Goal: Task Accomplishment & Management: Manage account settings

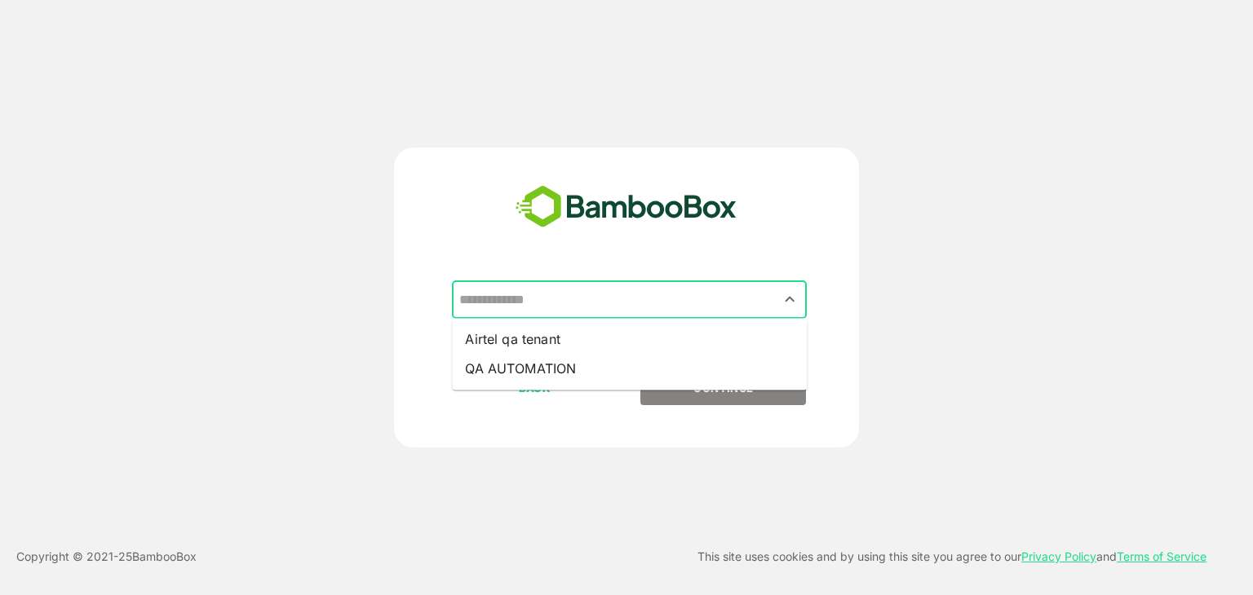
click at [541, 286] on input "text" at bounding box center [629, 300] width 348 height 31
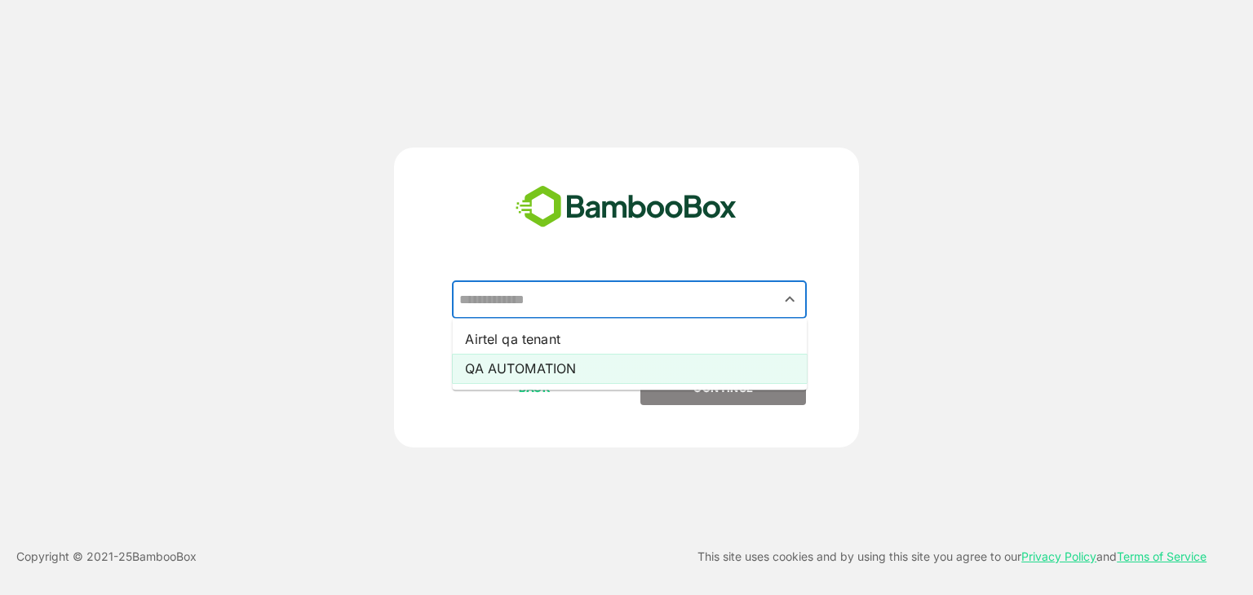
click at [524, 363] on li "QA AUTOMATION" at bounding box center [629, 368] width 355 height 29
type input "**********"
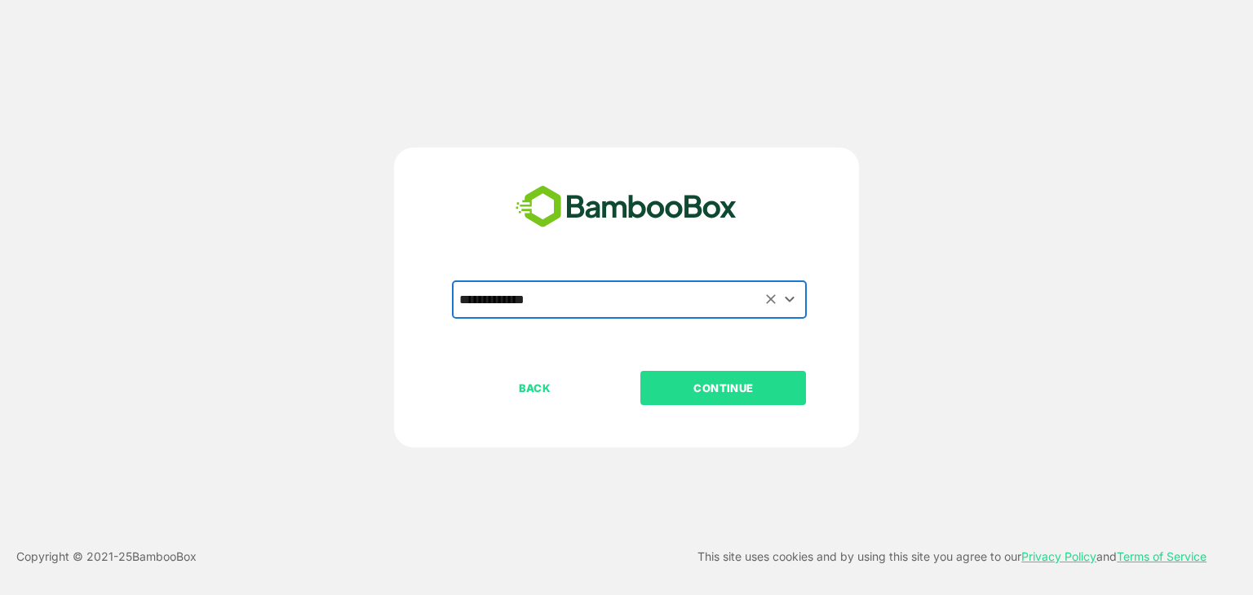
click at [657, 383] on p "CONTINUE" at bounding box center [723, 388] width 163 height 18
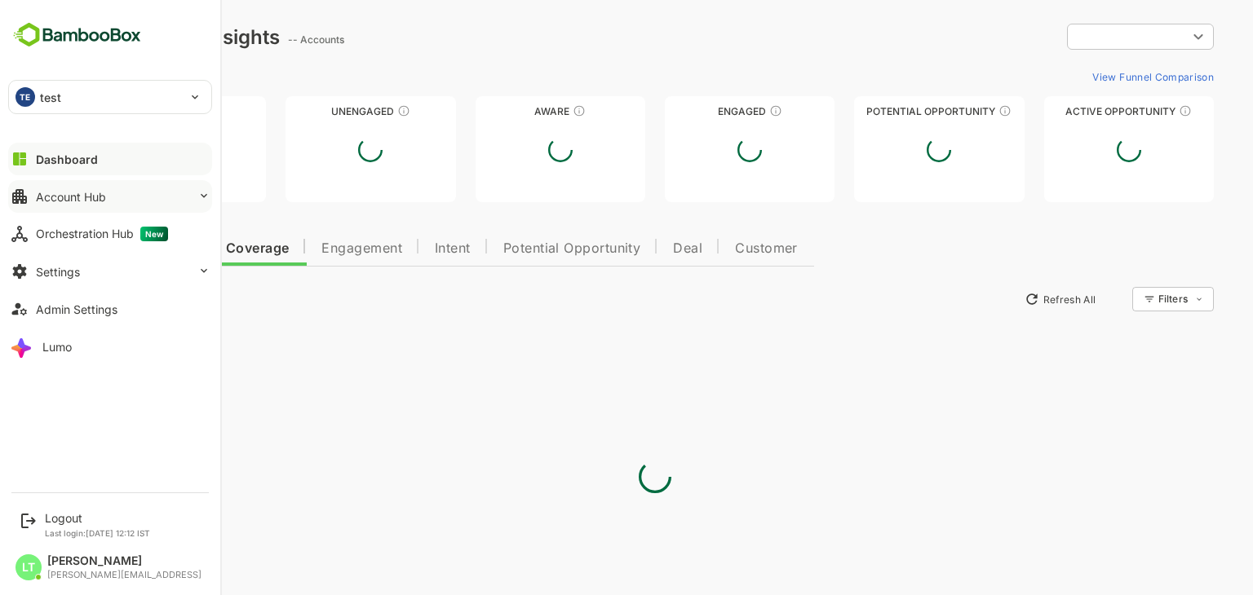
type input "**********"
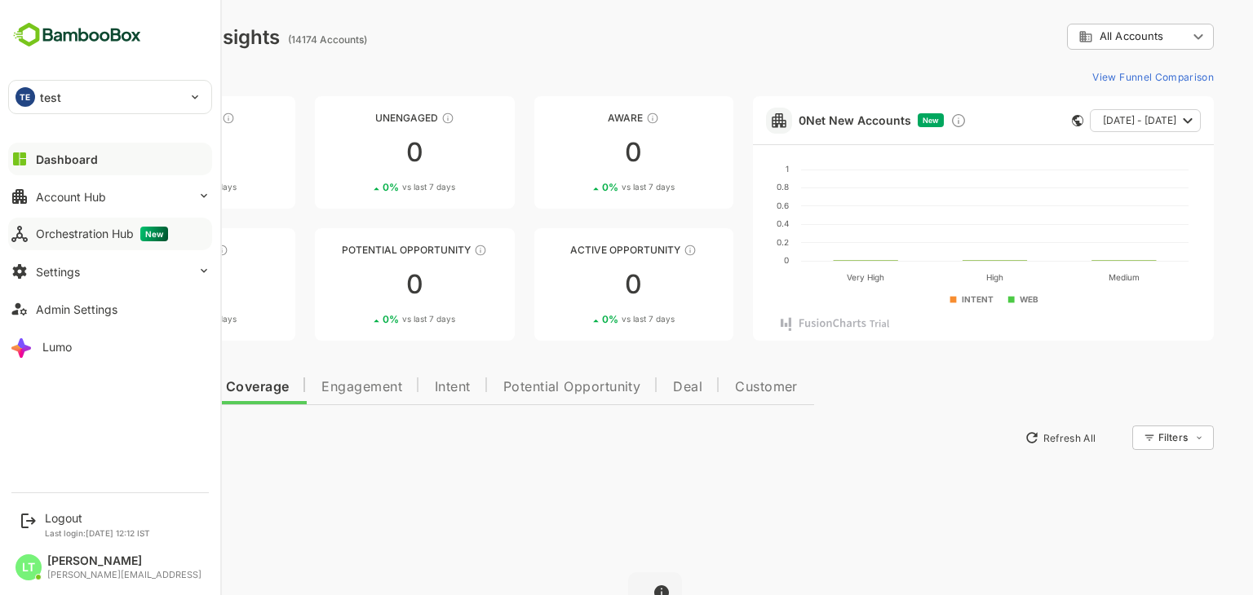
click at [91, 238] on div "Orchestration Hub New" at bounding box center [102, 234] width 132 height 15
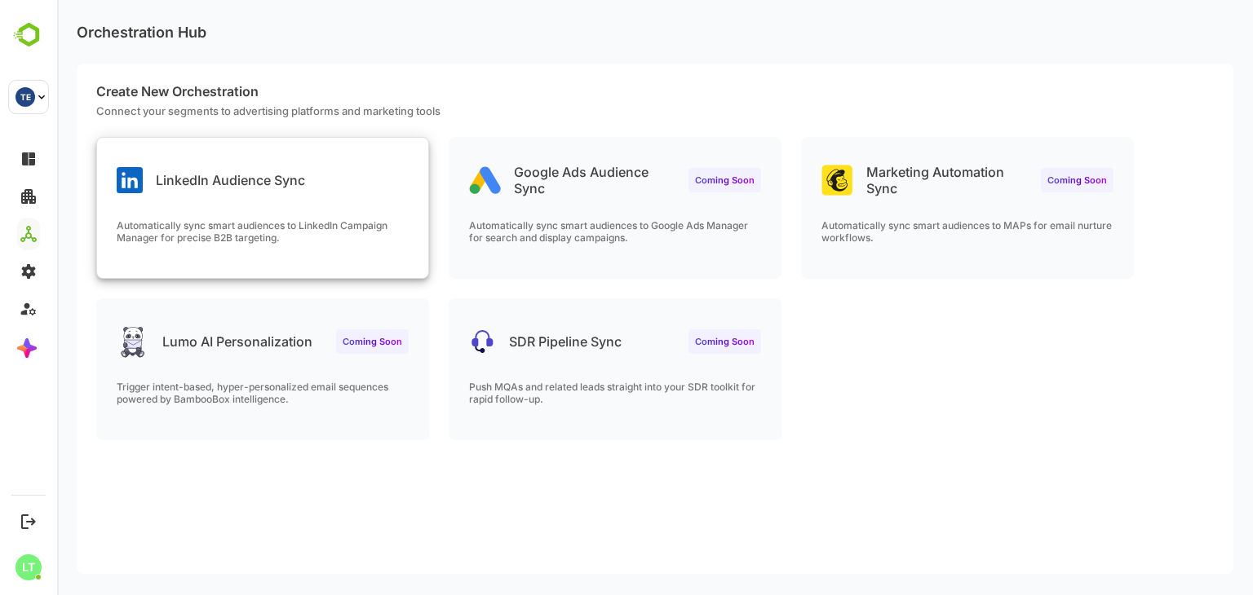
click at [359, 185] on div "LinkedIn Audience Sync" at bounding box center [262, 167] width 331 height 59
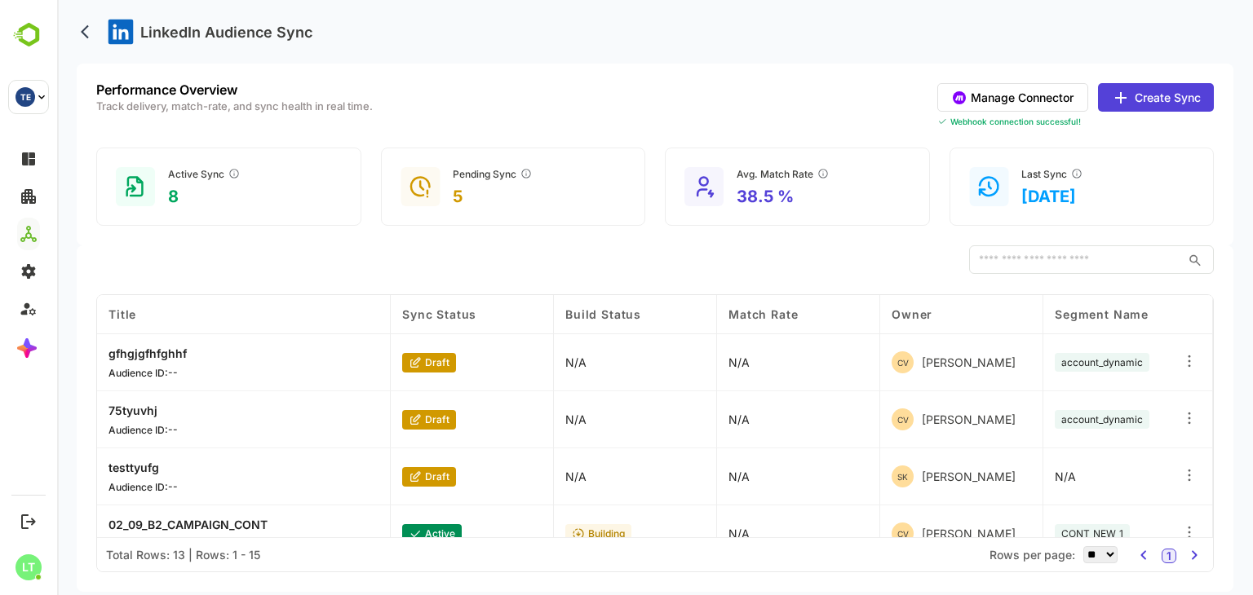
click at [1119, 92] on icon at bounding box center [1121, 98] width 20 height 20
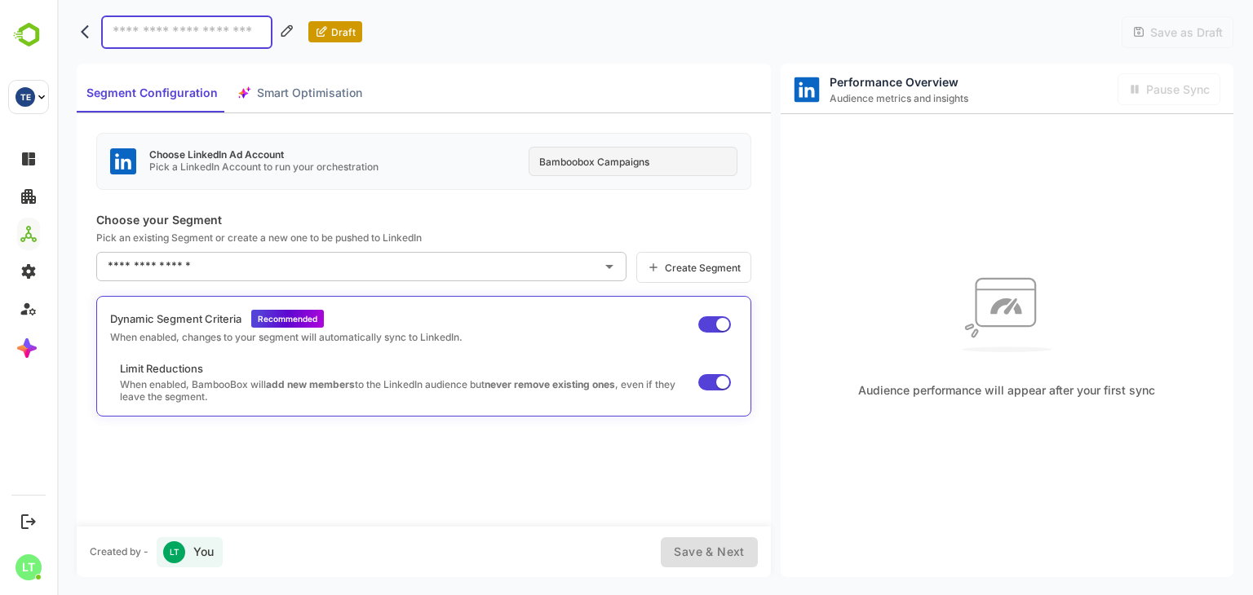
click at [613, 166] on div "Bamboobox Campaigns" at bounding box center [633, 161] width 209 height 29
click at [488, 180] on div "Choose LinkedIn Ad Account Pick a LinkedIn Account to run your orchestration Ba…" at bounding box center [423, 161] width 655 height 57
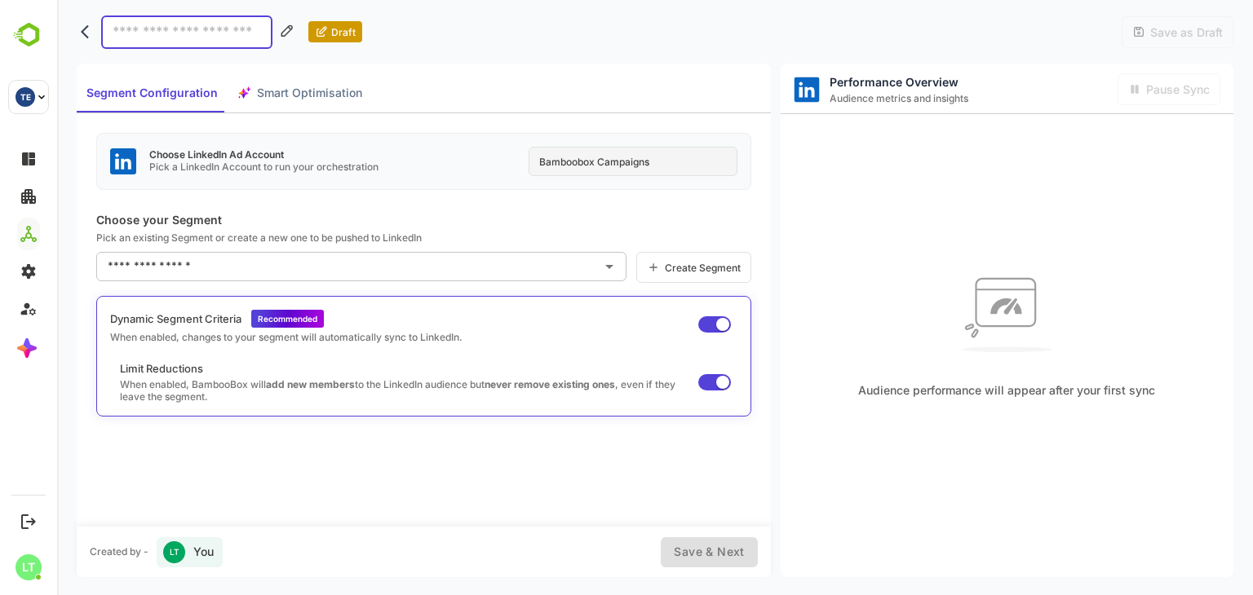
click at [576, 164] on div "Bamboobox Campaigns" at bounding box center [633, 161] width 209 height 29
click at [83, 30] on icon "back" at bounding box center [85, 32] width 8 height 14
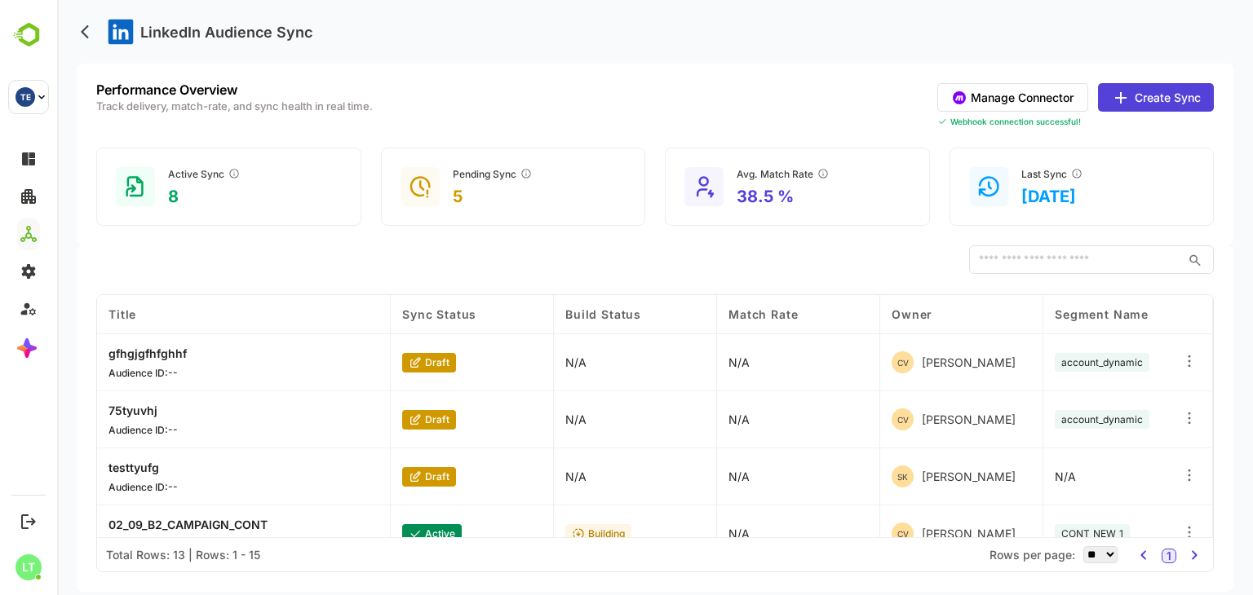
click at [1003, 98] on button "Manage Connector" at bounding box center [1012, 97] width 151 height 29
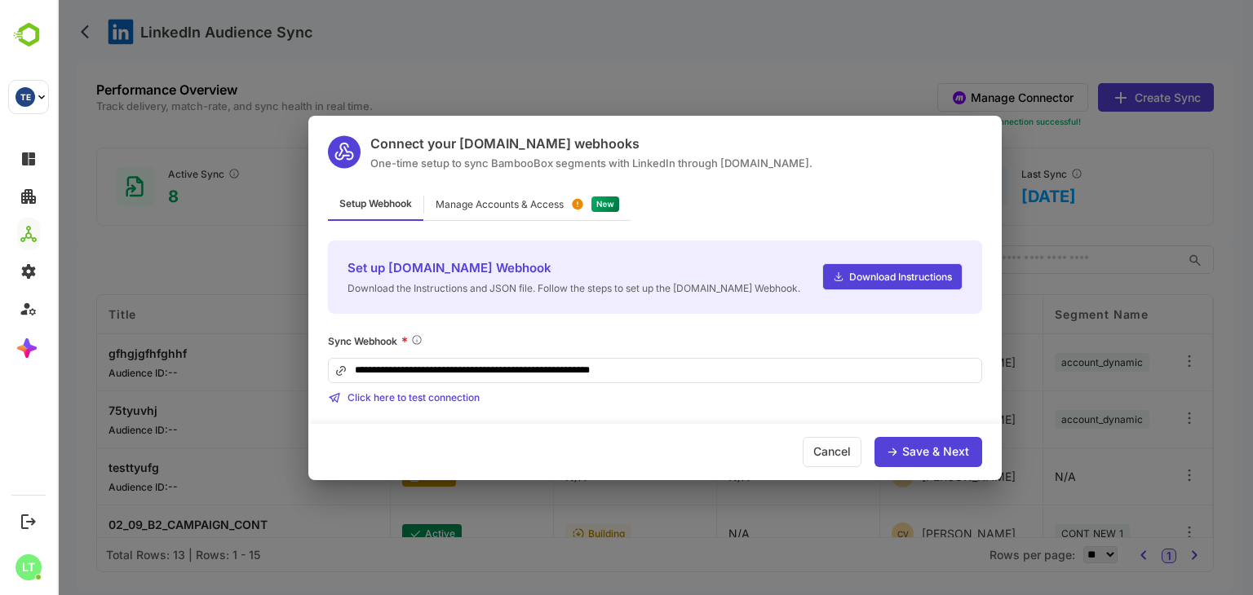
click at [508, 211] on div "Manage Accounts & Access" at bounding box center [527, 205] width 206 height 32
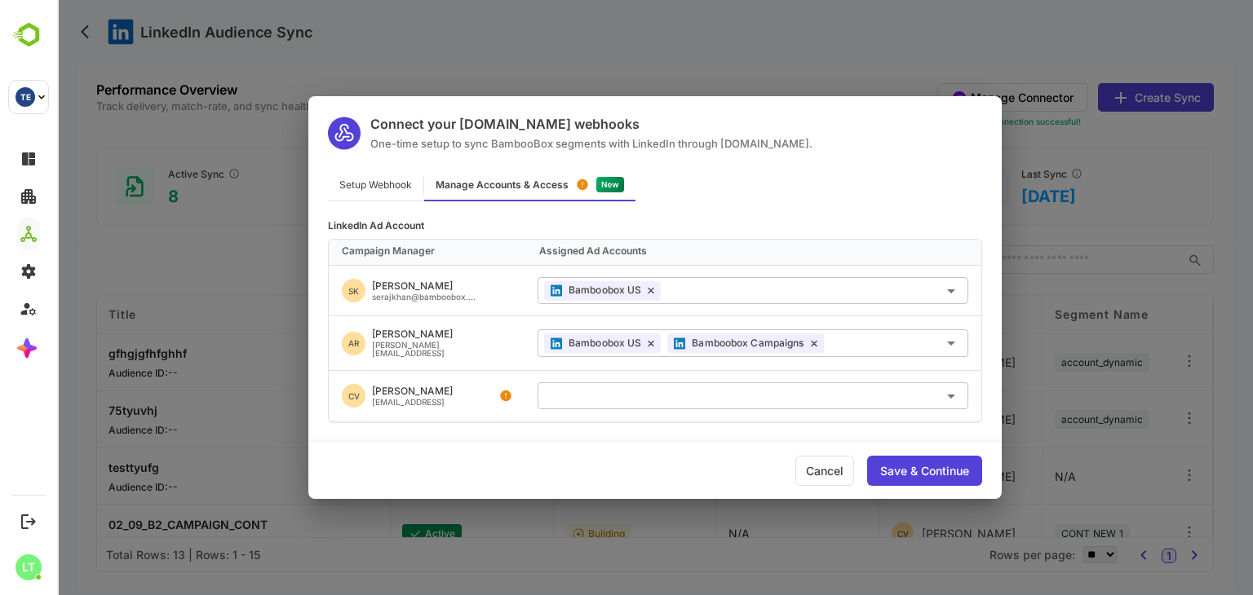
click at [807, 467] on div "Cancel" at bounding box center [824, 471] width 59 height 30
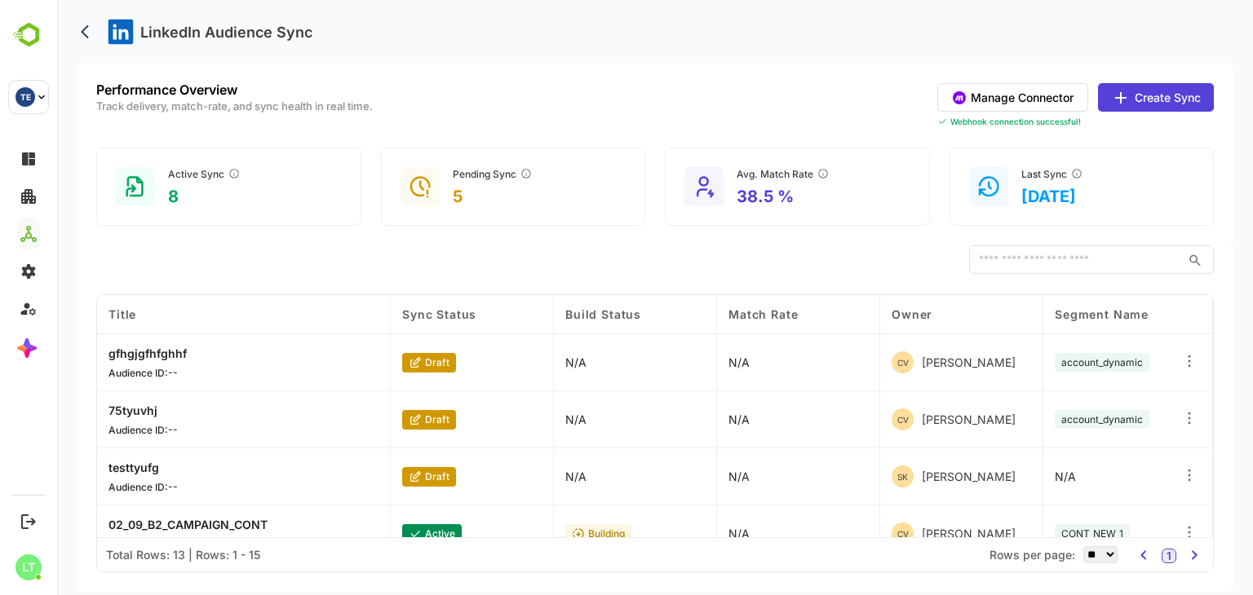
click at [1143, 103] on button "Create Sync" at bounding box center [1156, 97] width 116 height 29
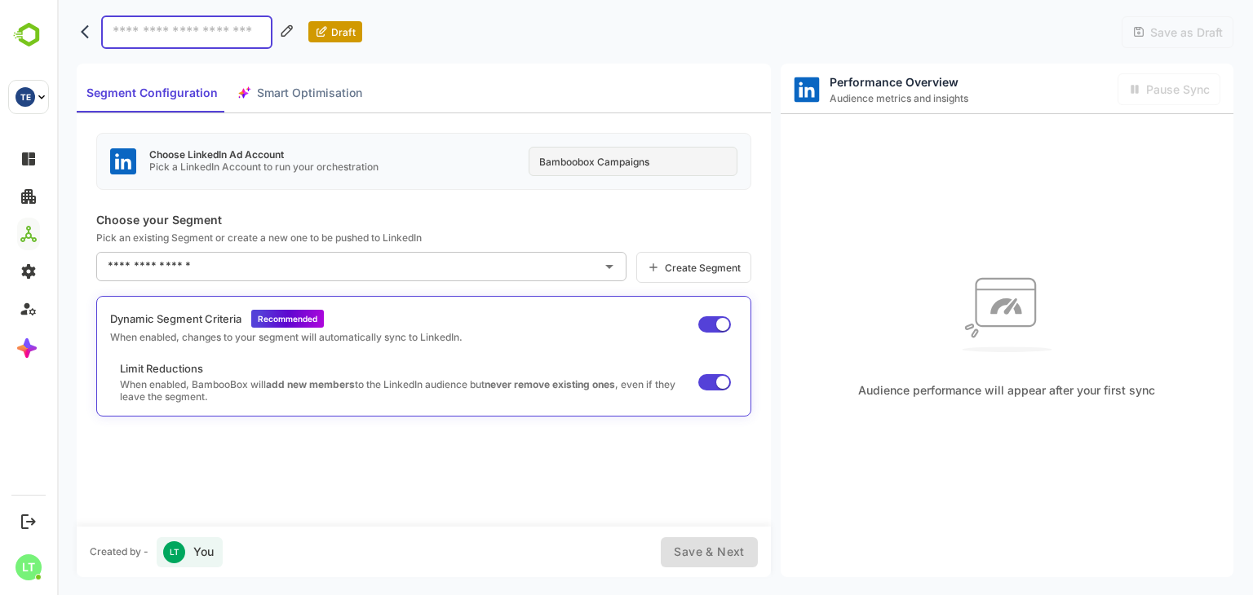
click at [617, 164] on div "Bamboobox Campaigns" at bounding box center [633, 161] width 209 height 29
click at [91, 35] on icon "back" at bounding box center [89, 32] width 16 height 16
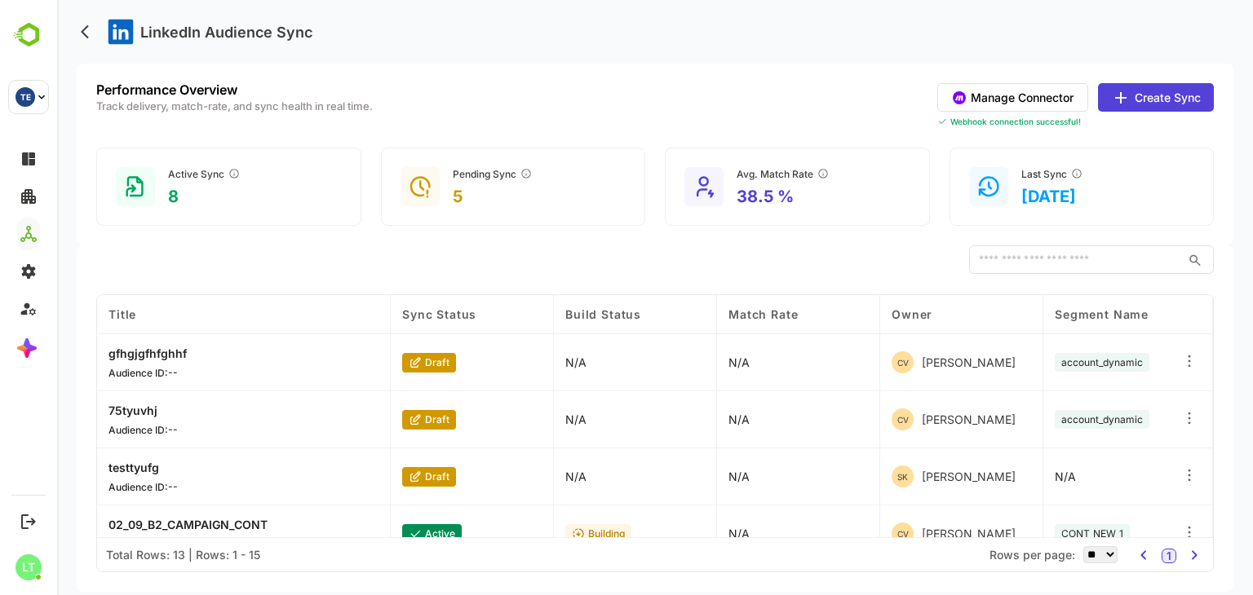
click at [1129, 104] on icon at bounding box center [1121, 98] width 20 height 20
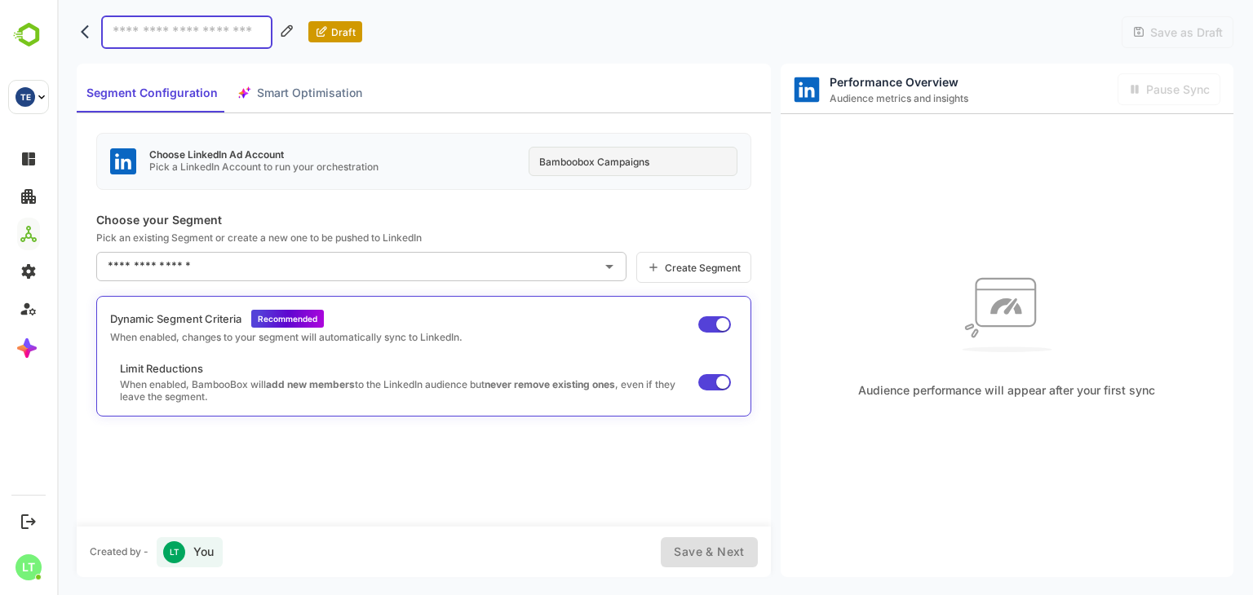
click at [449, 228] on div "Choose LinkedIn Ad Account Pick a LinkedIn Account to run your orchestration Ba…" at bounding box center [424, 319] width 694 height 413
click at [574, 158] on div "Bamboobox Campaigns" at bounding box center [633, 161] width 209 height 29
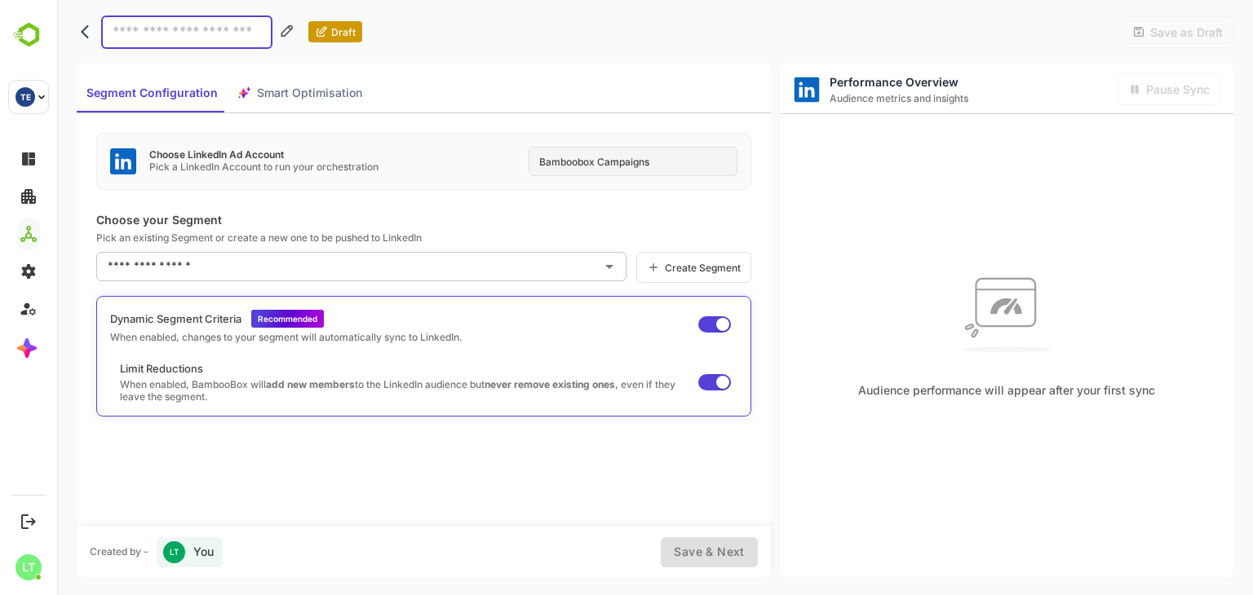
click at [496, 192] on div "Choose LinkedIn Ad Account Pick a LinkedIn Account to run your orchestration Ba…" at bounding box center [424, 319] width 694 height 413
click at [552, 158] on div "Bamboobox Campaigns" at bounding box center [633, 161] width 209 height 29
click at [407, 200] on div "Choose LinkedIn Ad Account Pick a LinkedIn Account to run your orchestration Ba…" at bounding box center [424, 319] width 694 height 413
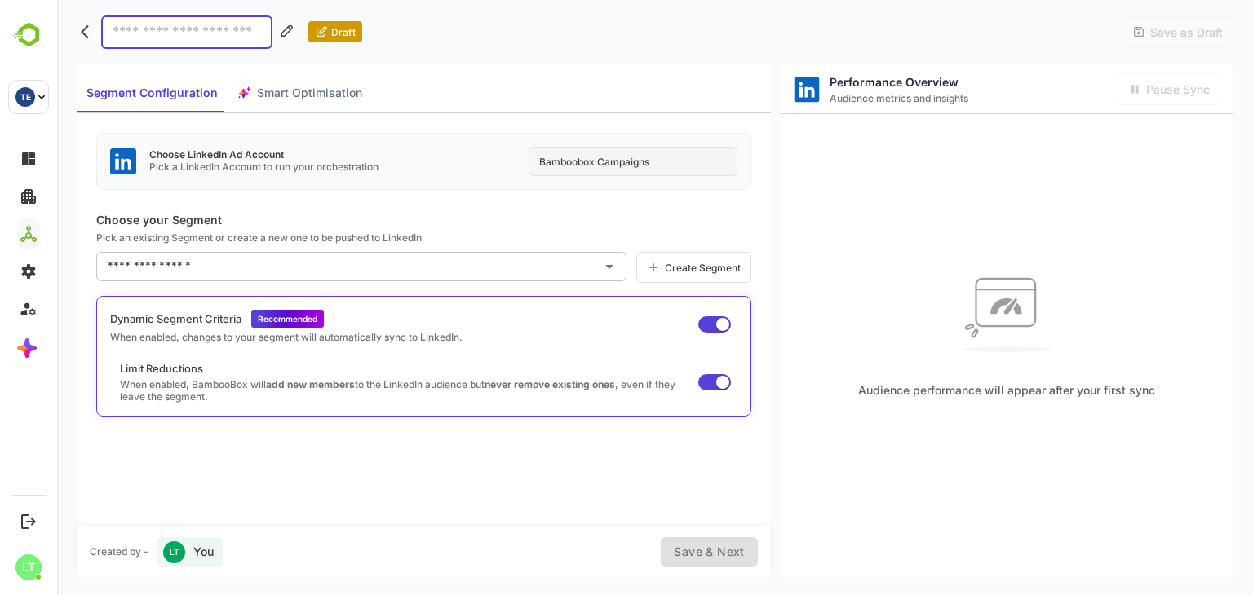
click at [557, 166] on div "Bamboobox Campaigns" at bounding box center [633, 161] width 209 height 29
click at [522, 210] on div "Choose LinkedIn Ad Account Pick a LinkedIn Account to run your orchestration Ba…" at bounding box center [424, 319] width 694 height 413
click at [83, 40] on button "back" at bounding box center [89, 32] width 24 height 24
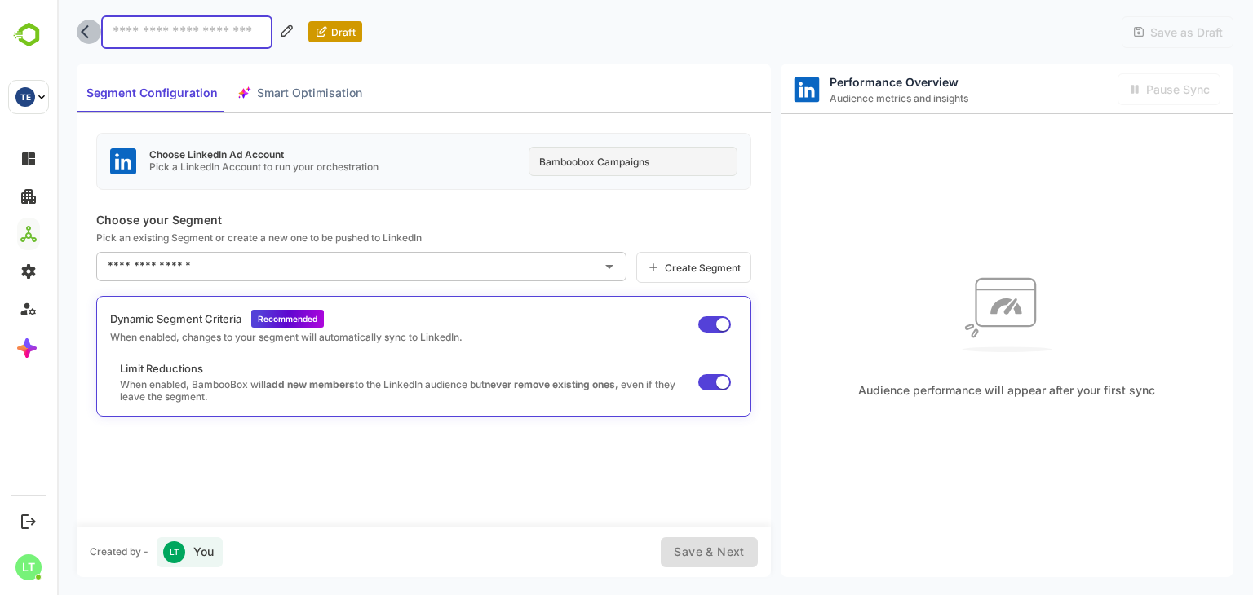
click at [82, 33] on icon "back" at bounding box center [89, 32] width 16 height 16
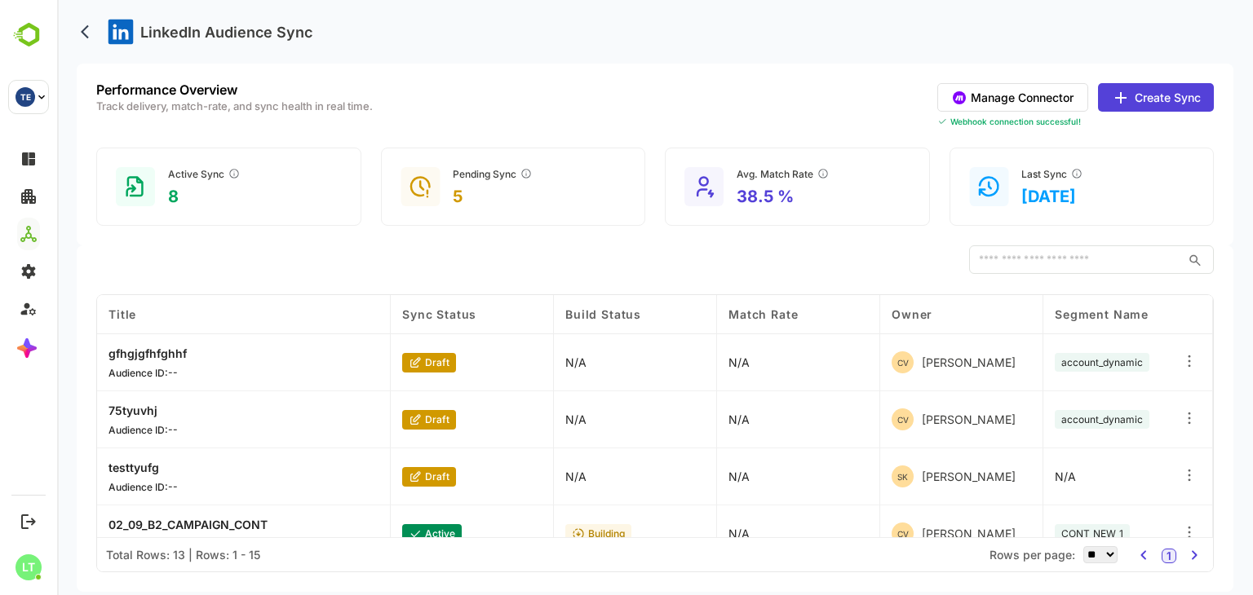
click at [1079, 100] on button "Manage Connector" at bounding box center [1012, 97] width 151 height 29
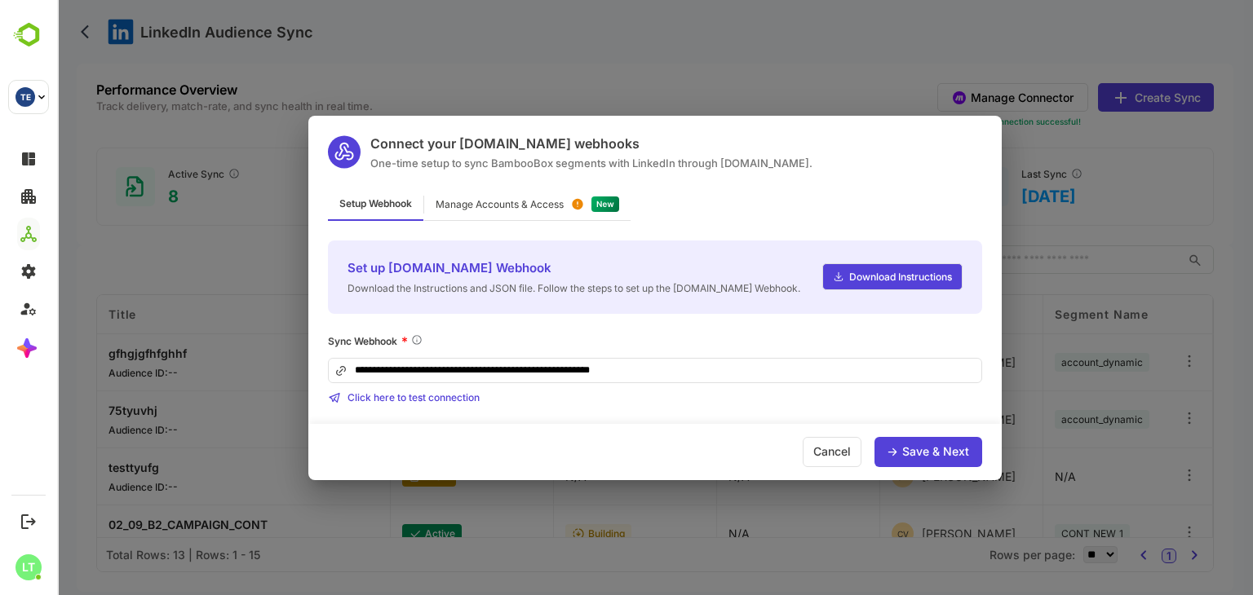
click at [493, 190] on div "Manage Accounts & Access" at bounding box center [527, 205] width 206 height 32
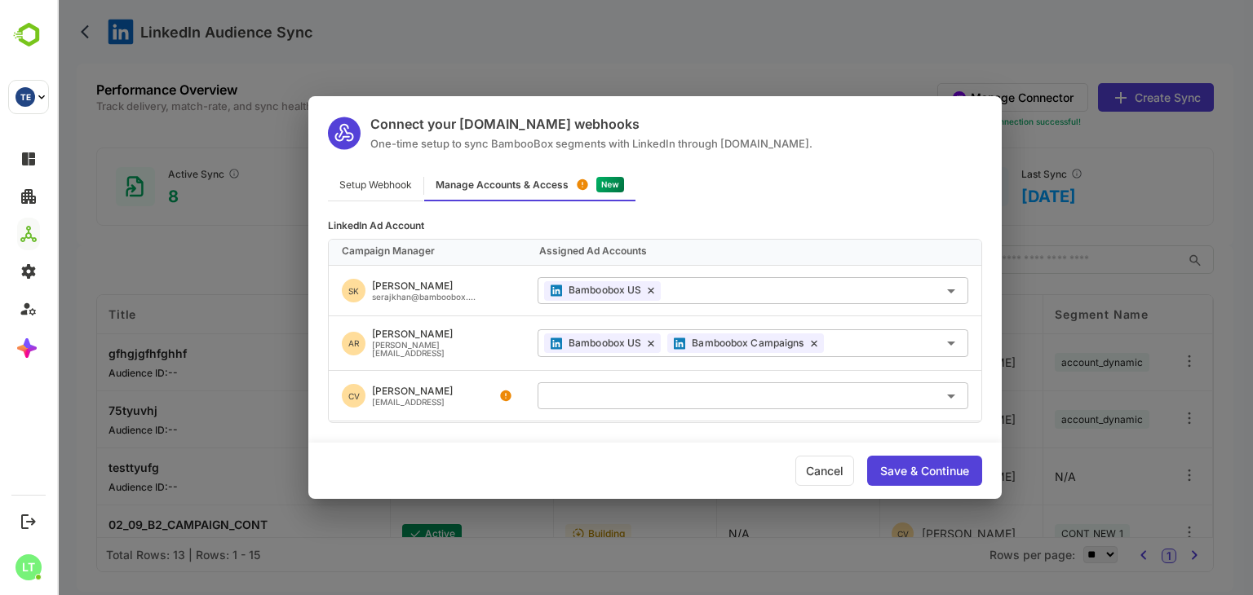
click at [836, 479] on div "Cancel" at bounding box center [824, 471] width 59 height 30
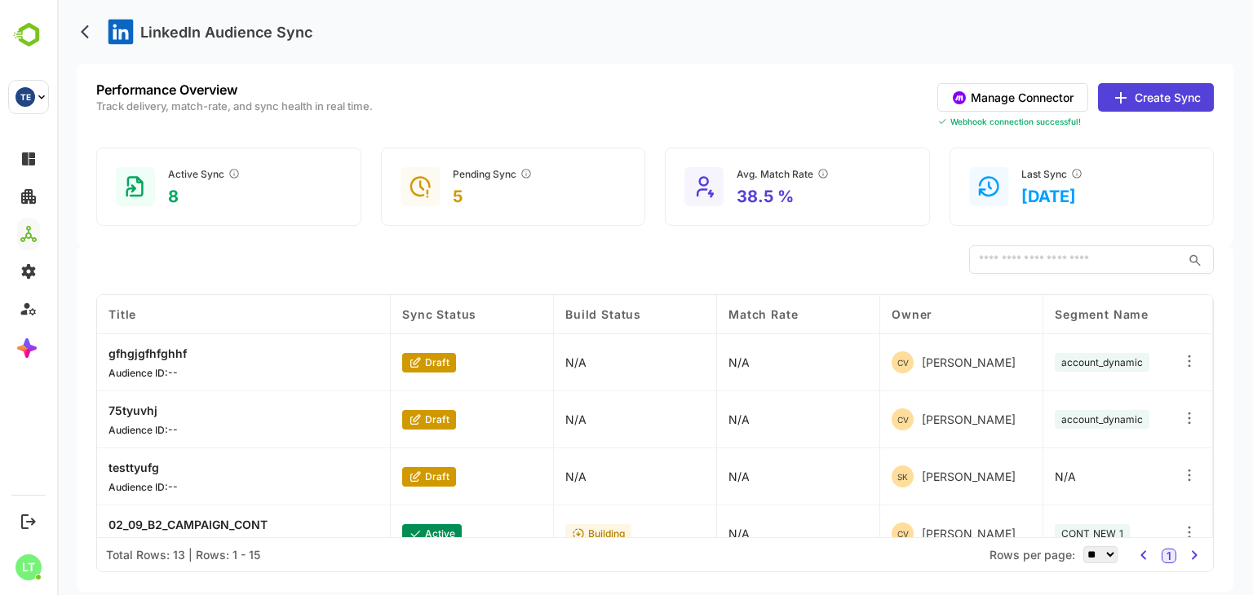
click at [997, 95] on button "Manage Connector" at bounding box center [1012, 97] width 151 height 29
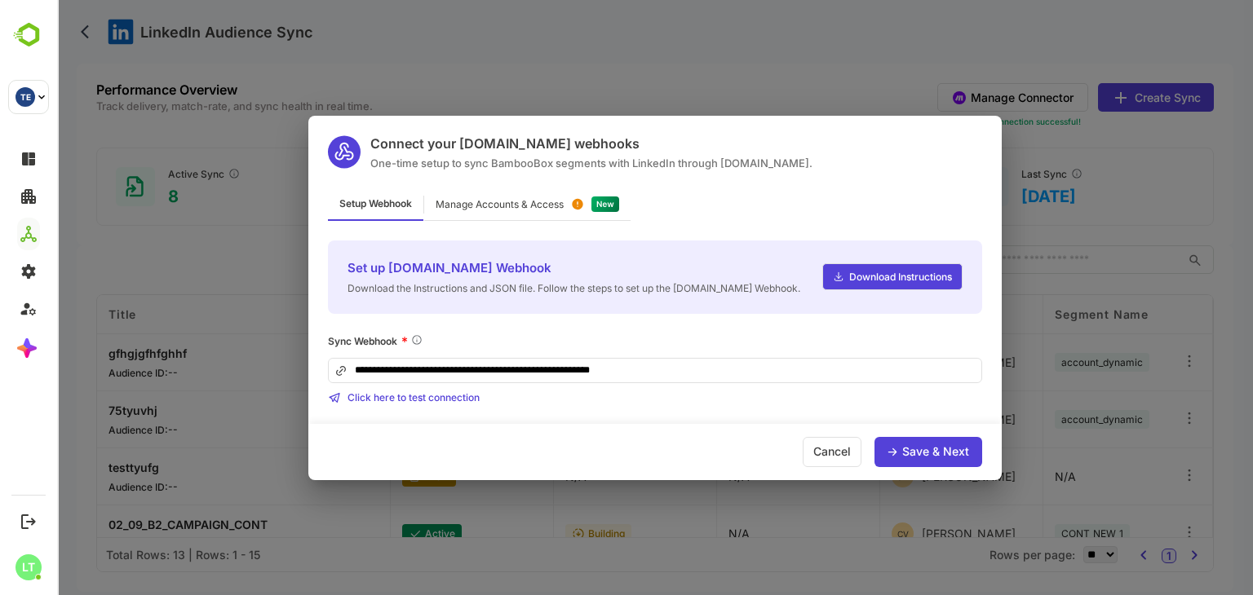
click at [568, 212] on div "Manage Accounts & Access" at bounding box center [527, 205] width 206 height 32
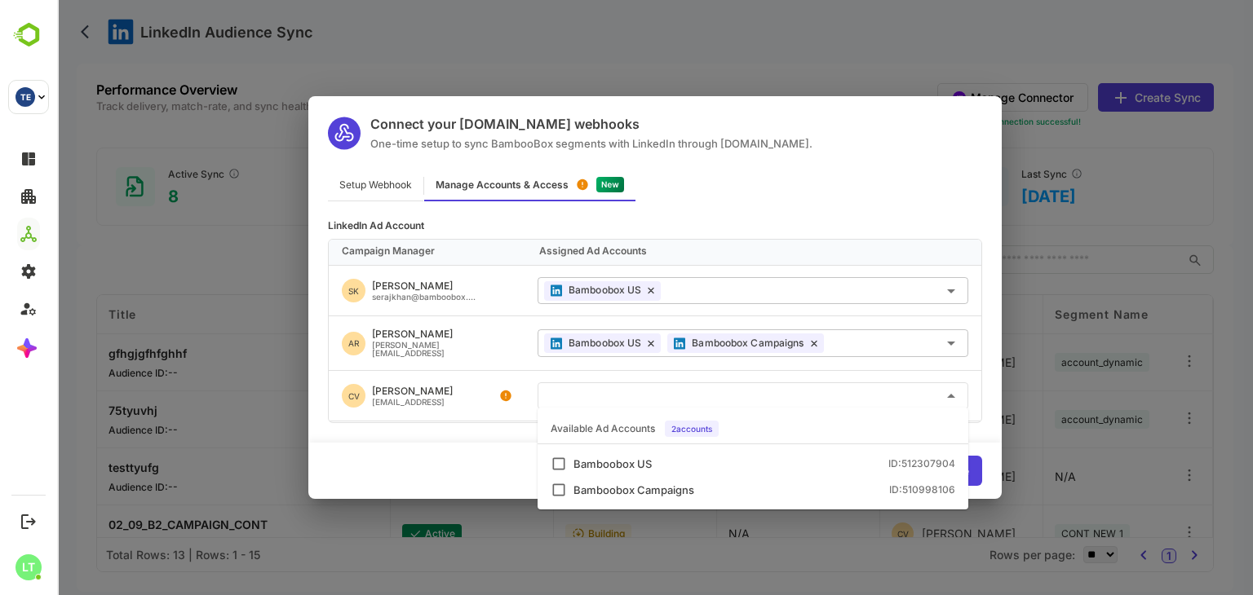
click at [567, 395] on input "text" at bounding box center [753, 396] width 418 height 27
type input "*"
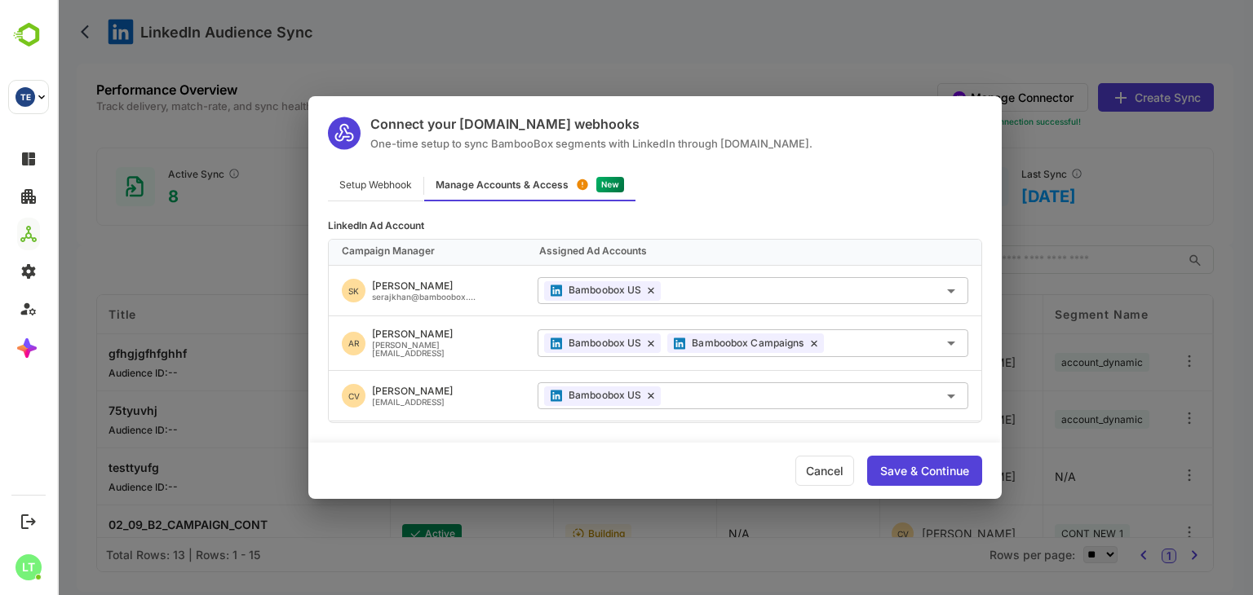
click at [985, 428] on div "LinkedIn Ad Account Campaign Manager Assigned Ad Accounts SK Seraj khan serajkh…" at bounding box center [654, 350] width 693 height 298
click at [959, 461] on div "Save & Continue" at bounding box center [924, 471] width 115 height 30
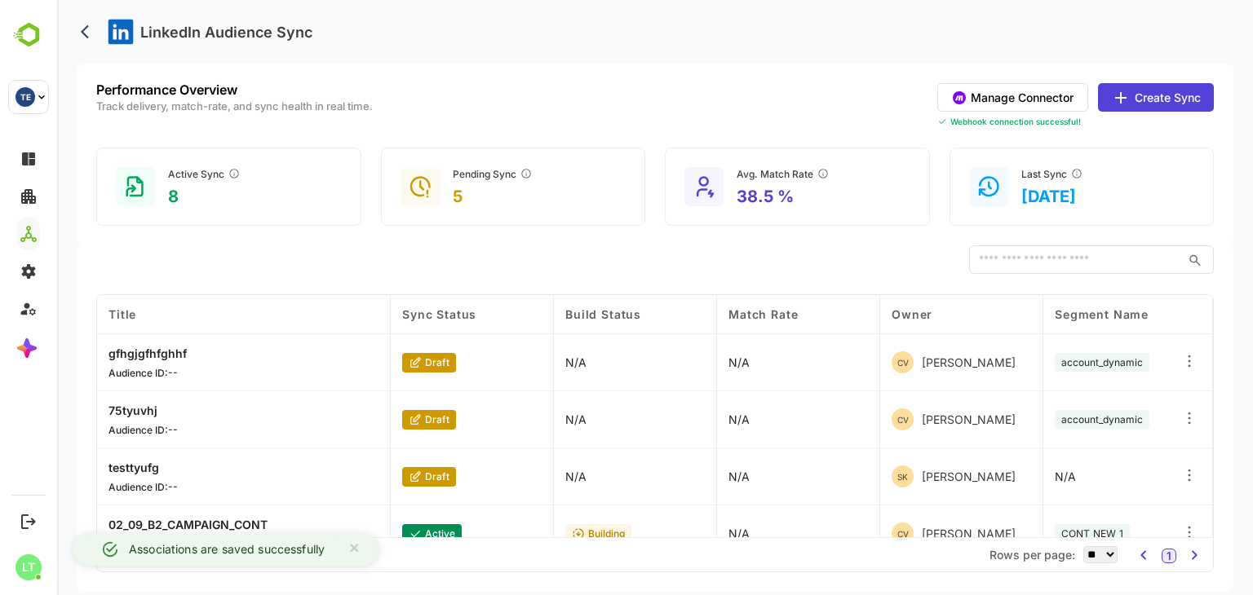
click at [1189, 99] on button "Create Sync" at bounding box center [1156, 97] width 116 height 29
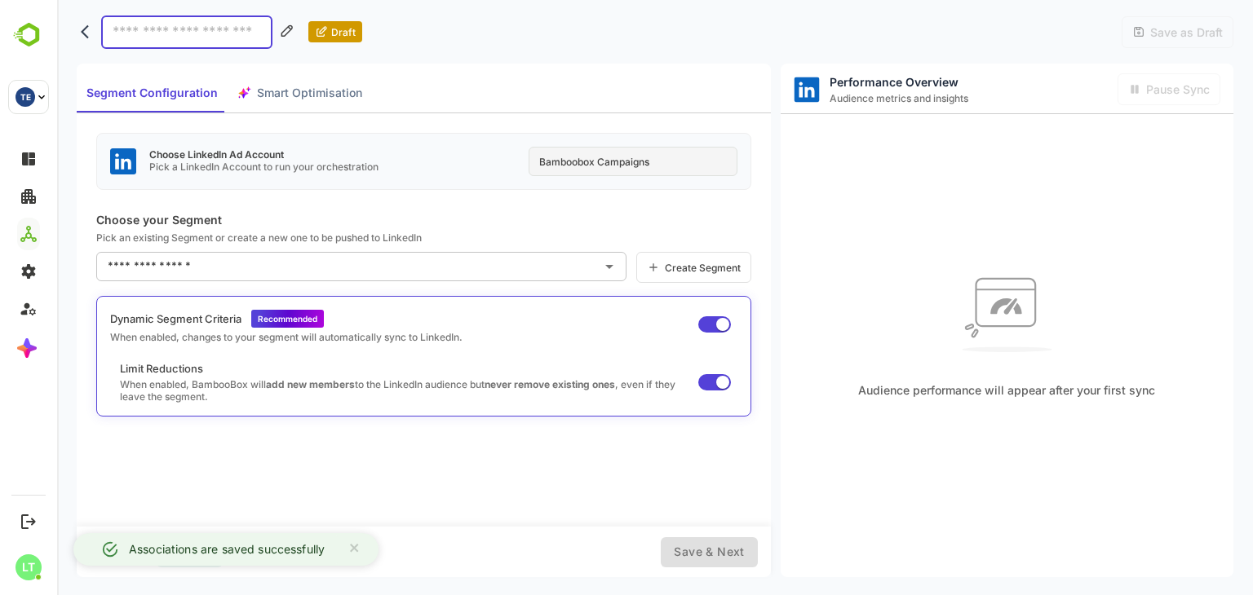
click at [590, 161] on div "Bamboobox Campaigns" at bounding box center [633, 161] width 209 height 29
click at [504, 75] on div "Segment Configuration Smart Optimisation" at bounding box center [424, 89] width 694 height 50
click at [561, 160] on div "Bamboobox Campaigns" at bounding box center [633, 161] width 209 height 29
click at [478, 174] on div "Choose LinkedIn Ad Account Pick a LinkedIn Account to run your orchestration Ba…" at bounding box center [423, 161] width 655 height 57
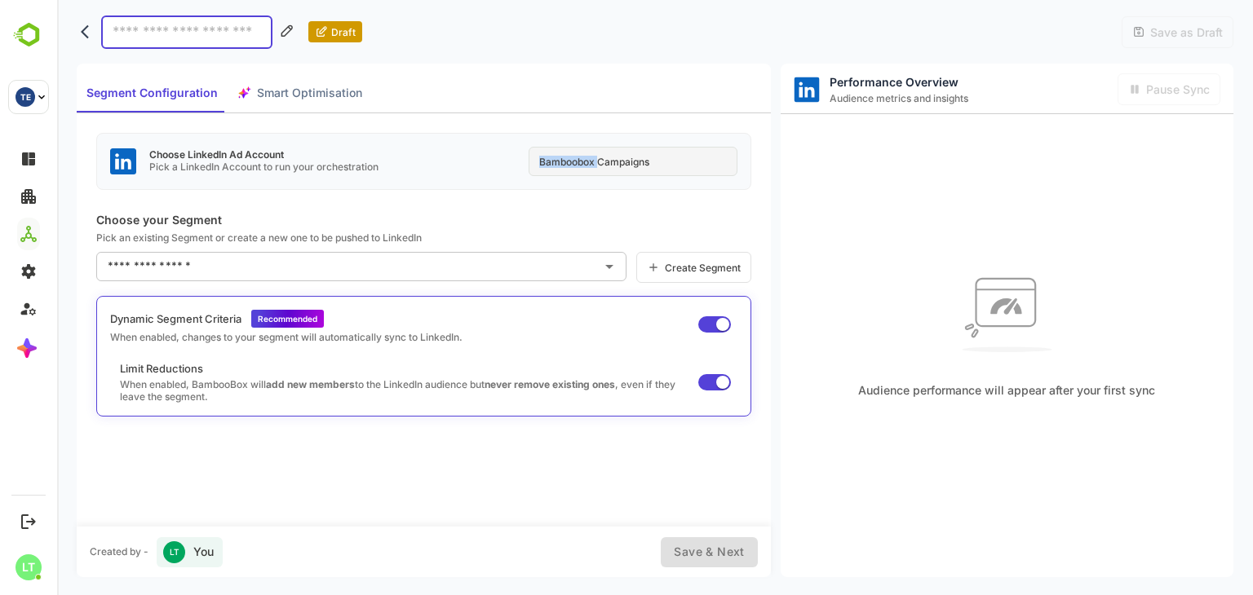
click at [478, 174] on div "Choose LinkedIn Ad Account Pick a LinkedIn Account to run your orchestration Ba…" at bounding box center [423, 161] width 655 height 57
click at [528, 170] on div "Choose LinkedIn Ad Account Pick a LinkedIn Account to run your orchestration Ba…" at bounding box center [423, 161] width 655 height 57
click at [576, 157] on div "Bamboobox Campaigns" at bounding box center [633, 161] width 209 height 29
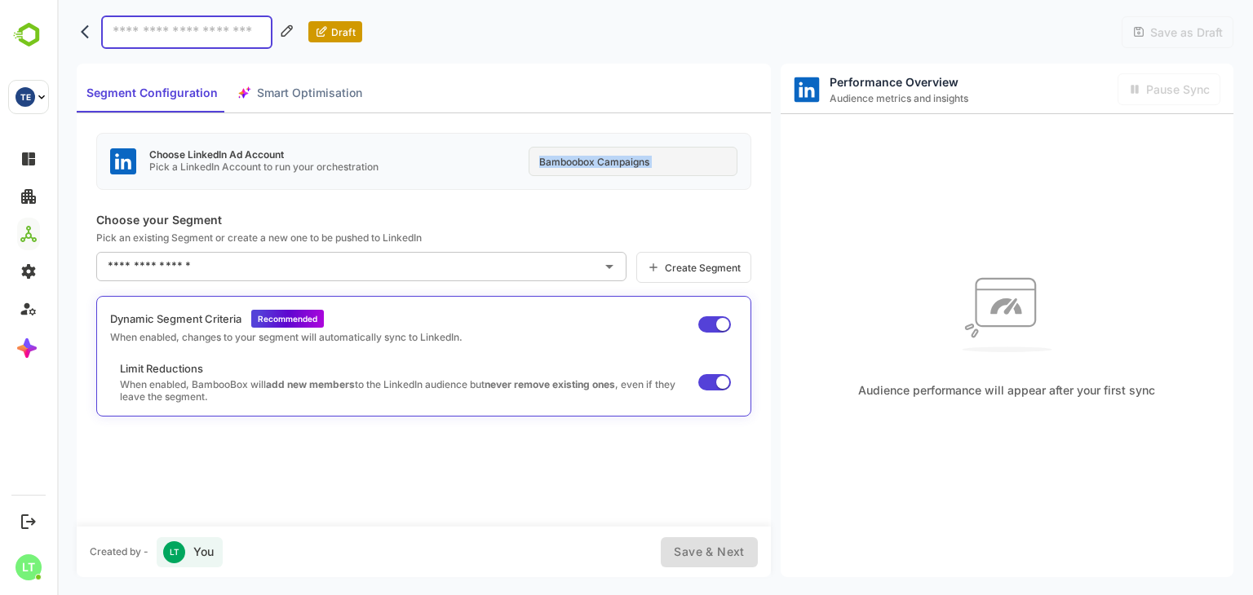
click at [576, 157] on div "Bamboobox Campaigns" at bounding box center [633, 161] width 209 height 29
click at [600, 207] on div "Choose LinkedIn Ad Account Pick a LinkedIn Account to run your orchestration Ba…" at bounding box center [424, 319] width 694 height 413
click at [565, 157] on div "Bamboobox Campaigns" at bounding box center [633, 161] width 209 height 29
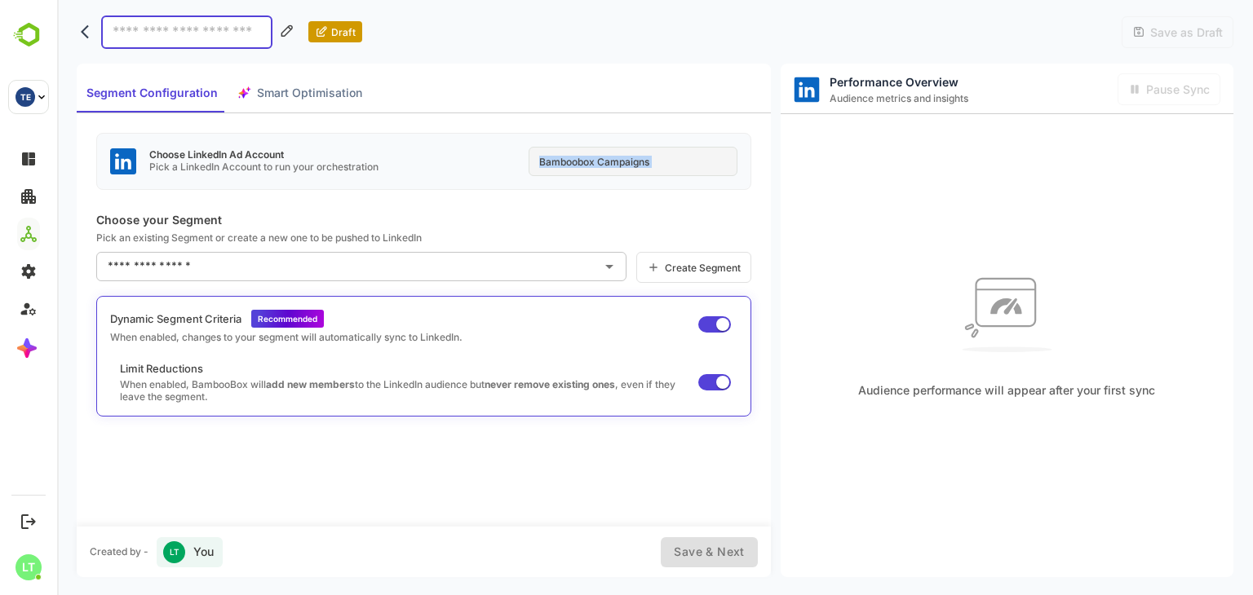
click at [565, 157] on div "Bamboobox Campaigns" at bounding box center [633, 161] width 209 height 29
click at [569, 206] on div "Choose LinkedIn Ad Account Pick a LinkedIn Account to run your orchestration Ba…" at bounding box center [424, 319] width 694 height 413
click at [533, 165] on div "Bamboobox Campaigns" at bounding box center [633, 161] width 209 height 29
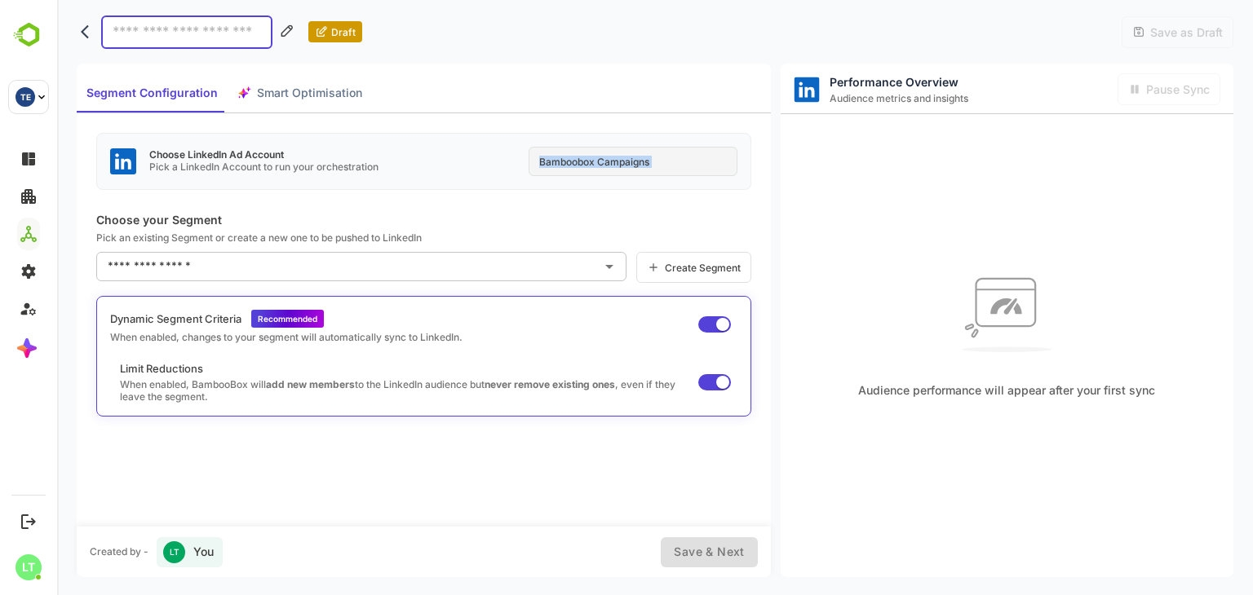
click at [533, 165] on div "Bamboobox Campaigns" at bounding box center [633, 161] width 209 height 29
click at [552, 187] on div "Choose LinkedIn Ad Account Pick a LinkedIn Account to run your orchestration Ba…" at bounding box center [423, 161] width 655 height 57
click at [542, 158] on div "Bamboobox Campaigns" at bounding box center [633, 161] width 209 height 29
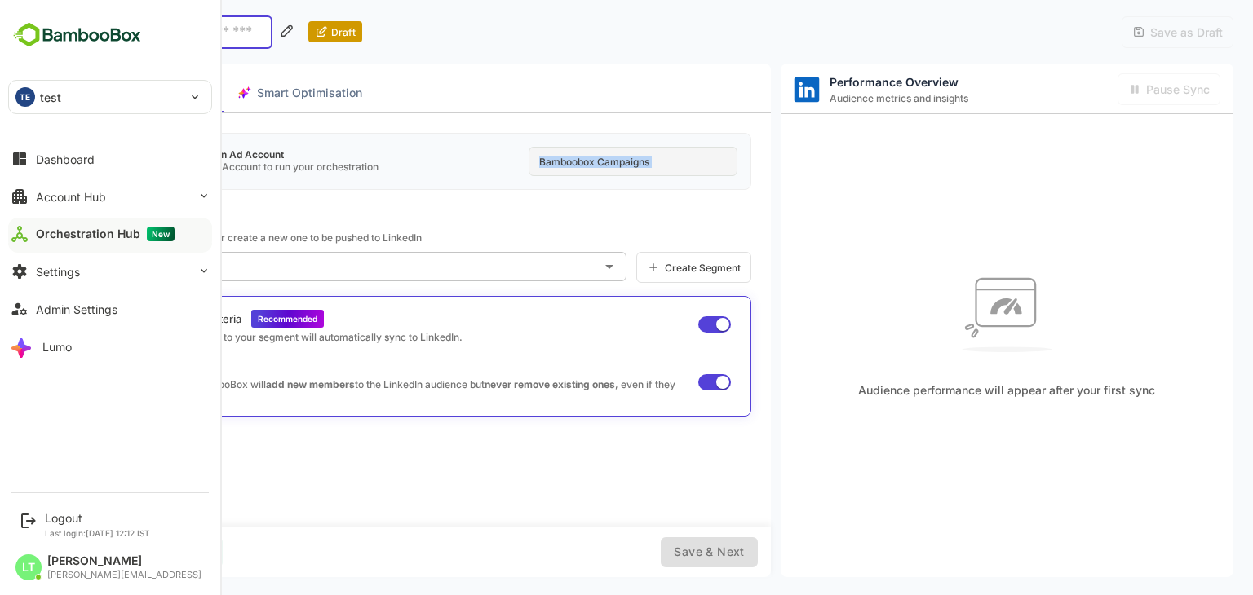
click at [147, 228] on span "New" at bounding box center [161, 234] width 28 height 15
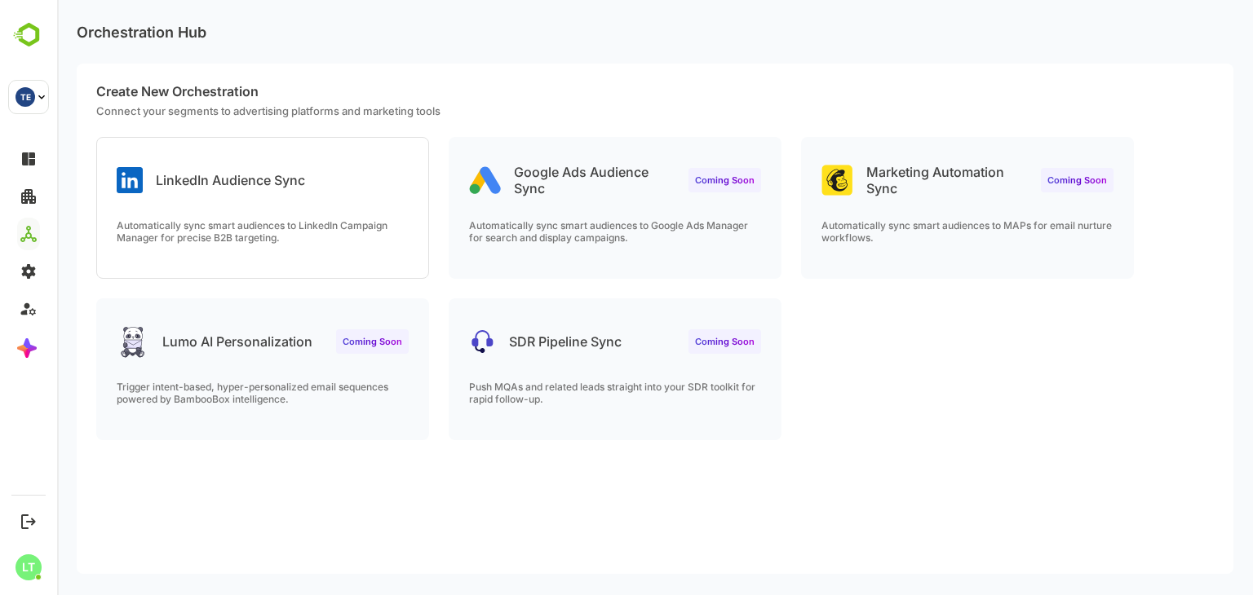
click at [206, 162] on div "LinkedIn Audience Sync" at bounding box center [262, 167] width 331 height 59
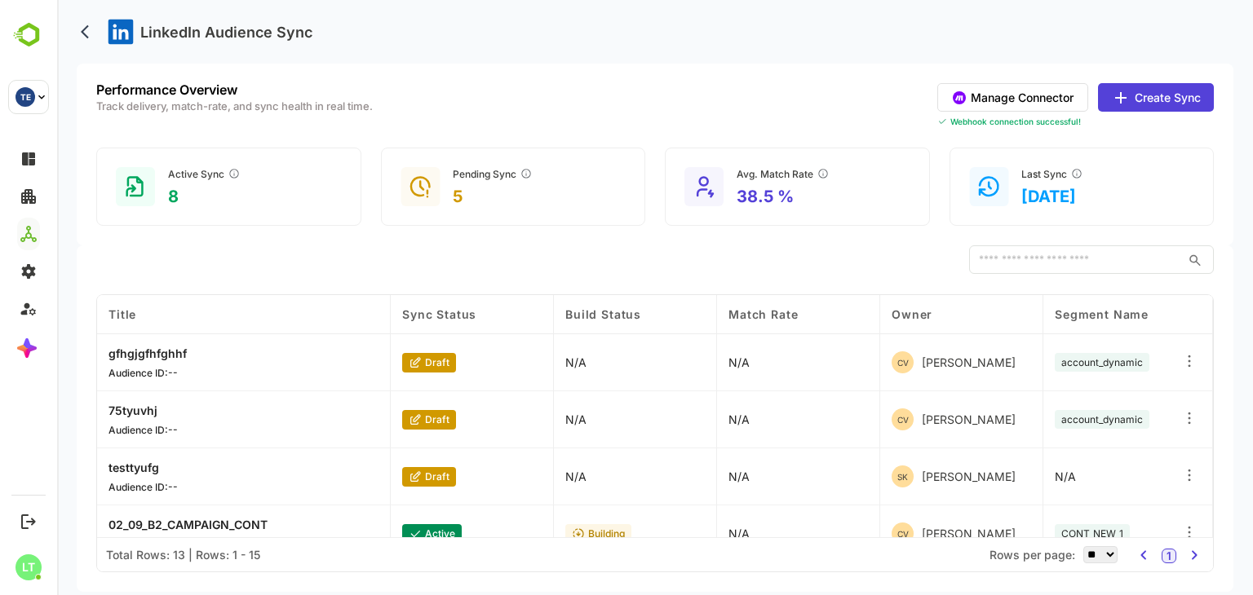
click at [1024, 91] on button "Manage Connector" at bounding box center [1012, 97] width 151 height 29
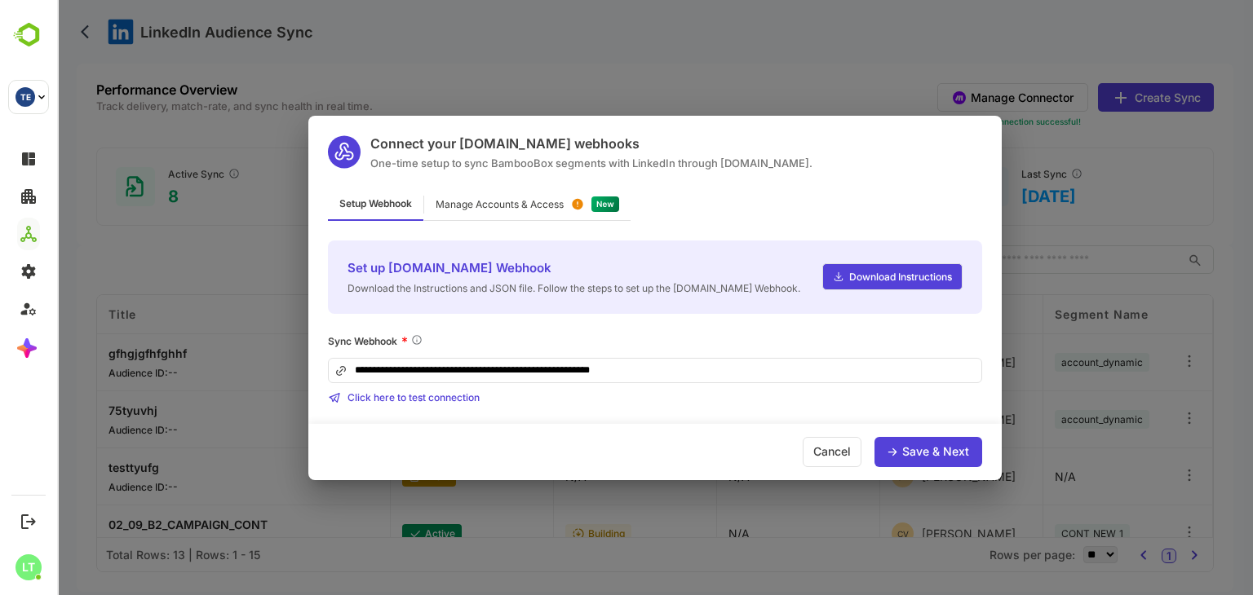
click at [571, 207] on div "Manage Accounts & Access" at bounding box center [527, 205] width 206 height 32
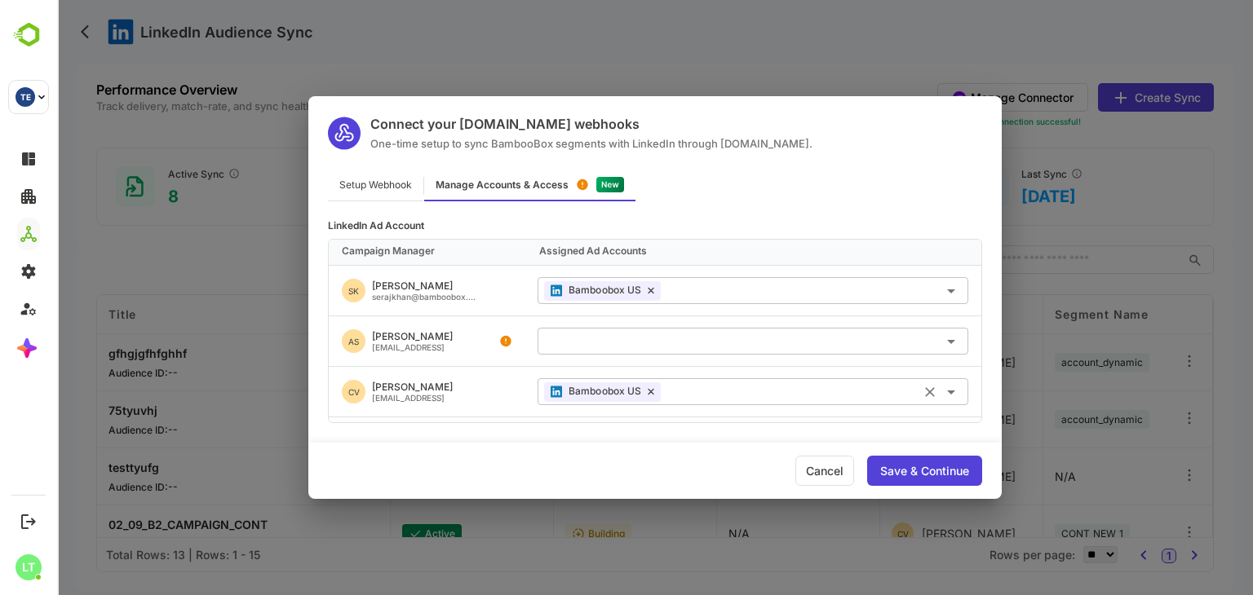
click at [695, 387] on input "text" at bounding box center [814, 391] width 294 height 27
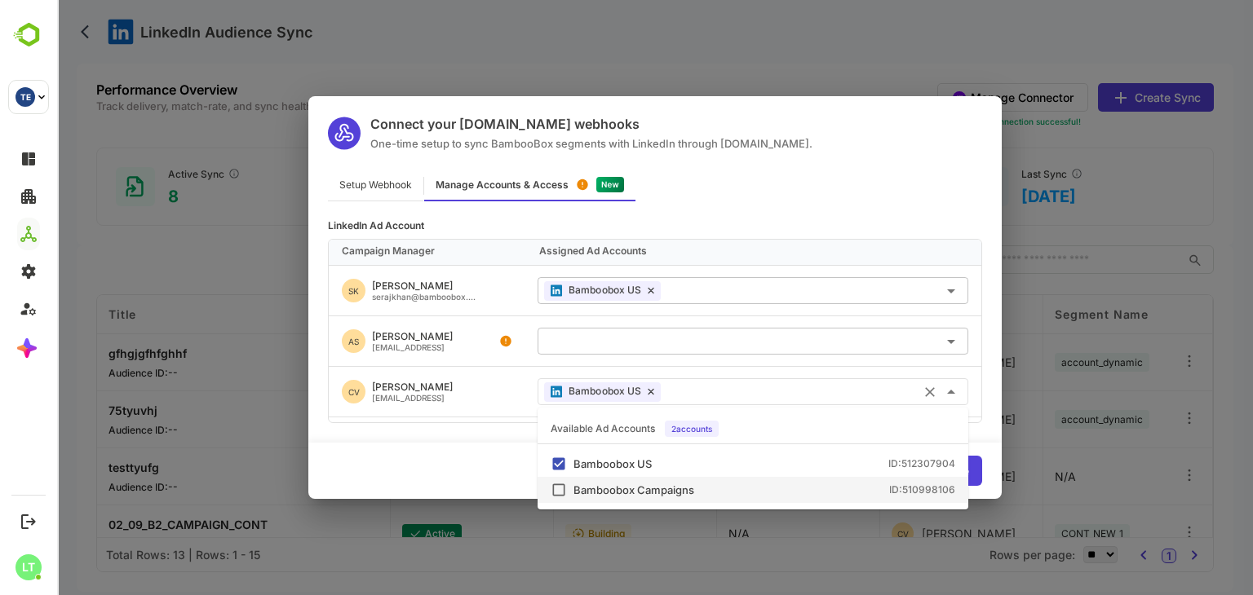
click at [668, 500] on li "Bamboobox Campaigns ID: 510998106" at bounding box center [753, 490] width 431 height 26
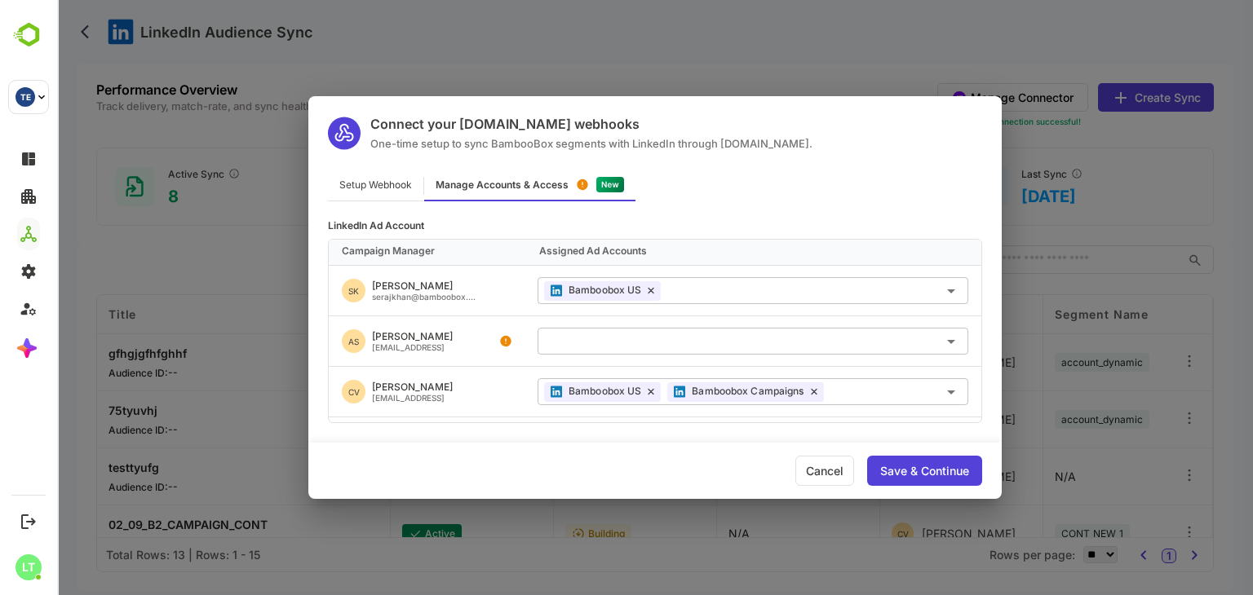
click at [992, 429] on div "LinkedIn Ad Account Campaign Manager Assigned Ad Accounts [PERSON_NAME] serajkh…" at bounding box center [654, 350] width 693 height 298
click at [965, 466] on div "Save & Continue" at bounding box center [924, 471] width 89 height 11
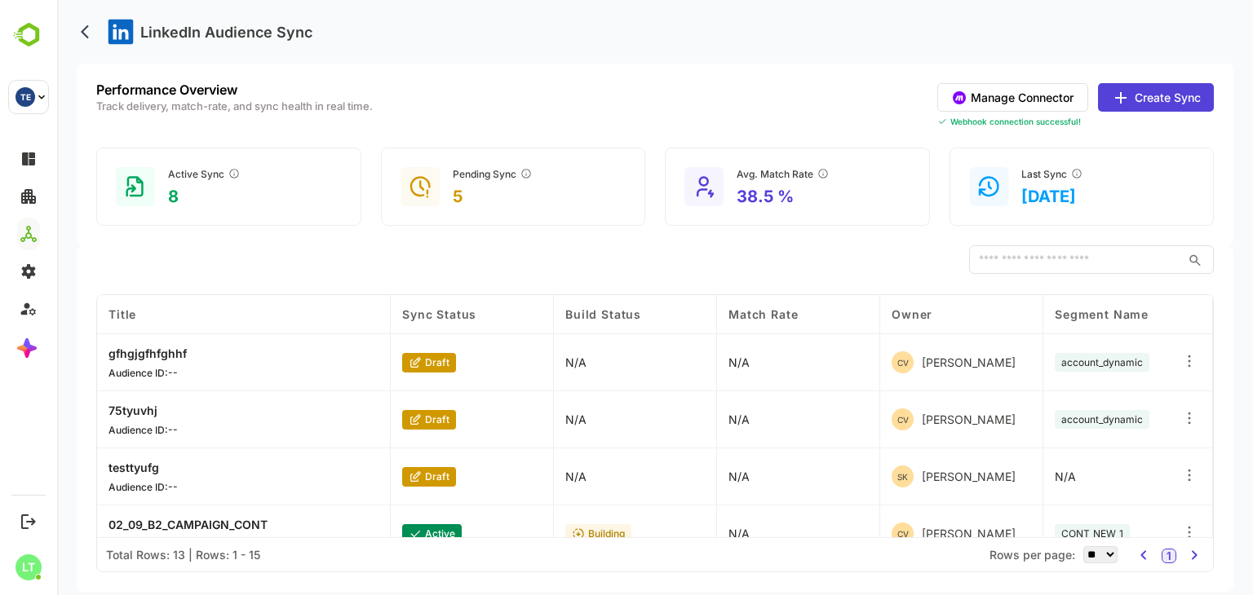
click at [959, 90] on button "Manage Connector" at bounding box center [1012, 97] width 151 height 29
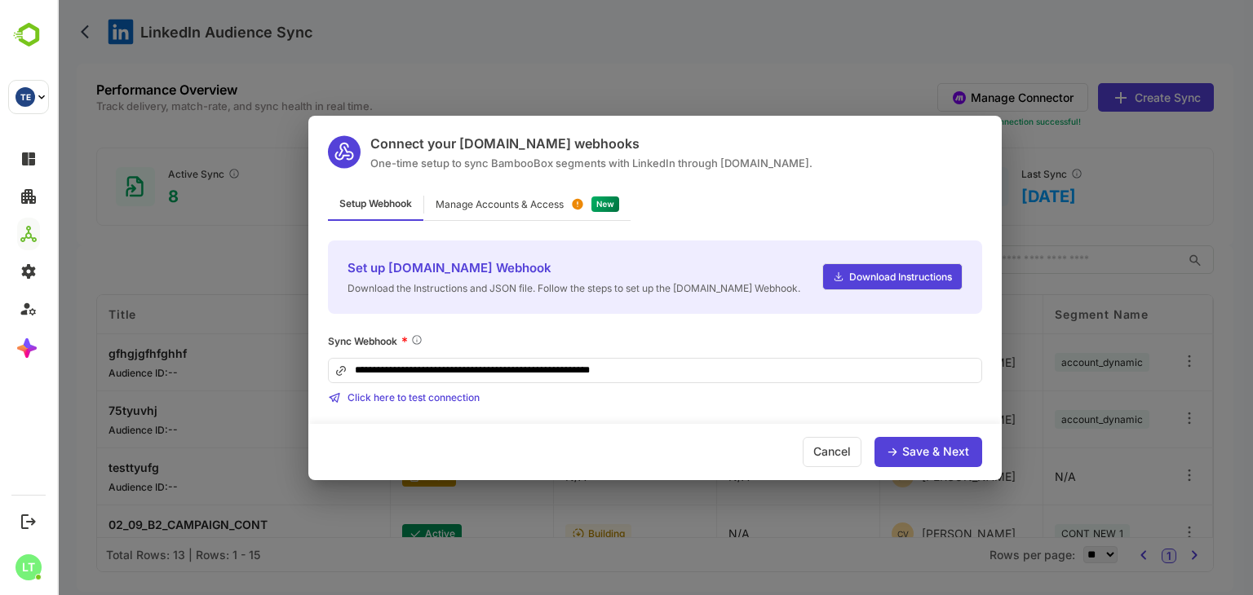
click at [548, 195] on div "Manage Accounts & Access" at bounding box center [527, 205] width 206 height 32
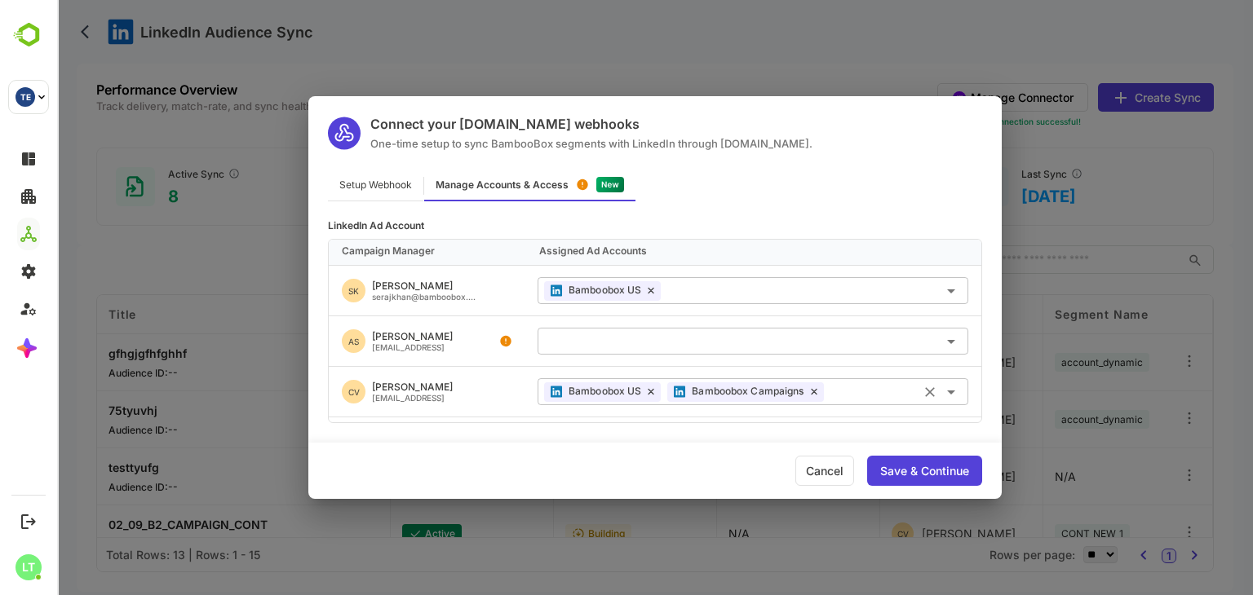
click at [814, 393] on icon at bounding box center [814, 391] width 7 height 7
click at [653, 394] on icon at bounding box center [651, 391] width 7 height 7
click at [900, 471] on div "Save & Continue" at bounding box center [924, 471] width 89 height 11
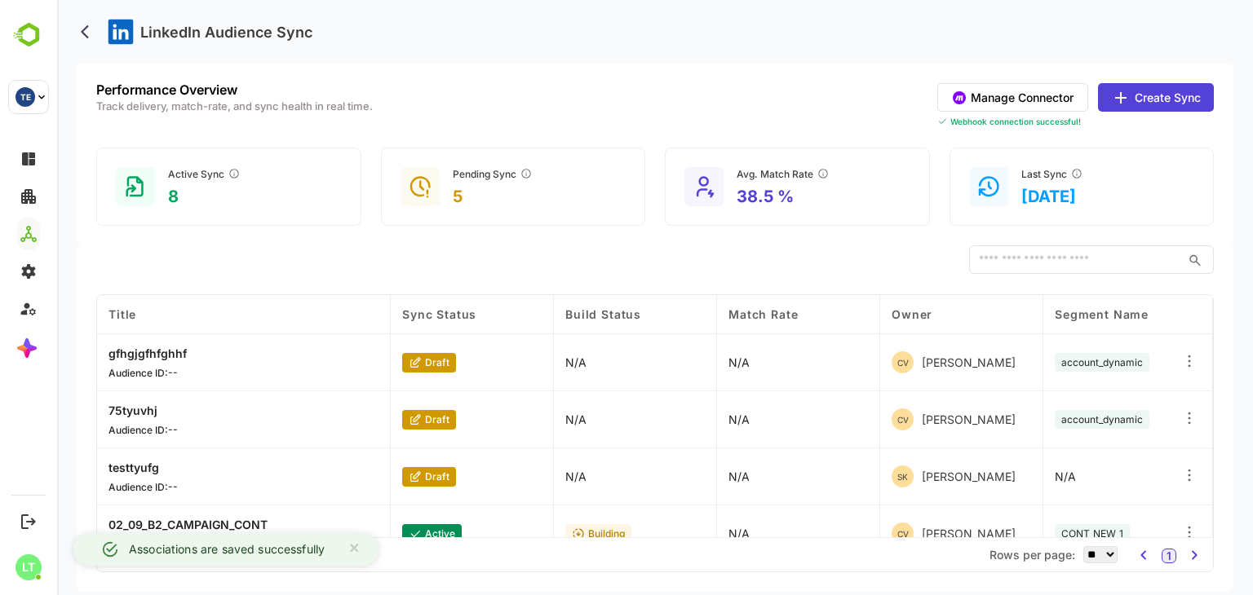
click at [532, 265] on div "​" at bounding box center [654, 260] width 1117 height 29
click at [959, 90] on button "Manage Connector" at bounding box center [1012, 97] width 151 height 29
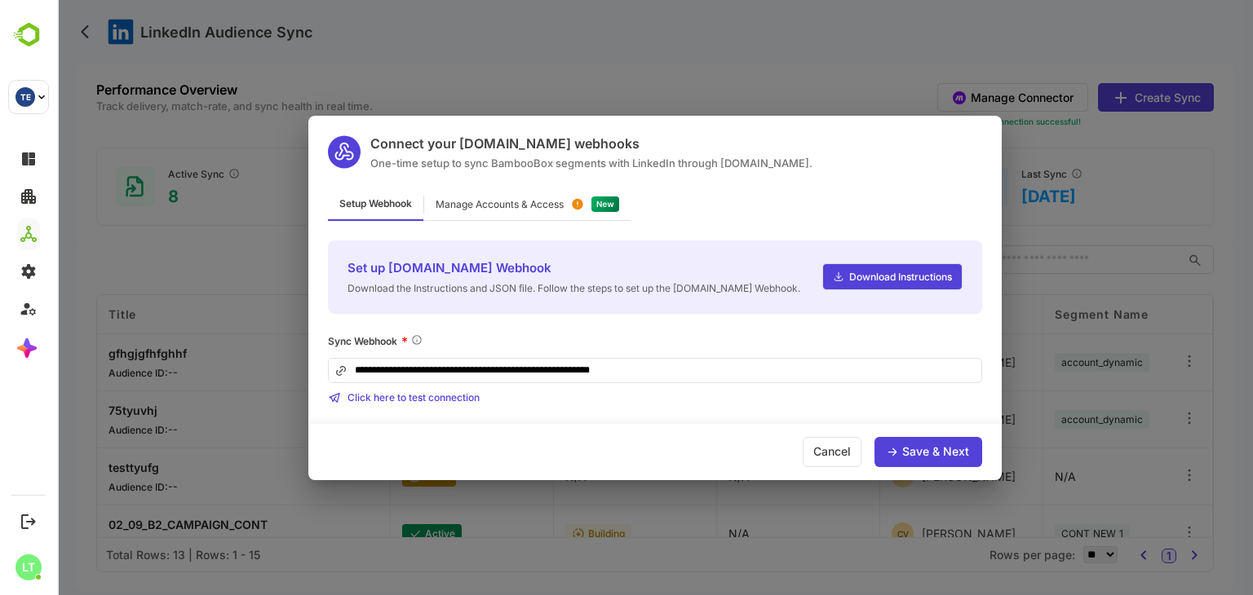
click at [497, 204] on div "Manage Accounts & Access" at bounding box center [500, 205] width 128 height 10
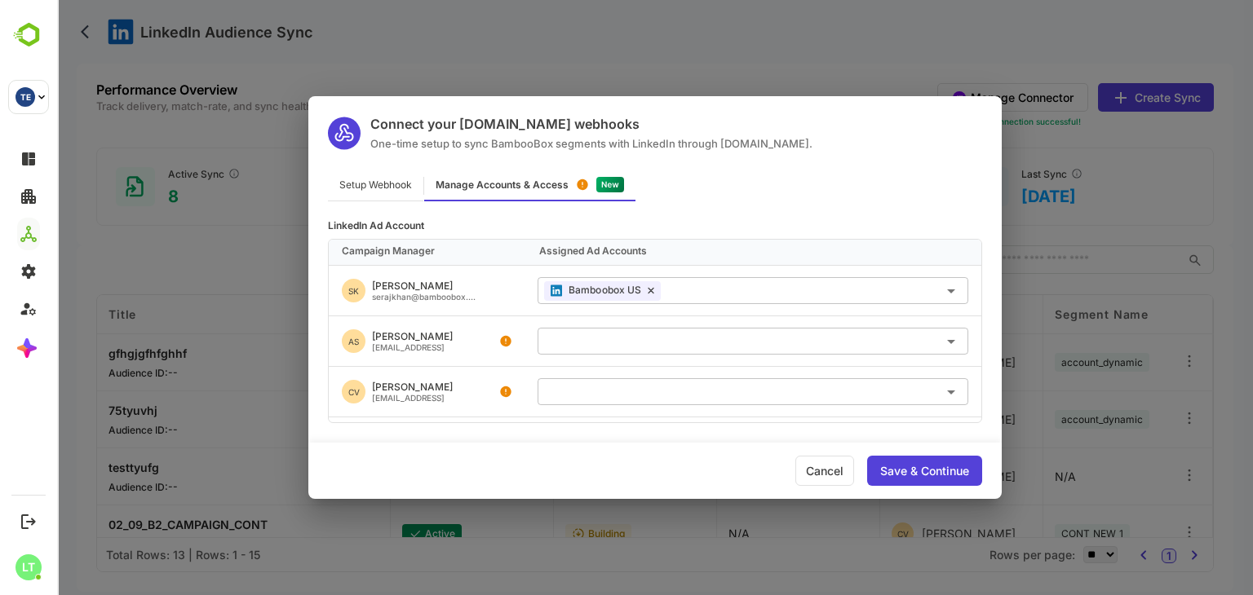
click at [633, 399] on input "text" at bounding box center [753, 391] width 418 height 27
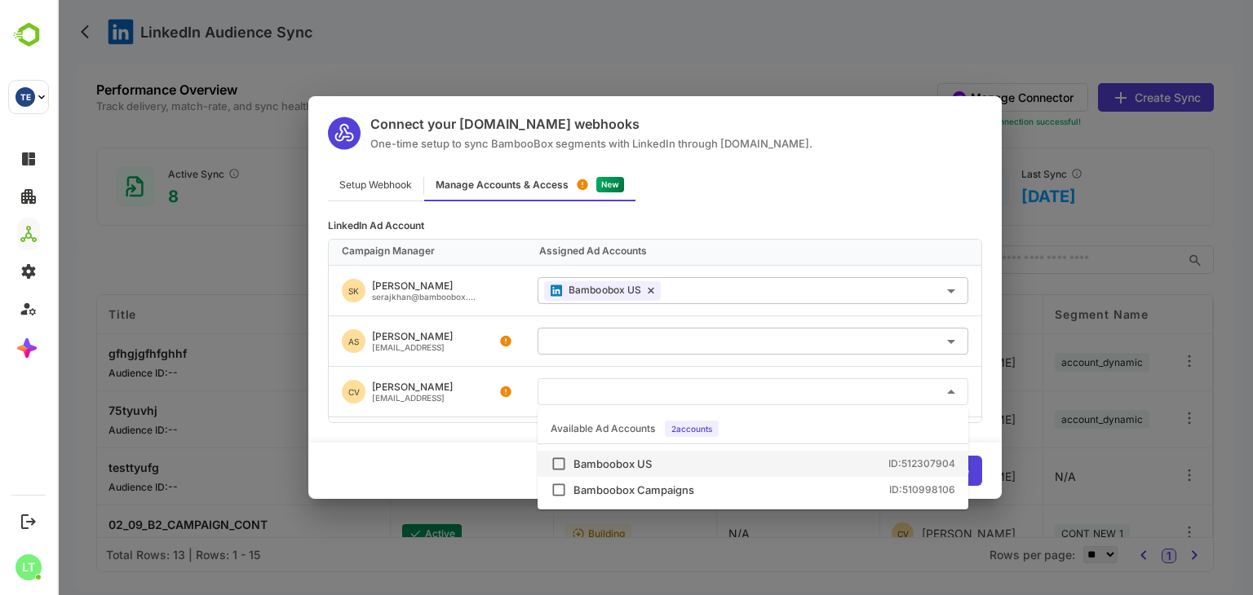
click at [604, 460] on div "Bamboobox US" at bounding box center [612, 464] width 78 height 11
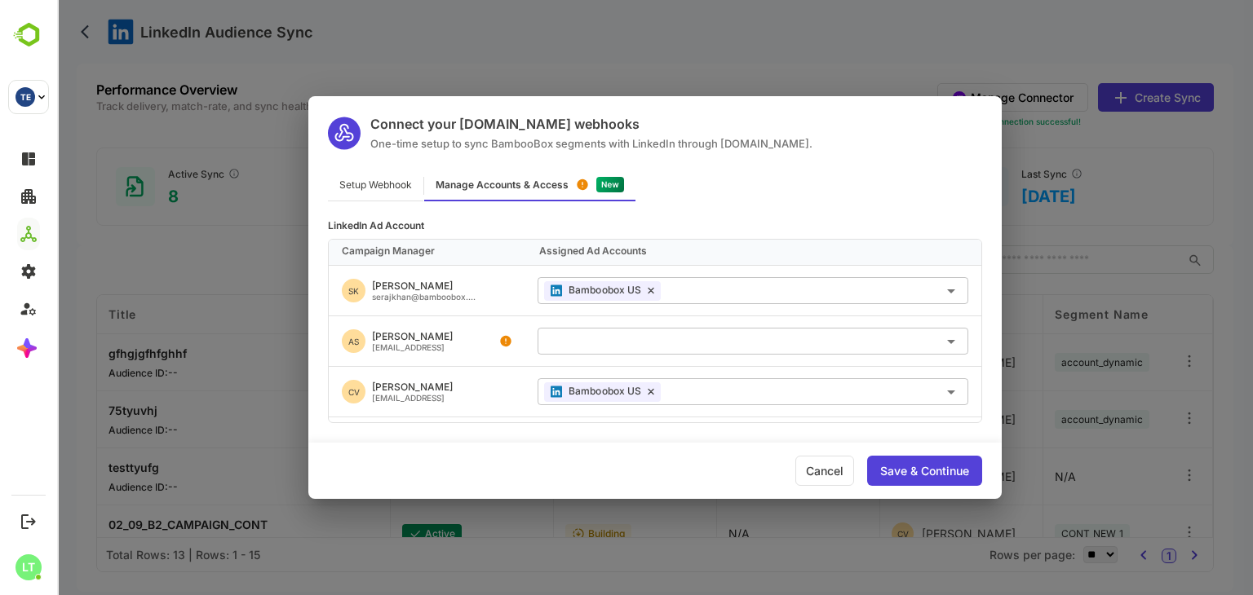
click at [488, 452] on div "Cancel Save & Continue" at bounding box center [654, 471] width 693 height 56
click at [927, 461] on div "Save & Continue" at bounding box center [924, 471] width 115 height 30
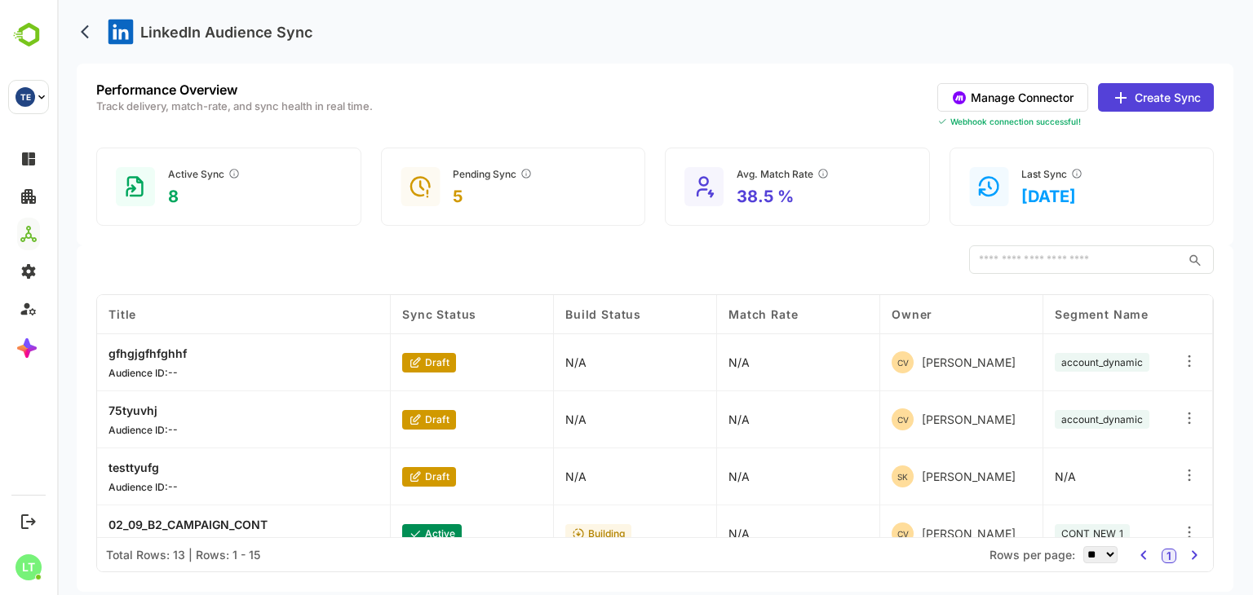
click at [976, 101] on button "Manage Connector" at bounding box center [1012, 97] width 151 height 29
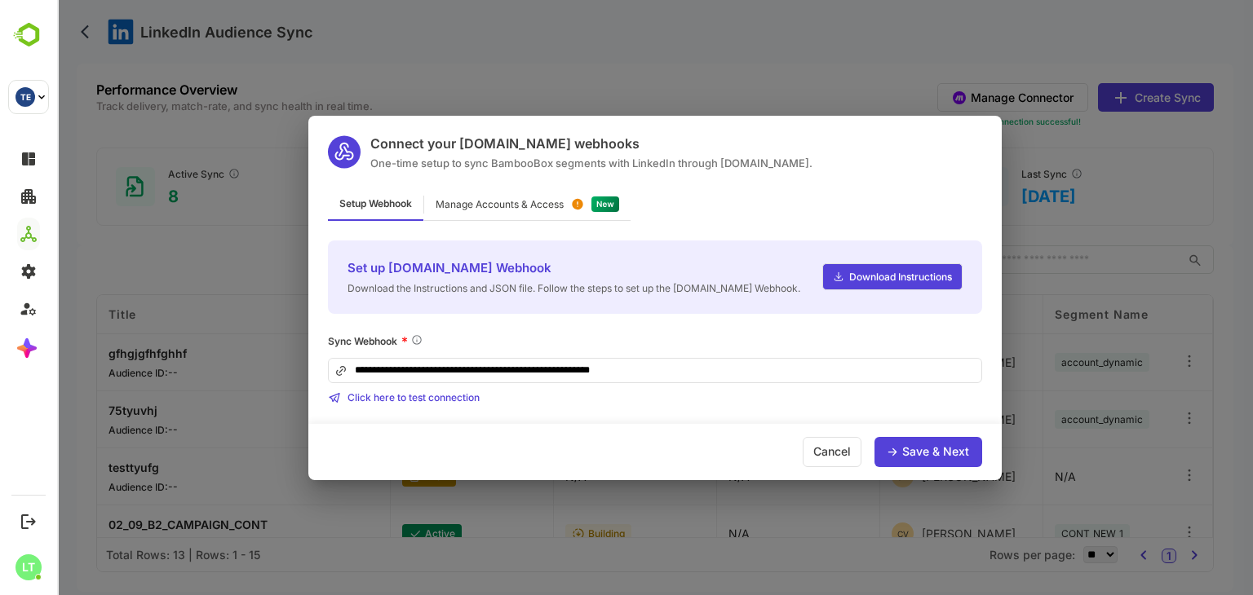
click at [526, 205] on div "Manage Accounts & Access" at bounding box center [500, 205] width 128 height 10
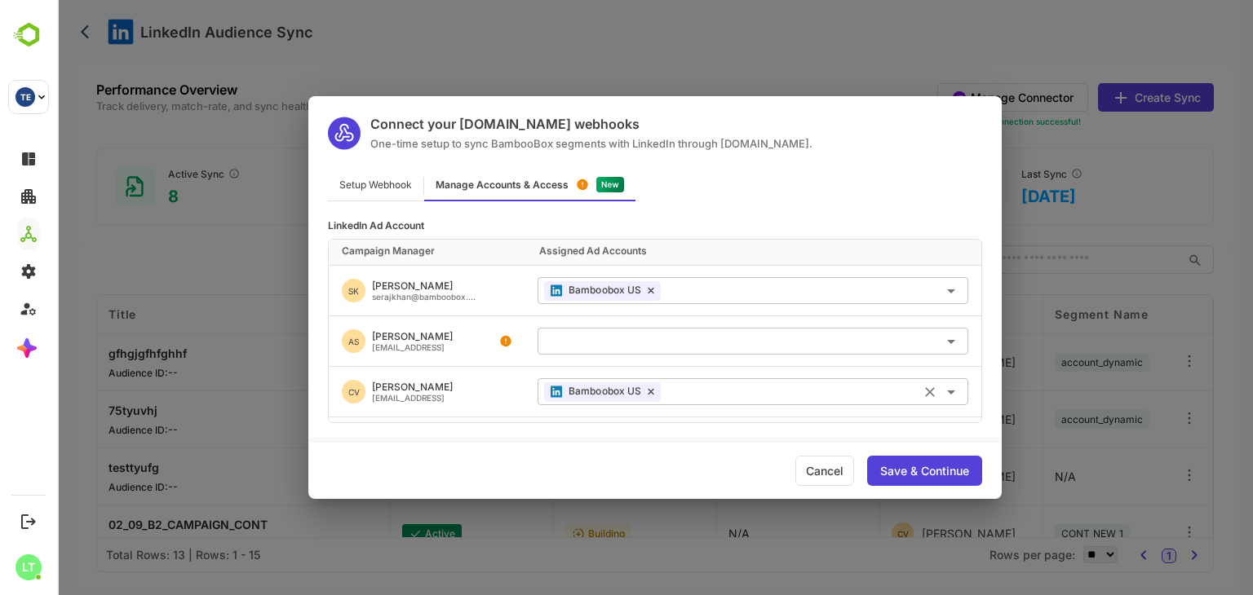
scroll to position [43, 0]
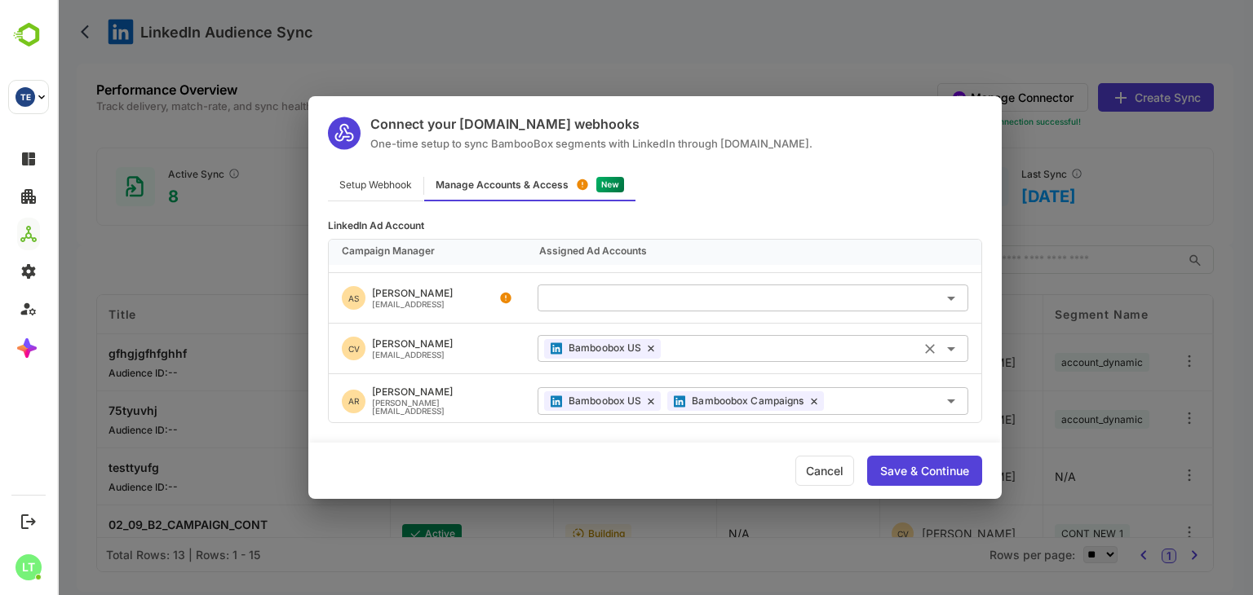
click at [649, 347] on icon at bounding box center [651, 348] width 7 height 7
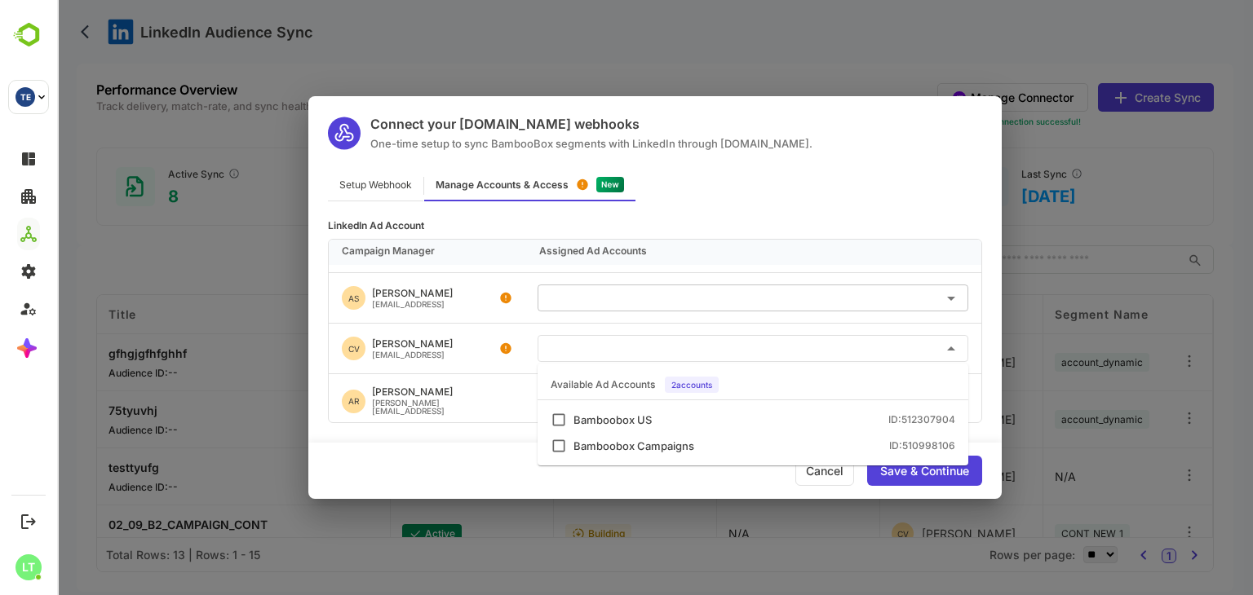
click at [649, 347] on input "text" at bounding box center [753, 348] width 418 height 27
click at [635, 441] on div "Bamboobox Campaigns" at bounding box center [633, 446] width 121 height 11
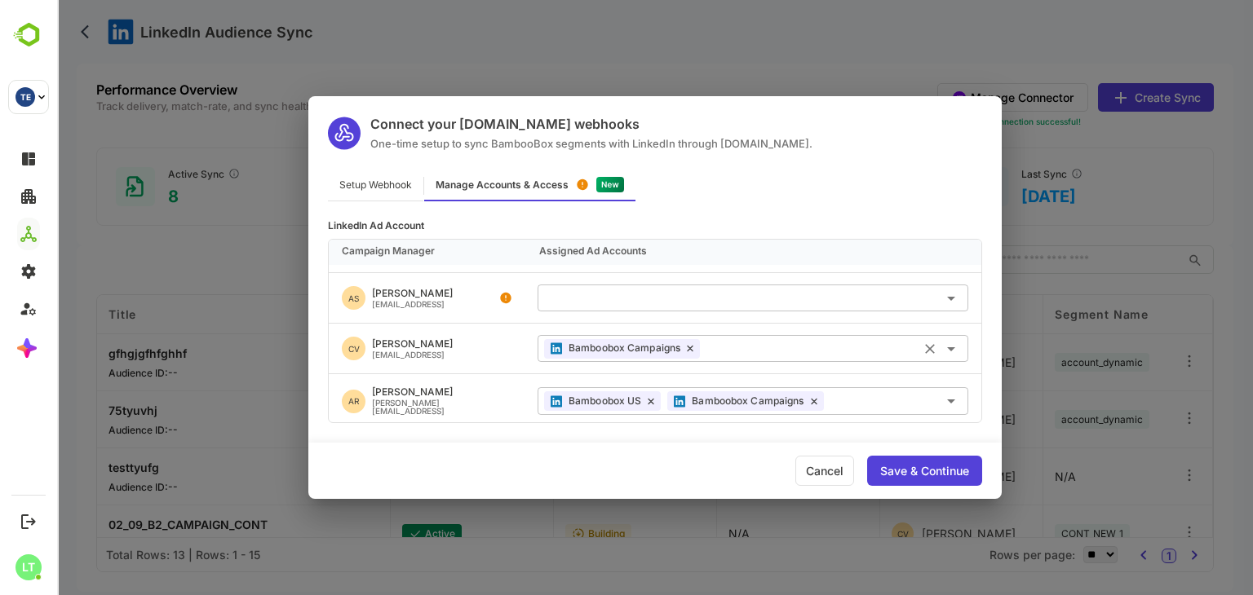
click at [905, 474] on div "Save & Continue" at bounding box center [924, 471] width 89 height 11
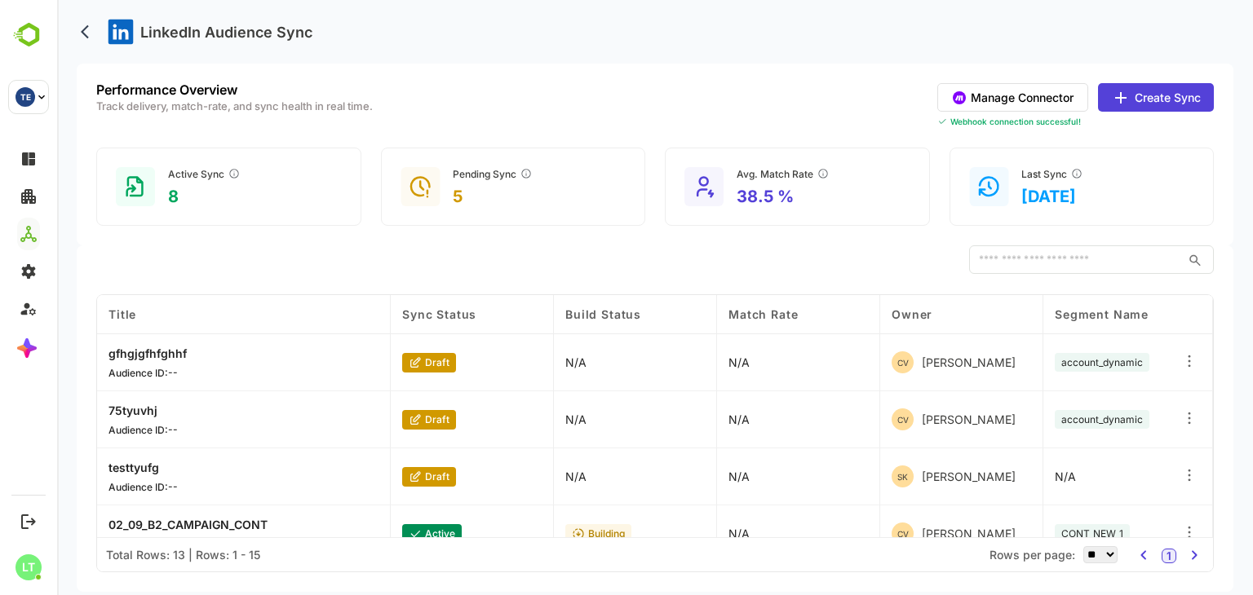
drag, startPoint x: 1163, startPoint y: 112, endPoint x: 1149, endPoint y: 79, distance: 35.5
click at [1149, 79] on div "Performance Overview Track delivery, match-rate, and sync health in real time. …" at bounding box center [655, 155] width 1157 height 182
click at [1150, 82] on div "Performance Overview Track delivery, match-rate, and sync health in real time. …" at bounding box center [655, 155] width 1157 height 182
click at [1152, 85] on button "Create Sync" at bounding box center [1156, 97] width 116 height 29
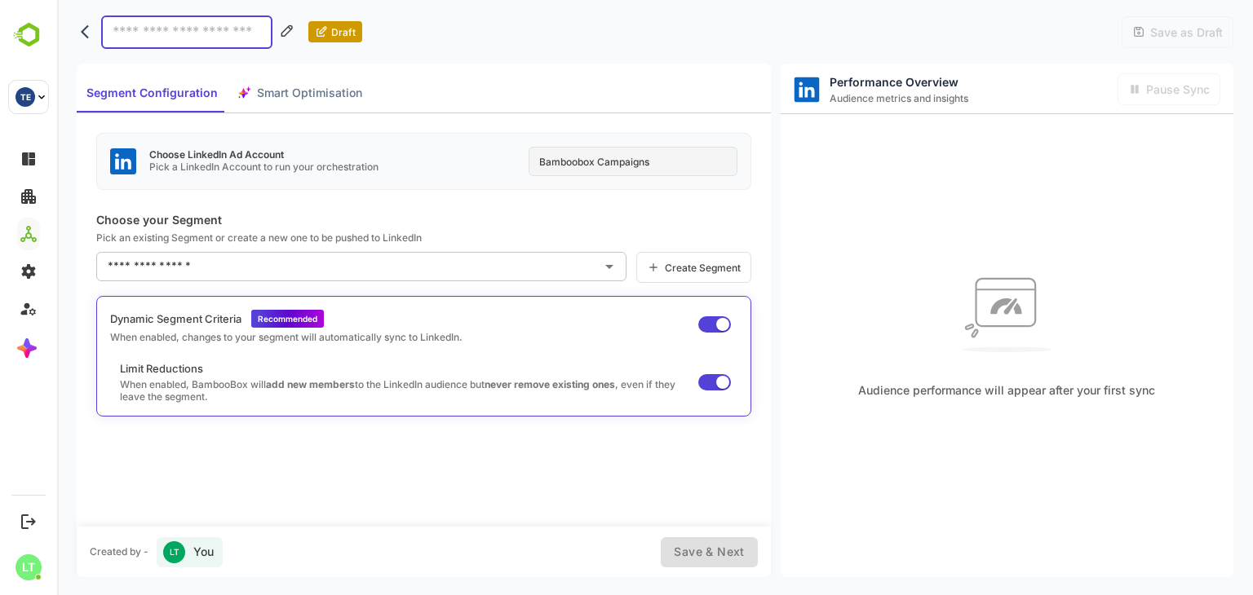
click at [608, 159] on div "Bamboobox Campaigns" at bounding box center [633, 161] width 209 height 29
click at [560, 178] on div "Choose LinkedIn Ad Account Pick a LinkedIn Account to run your orchestration Ba…" at bounding box center [423, 161] width 655 height 57
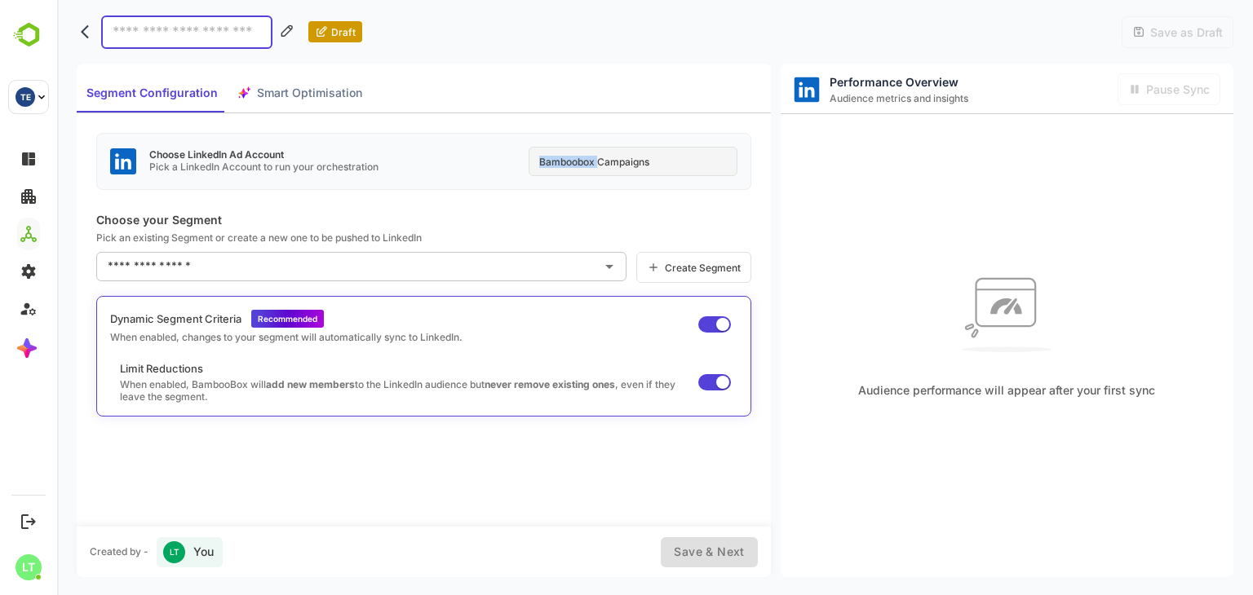
click at [560, 178] on div "Choose LinkedIn Ad Account Pick a LinkedIn Account to run your orchestration Ba…" at bounding box center [423, 161] width 655 height 57
click at [614, 159] on div "Bamboobox Campaigns" at bounding box center [633, 161] width 209 height 29
click at [517, 237] on p "Pick an existing Segment or create a new one to be pushed to LinkedIn" at bounding box center [423, 238] width 655 height 12
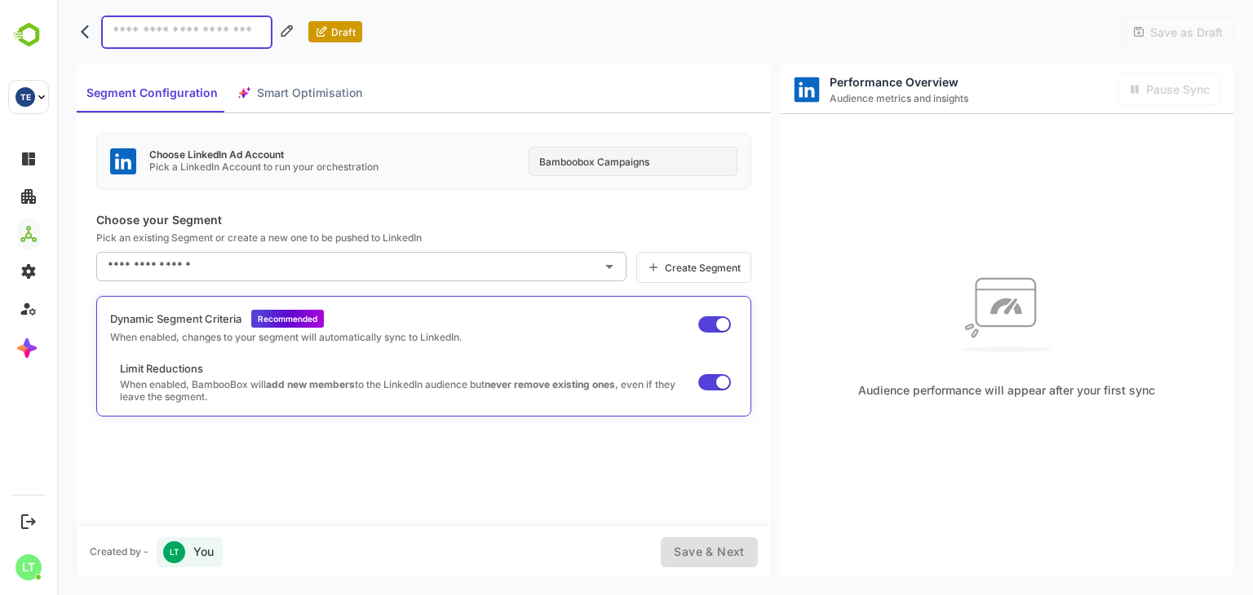
click at [574, 161] on div "Bamboobox Campaigns" at bounding box center [633, 161] width 209 height 29
click at [597, 208] on div "Choose LinkedIn Ad Account Pick a LinkedIn Account to run your orchestration Ba…" at bounding box center [424, 319] width 694 height 413
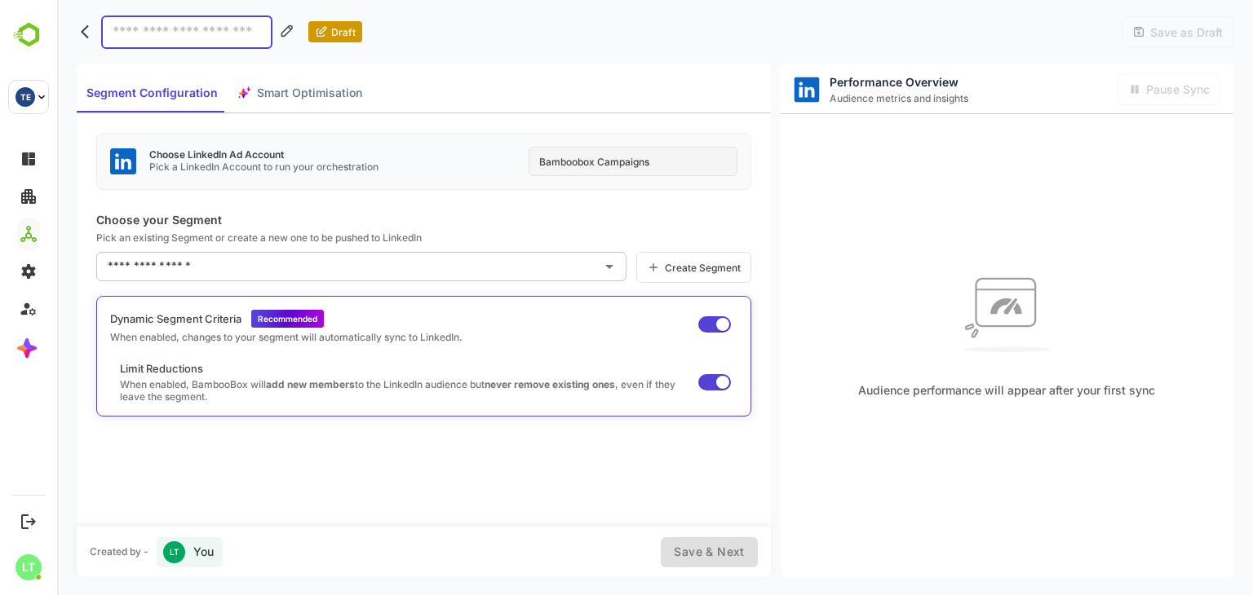
click at [564, 162] on div "Bamboobox Campaigns" at bounding box center [633, 161] width 209 height 29
click at [580, 183] on div "Choose LinkedIn Ad Account Pick a LinkedIn Account to run your orchestration Ba…" at bounding box center [423, 161] width 655 height 57
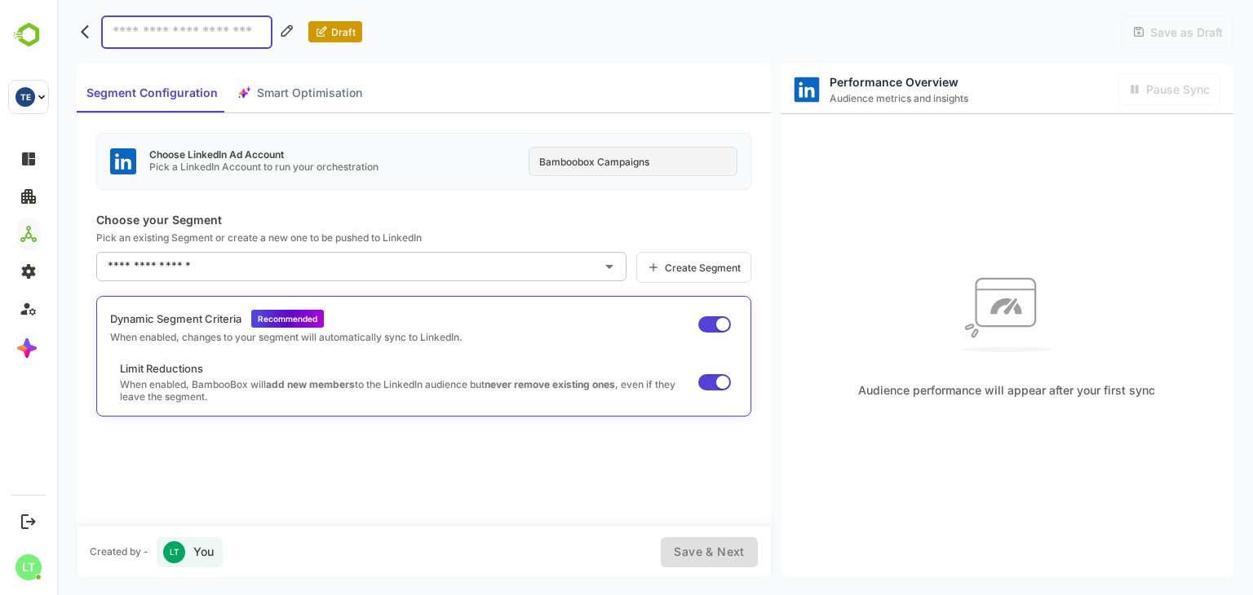
click at [571, 170] on div "Bamboobox Campaigns" at bounding box center [633, 161] width 209 height 29
click at [609, 213] on p "Choose your Segment" at bounding box center [423, 220] width 655 height 14
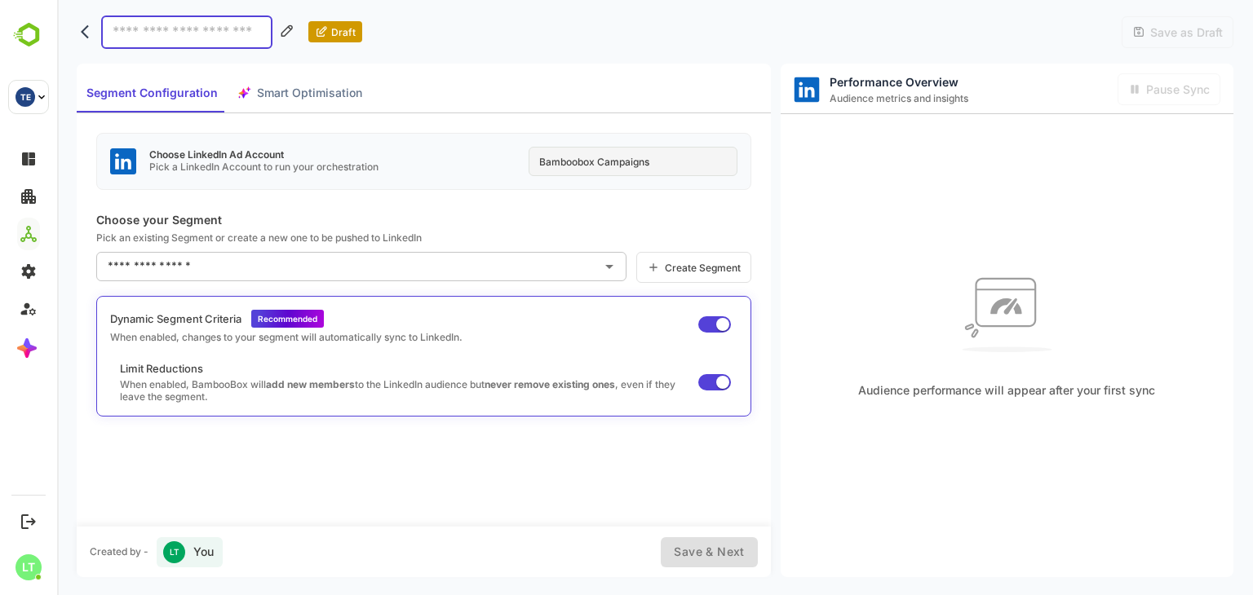
click at [573, 161] on div "Bamboobox Campaigns" at bounding box center [633, 161] width 209 height 29
click at [666, 201] on div "Choose LinkedIn Ad Account Pick a LinkedIn Account to run your orchestration Ba…" at bounding box center [424, 319] width 694 height 413
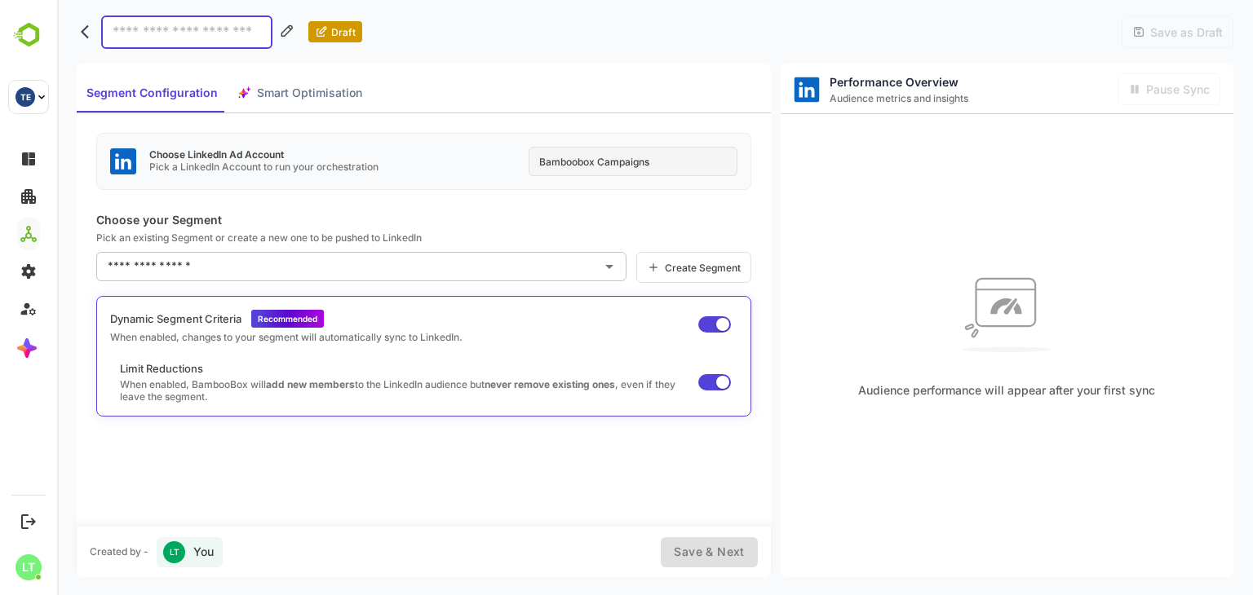
click at [607, 164] on div "Bamboobox Campaigns" at bounding box center [633, 161] width 209 height 29
click at [682, 167] on div "Bamboobox Campaigns" at bounding box center [633, 161] width 209 height 29
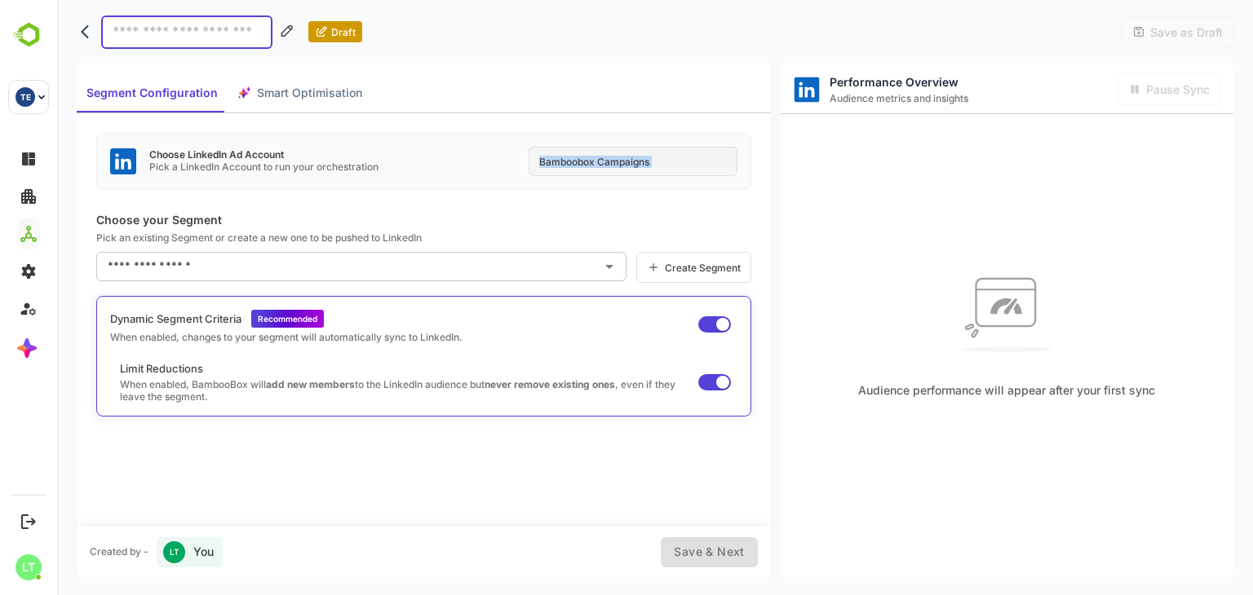
click at [682, 167] on div "Bamboobox Campaigns" at bounding box center [633, 161] width 209 height 29
click at [85, 32] on icon "back" at bounding box center [89, 32] width 16 height 16
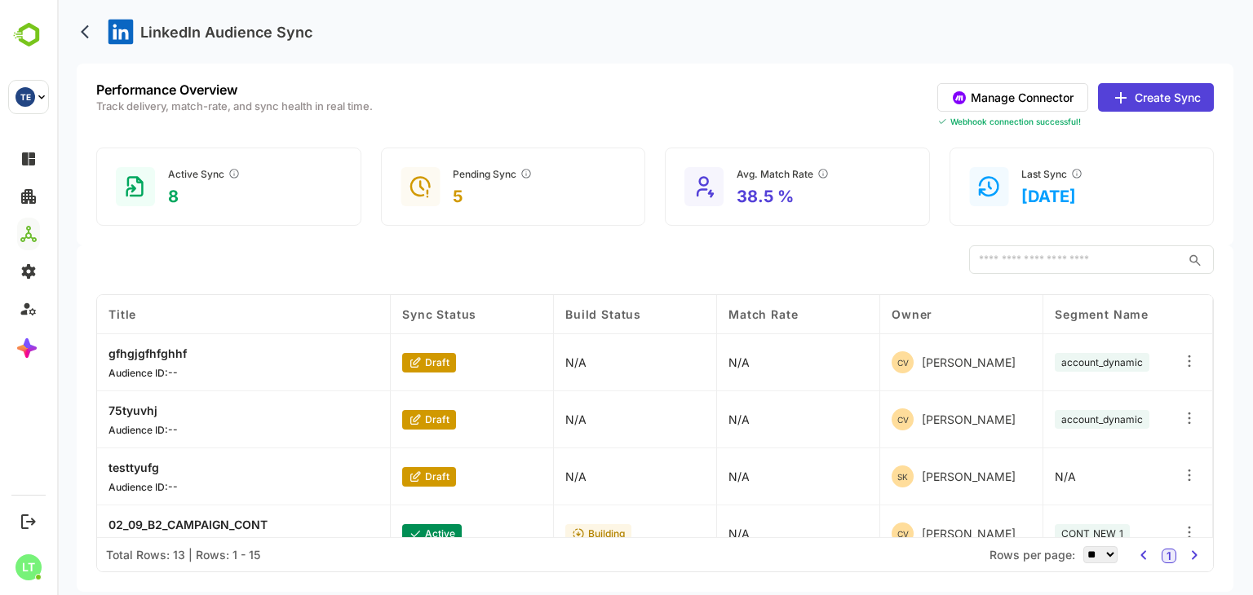
click at [1121, 101] on icon at bounding box center [1120, 97] width 11 height 11
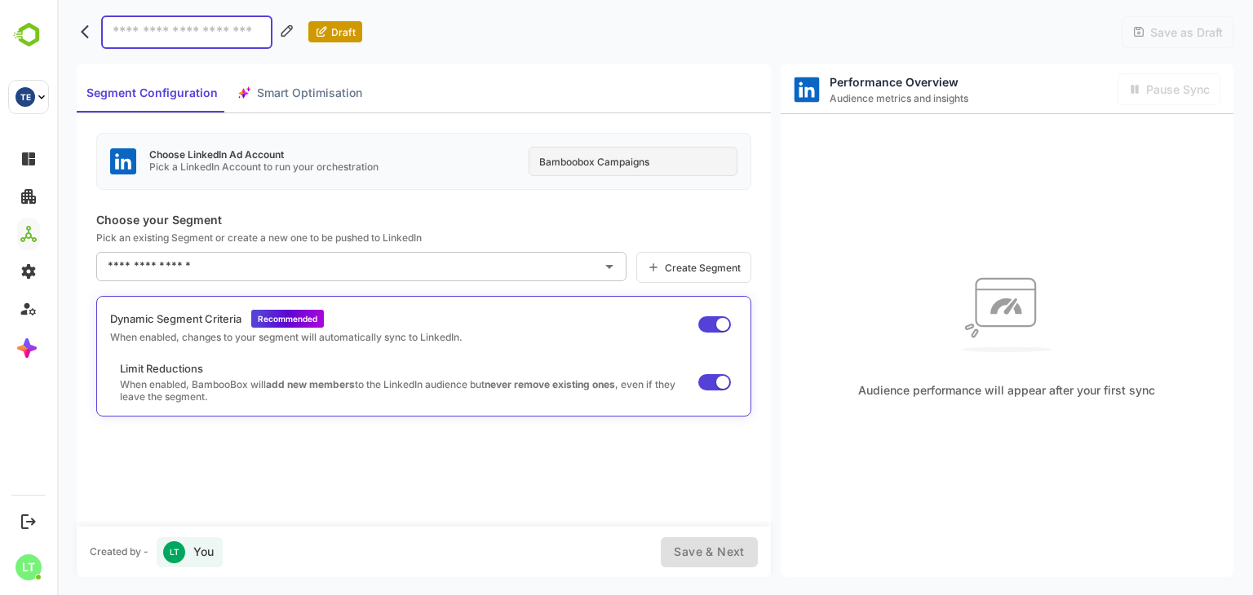
click at [620, 162] on div "Bamboobox Campaigns" at bounding box center [633, 161] width 209 height 29
click at [586, 161] on div "Bamboobox Campaigns" at bounding box center [633, 161] width 209 height 29
click at [603, 63] on div "Draft Save as Draft" at bounding box center [655, 32] width 1157 height 64
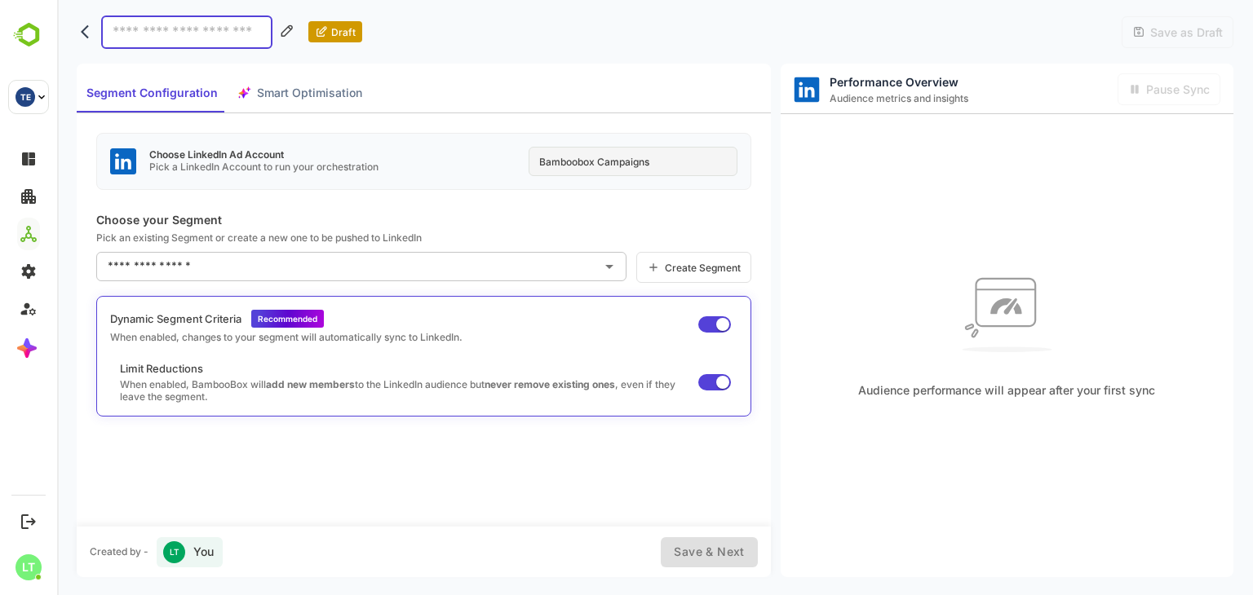
click at [86, 30] on icon "back" at bounding box center [89, 32] width 16 height 16
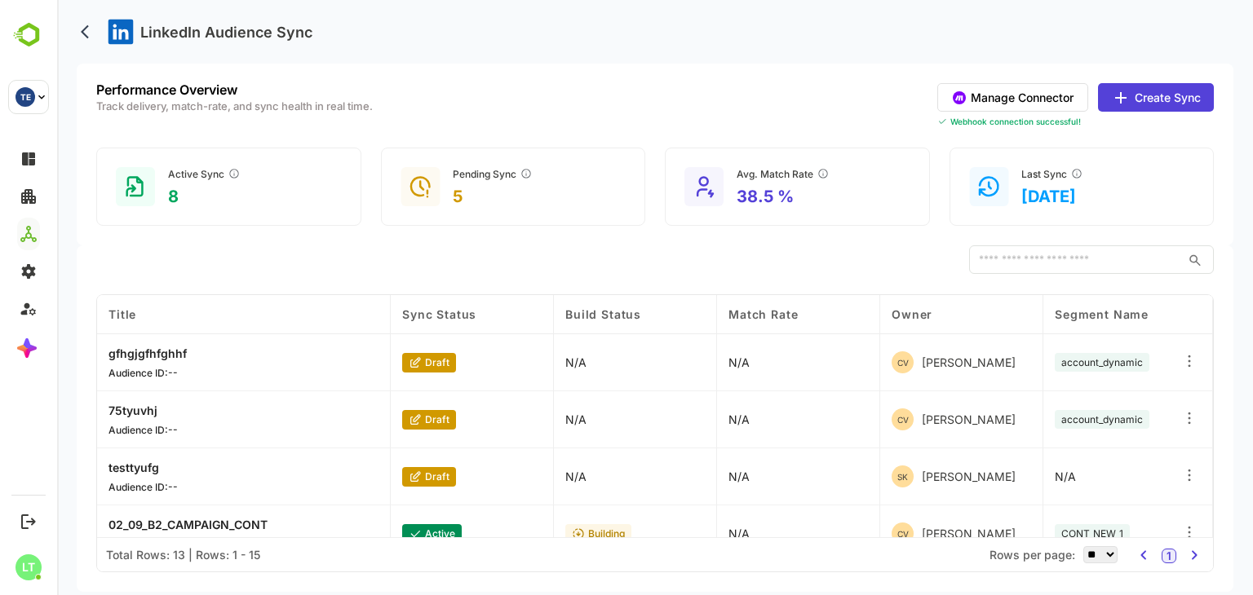
click at [1130, 95] on button "Create Sync" at bounding box center [1156, 97] width 116 height 29
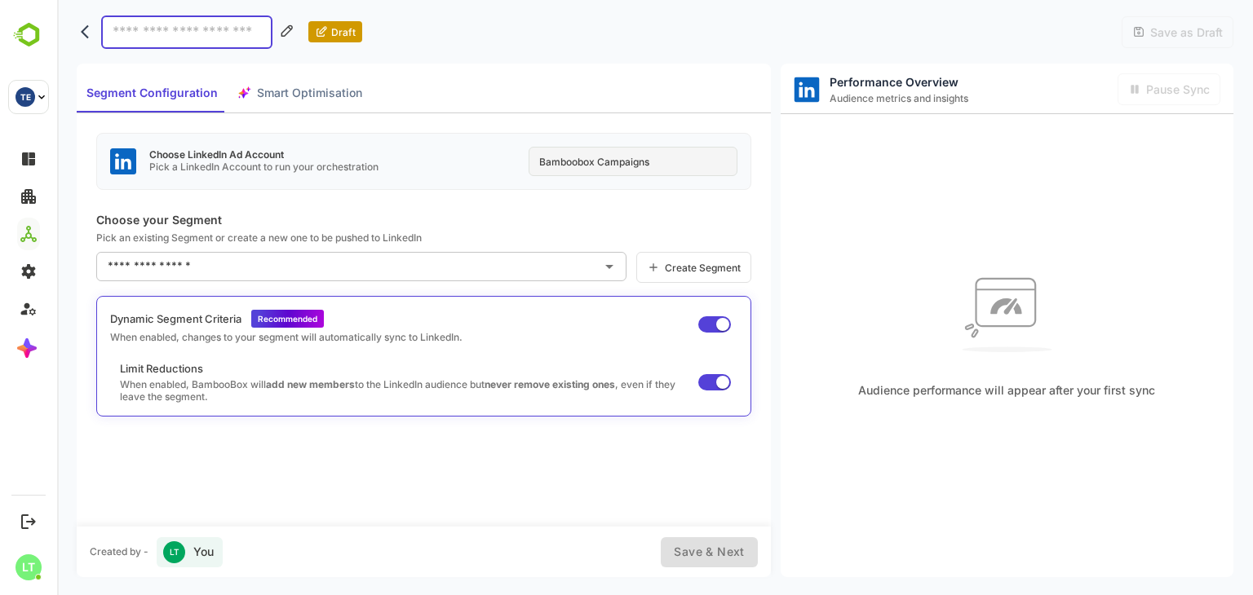
click at [556, 184] on div "Choose LinkedIn Ad Account Pick a LinkedIn Account to run your orchestration Ba…" at bounding box center [423, 161] width 655 height 57
click at [590, 169] on div "Bamboobox Campaigns" at bounding box center [633, 161] width 209 height 29
click at [668, 209] on div "Choose LinkedIn Ad Account Pick a LinkedIn Account to run your orchestration Ba…" at bounding box center [424, 319] width 694 height 413
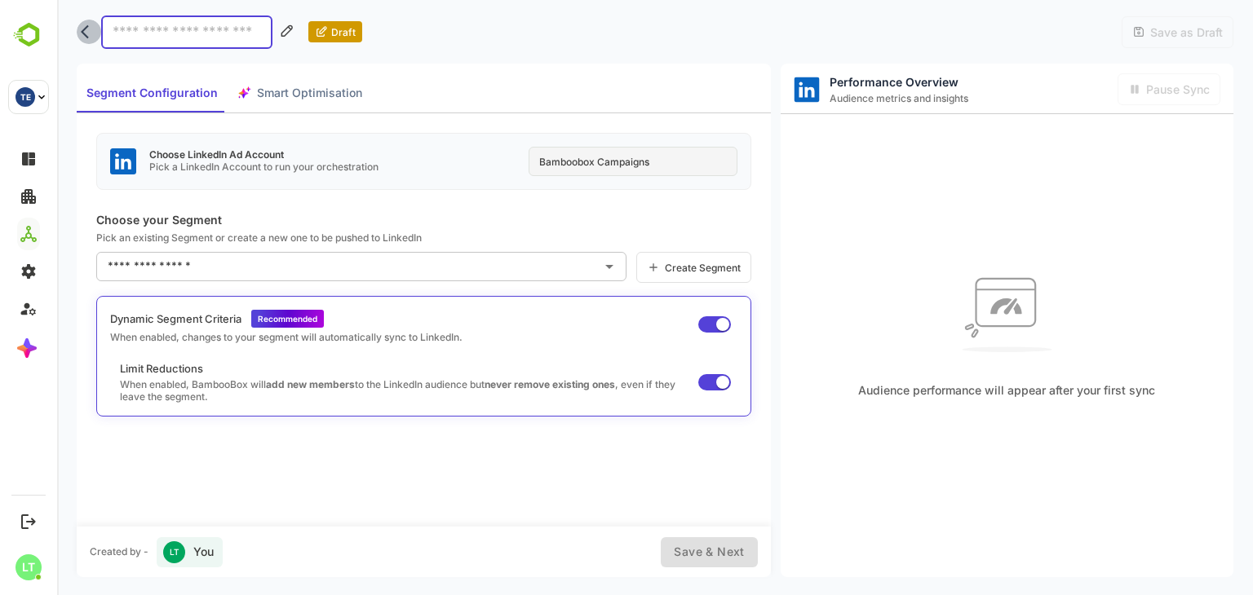
click at [82, 29] on icon "back" at bounding box center [89, 32] width 16 height 16
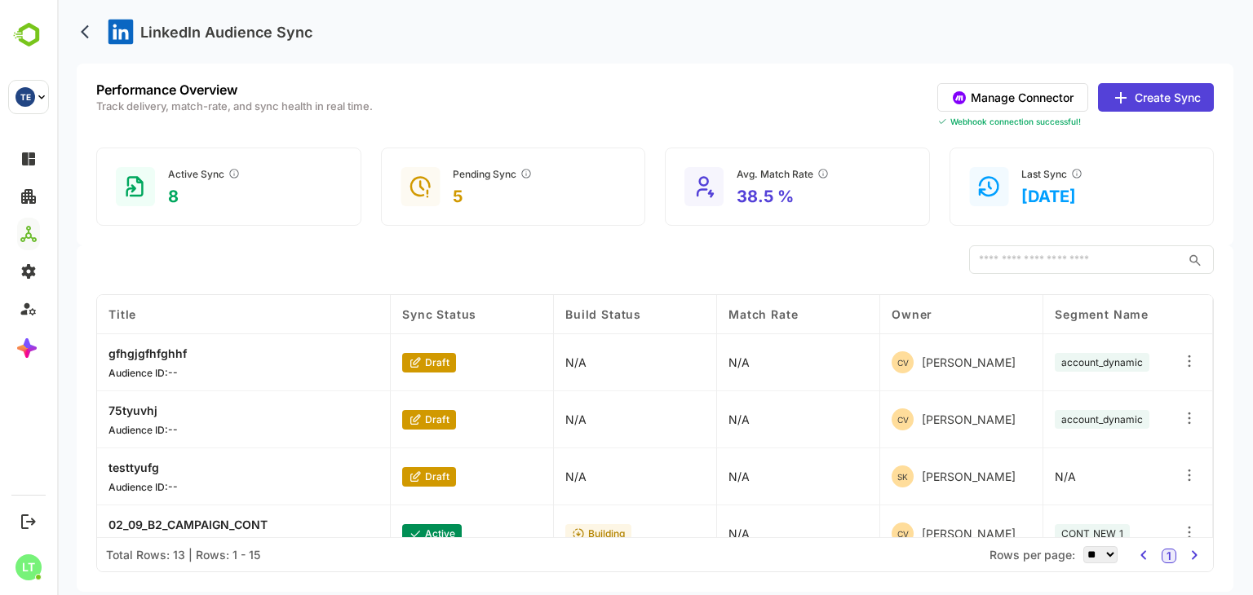
click at [131, 95] on p "Performance Overview" at bounding box center [234, 89] width 277 height 13
click at [183, 119] on div "Performance Overview Track delivery, match-rate, and sync health in real time." at bounding box center [234, 105] width 277 height 45
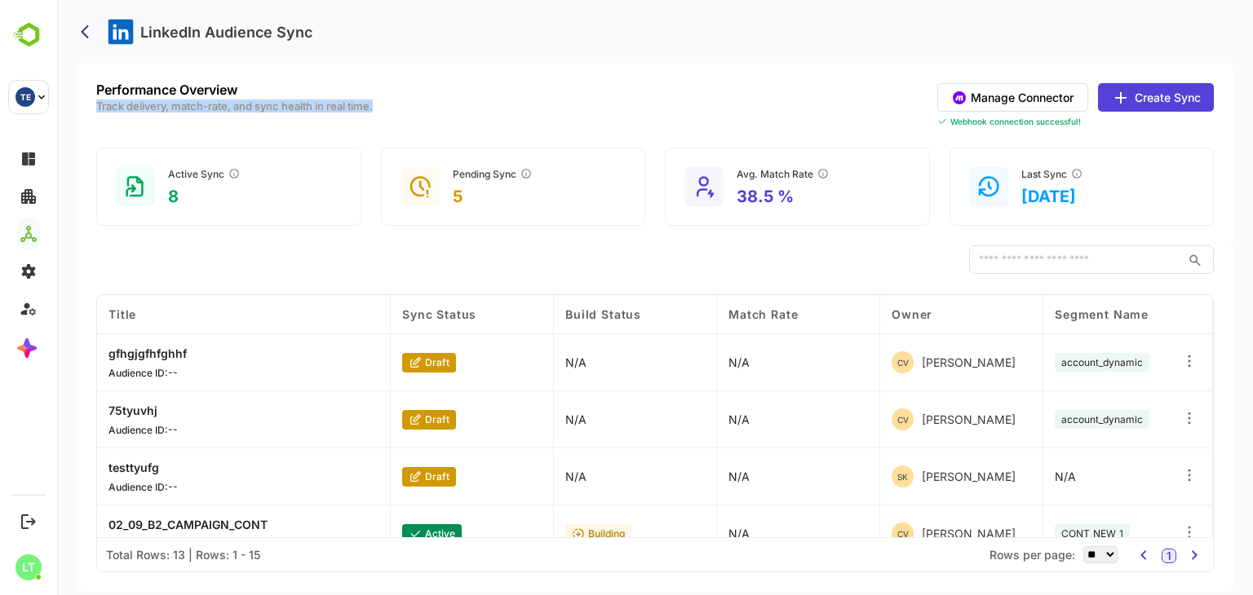
click at [183, 119] on div "Performance Overview Track delivery, match-rate, and sync health in real time." at bounding box center [234, 105] width 277 height 45
click at [405, 113] on div "Performance Overview Track delivery, match-rate, and sync health in real time. …" at bounding box center [654, 105] width 1117 height 45
click at [366, 160] on div "Active Sync 8 Pending Sync 5 Avg. Match Rate 38.5 % Last Sync [DATE]" at bounding box center [654, 187] width 1117 height 78
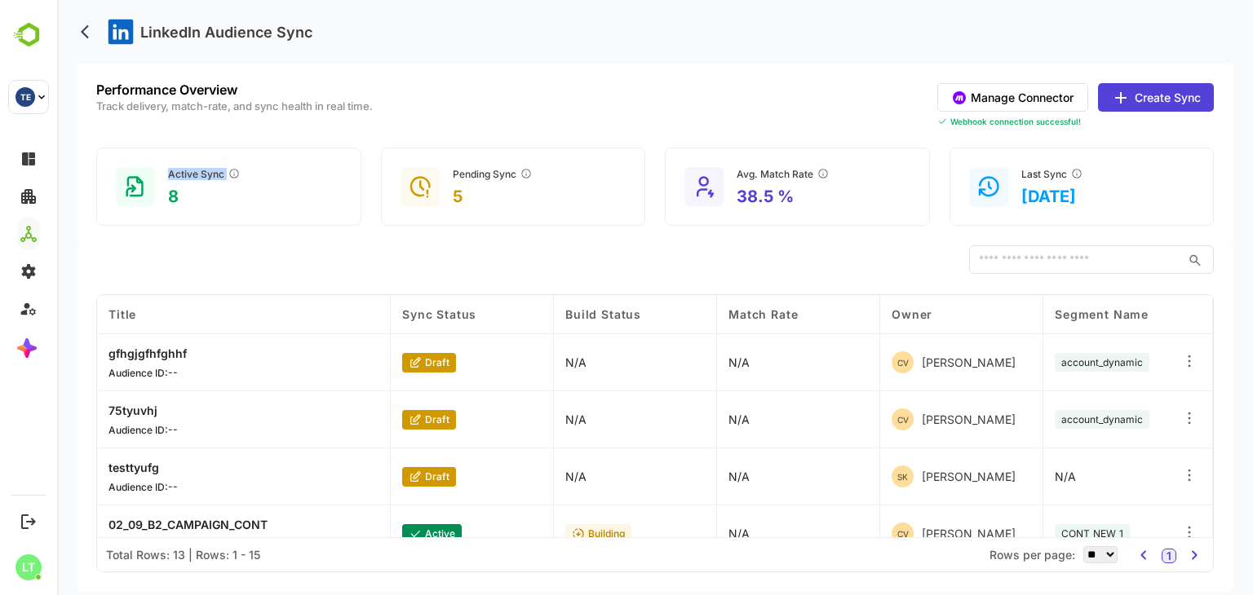
click at [366, 160] on div "Active Sync 8 Pending Sync 5 Avg. Match Rate 38.5 % Last Sync [DATE]" at bounding box center [654, 187] width 1117 height 78
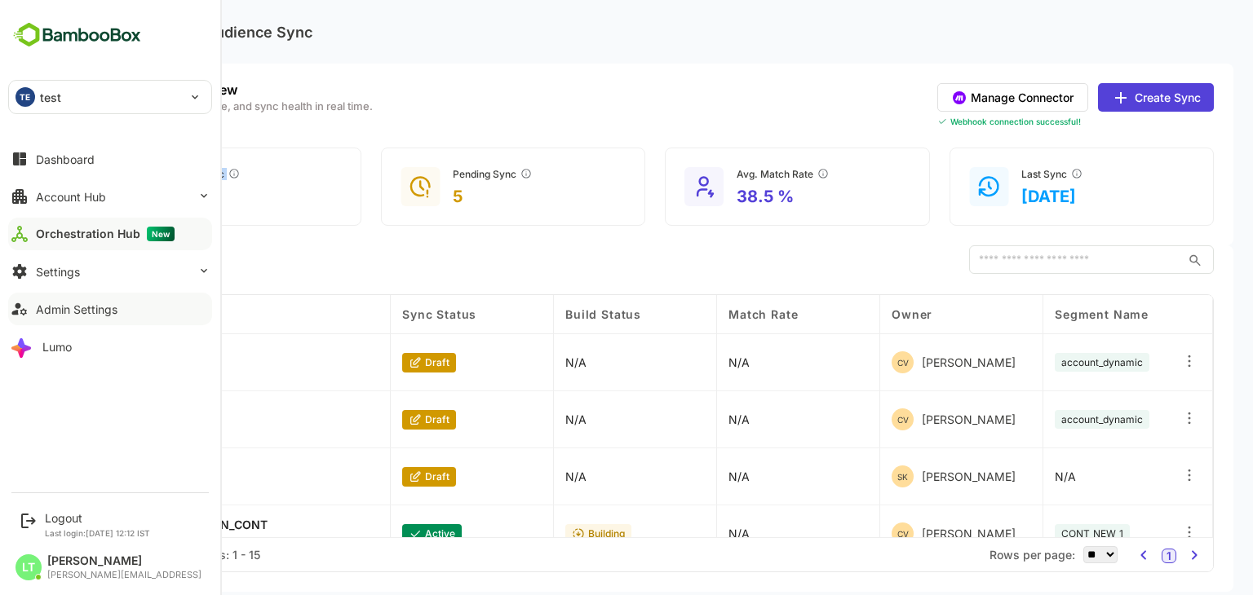
click at [82, 305] on div "Admin Settings" at bounding box center [77, 310] width 82 height 14
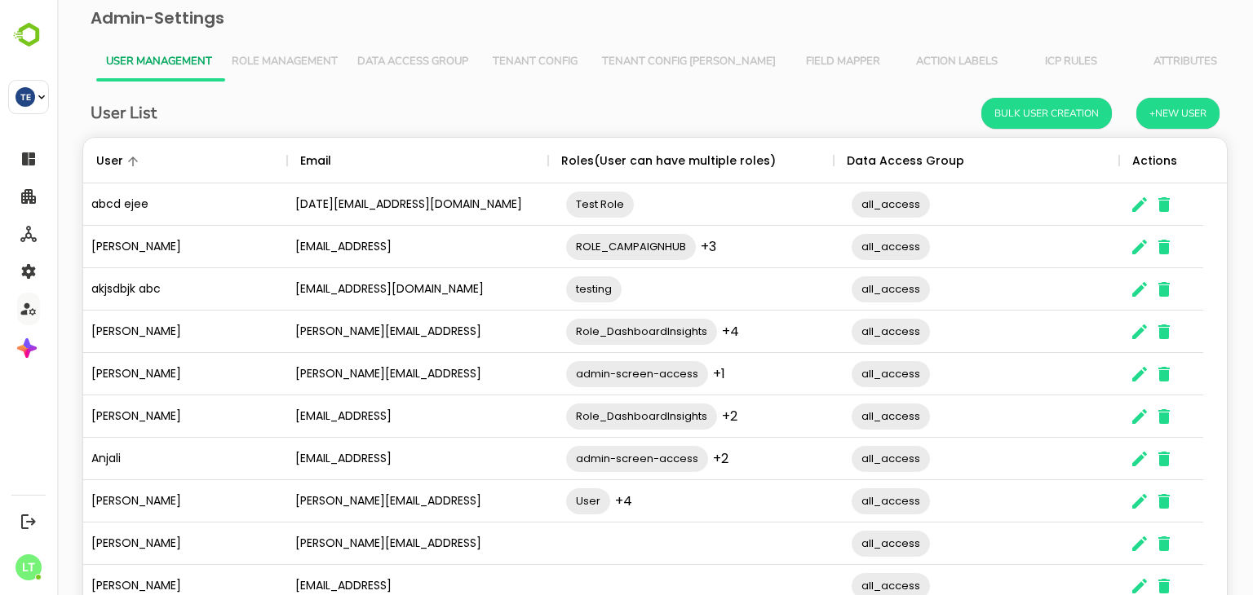
scroll to position [104, 0]
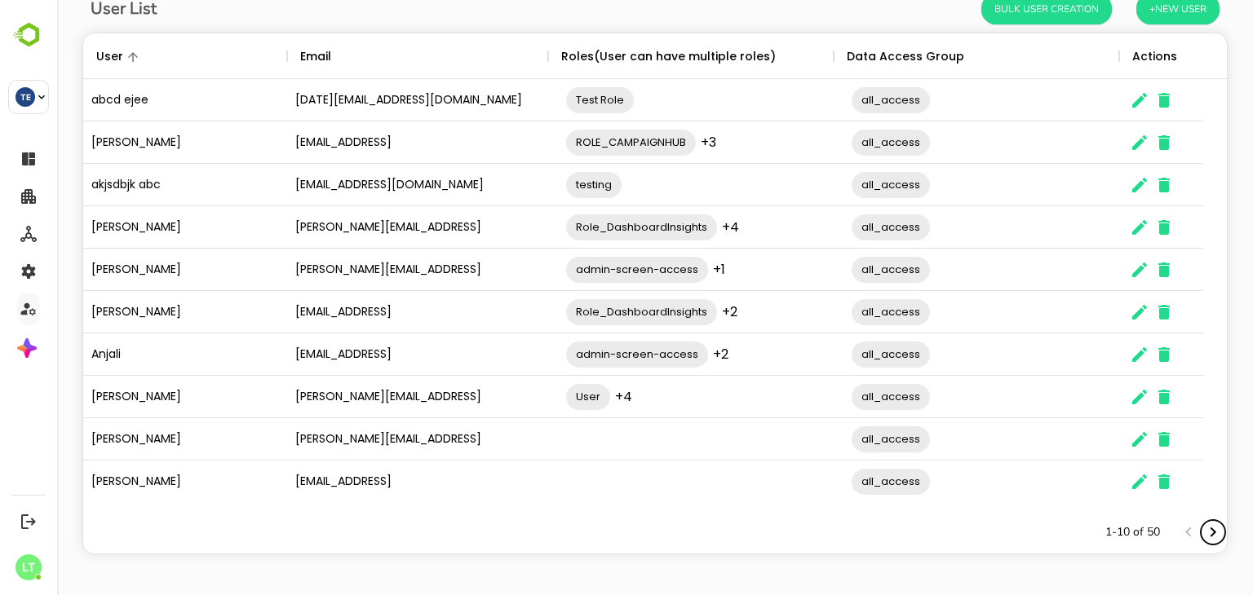
click at [1201, 526] on button "Next page" at bounding box center [1213, 532] width 24 height 24
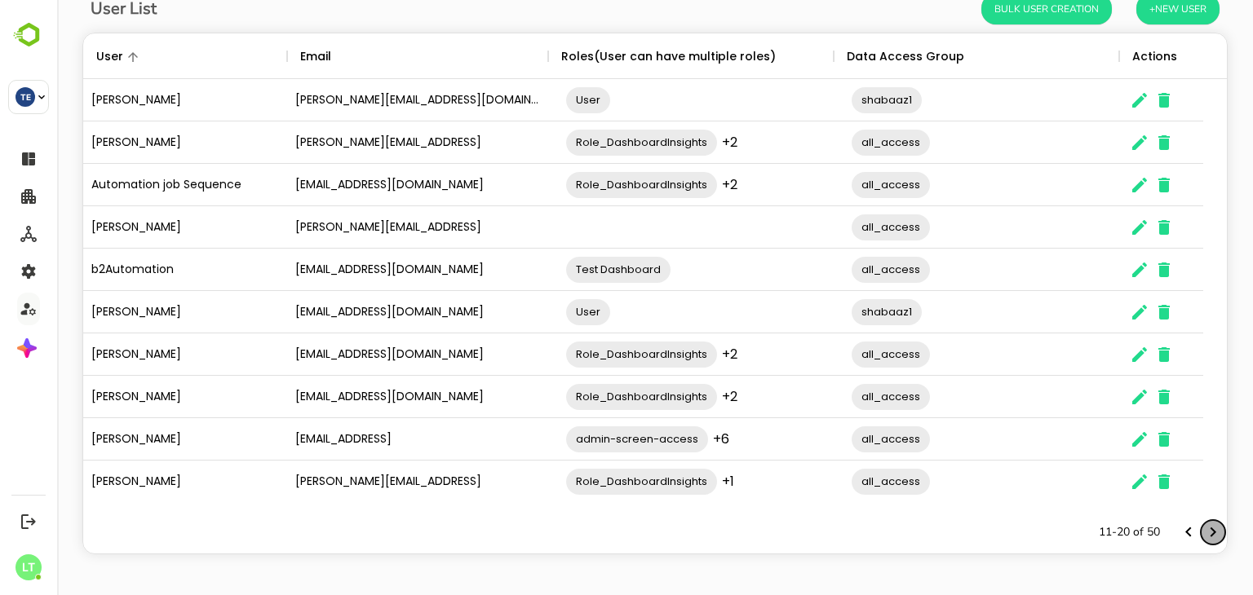
click at [1201, 526] on button "Next page" at bounding box center [1213, 532] width 24 height 24
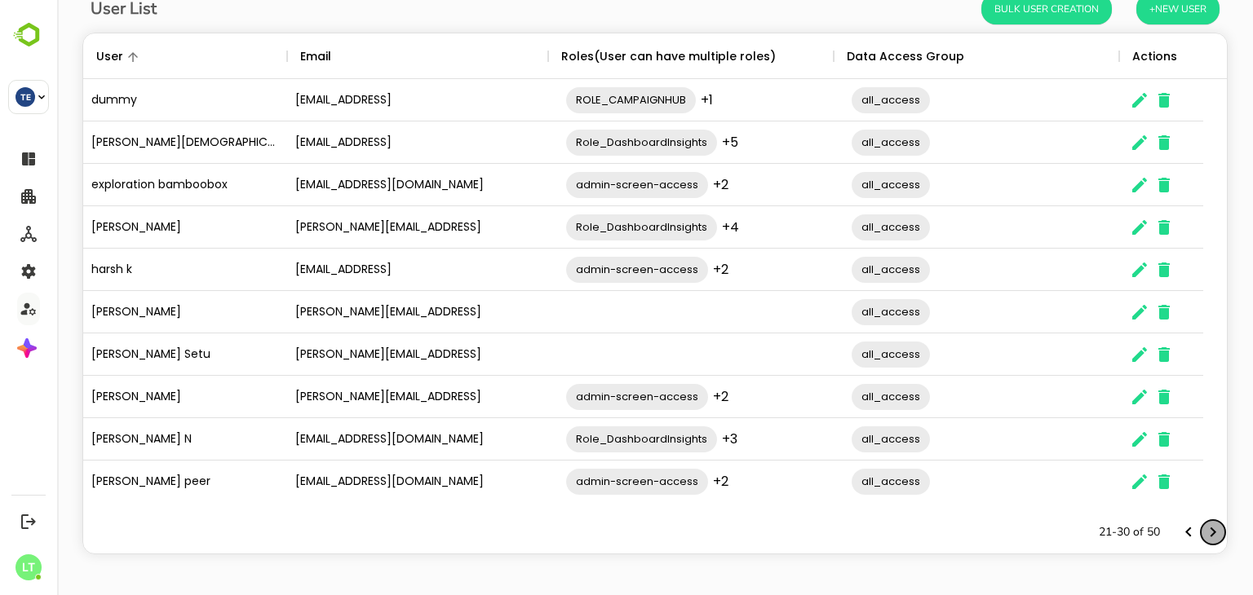
click at [1204, 528] on icon "Next page" at bounding box center [1213, 533] width 20 height 20
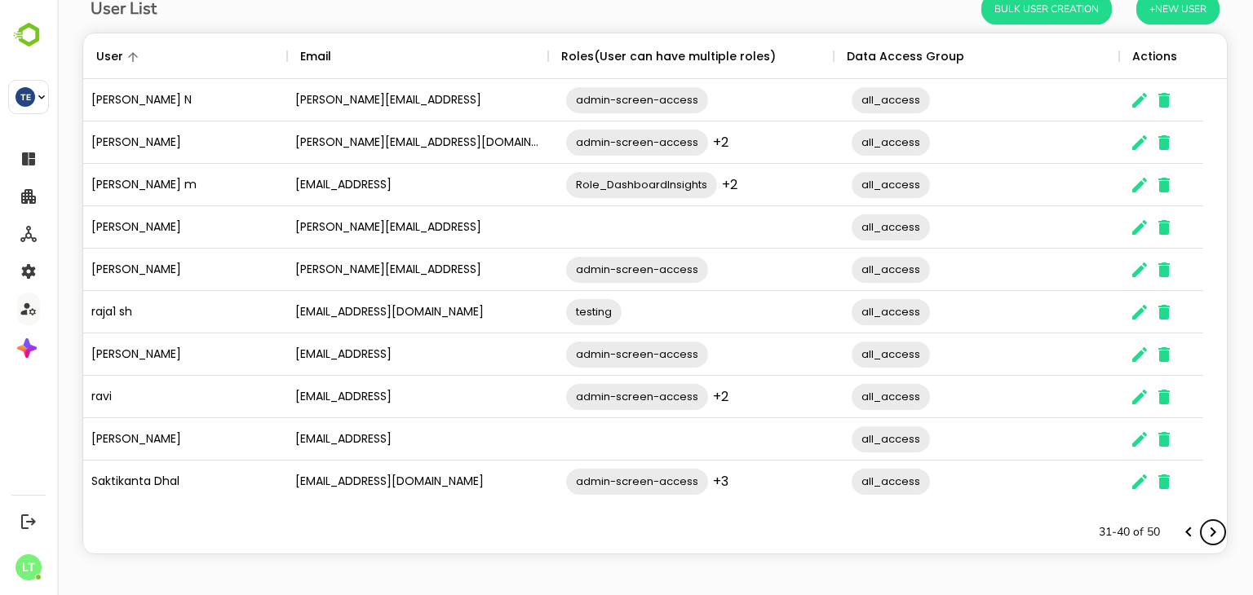
click at [1203, 523] on icon "Next page" at bounding box center [1213, 533] width 20 height 20
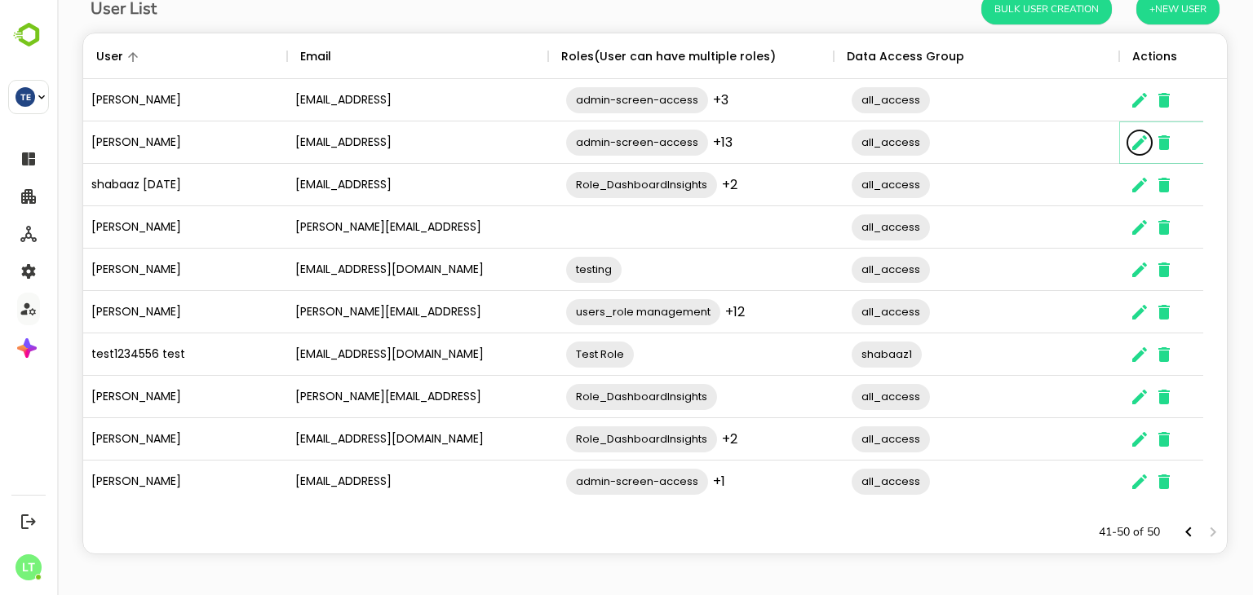
click at [1134, 144] on icon "The User Data" at bounding box center [1140, 143] width 20 height 20
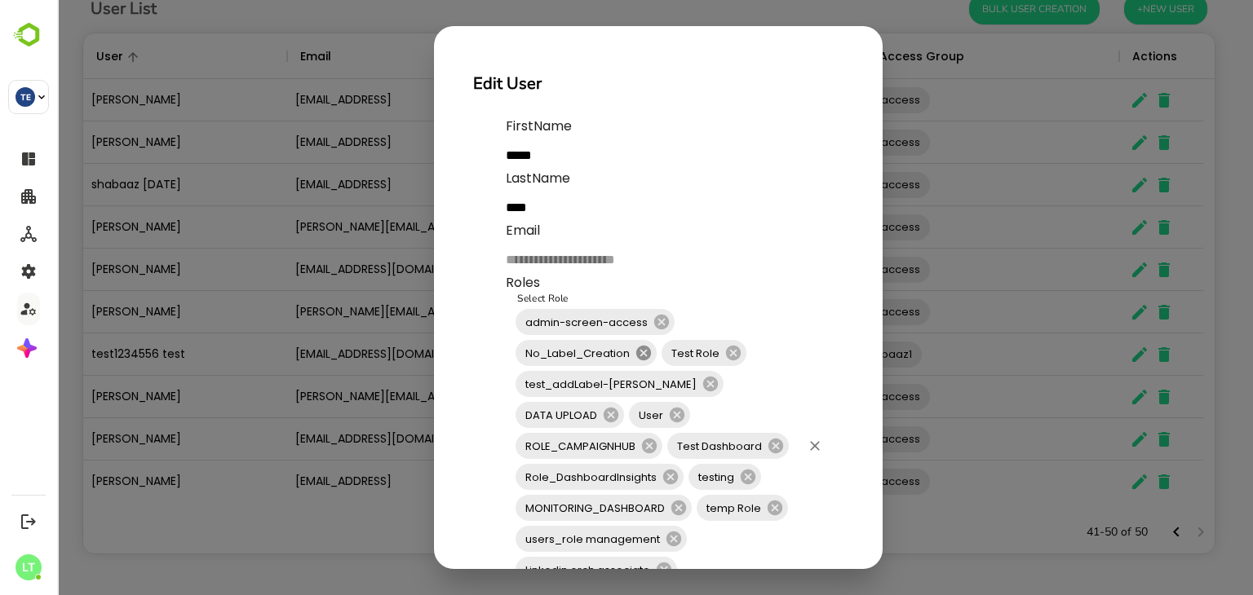
scroll to position [188, 0]
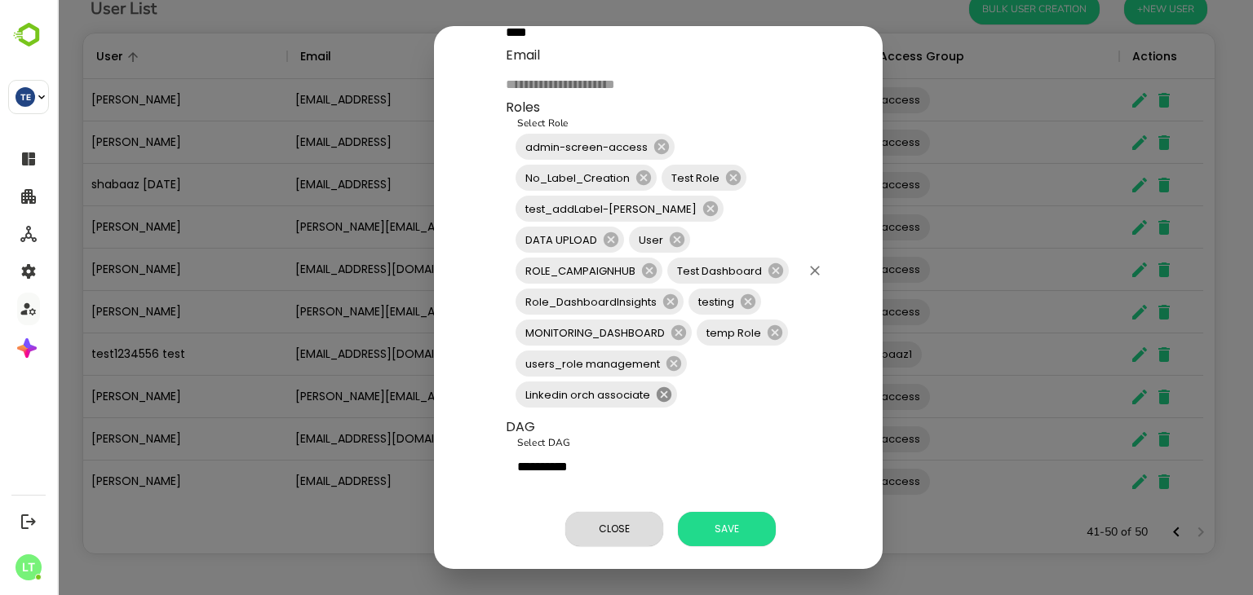
click at [660, 387] on icon at bounding box center [664, 394] width 15 height 15
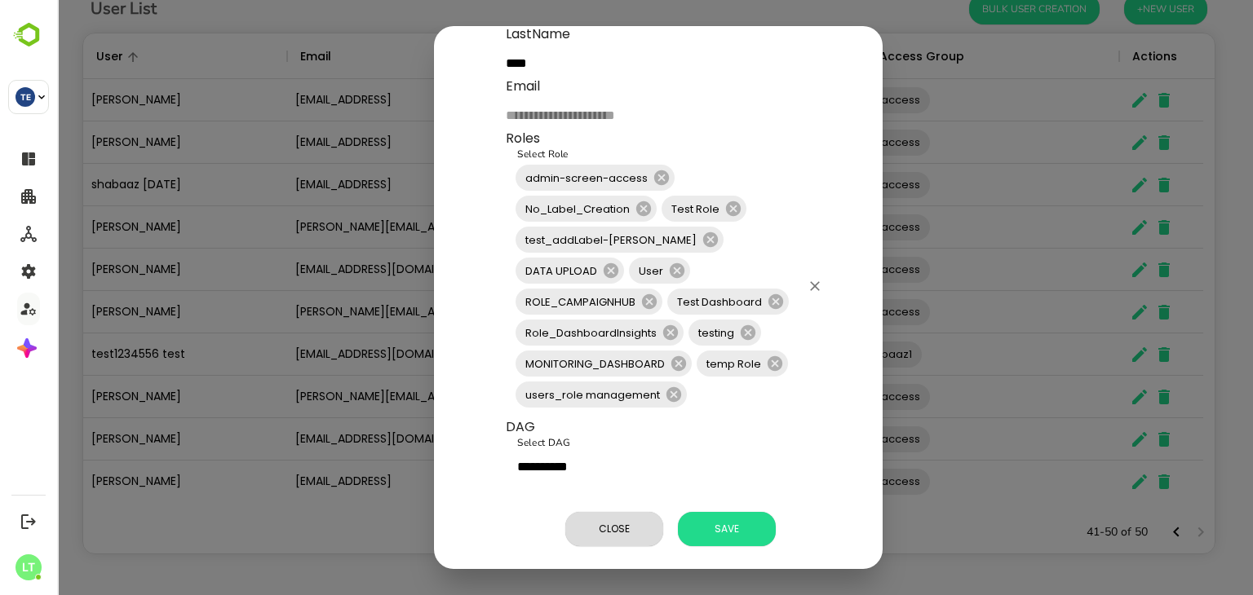
scroll to position [157, 0]
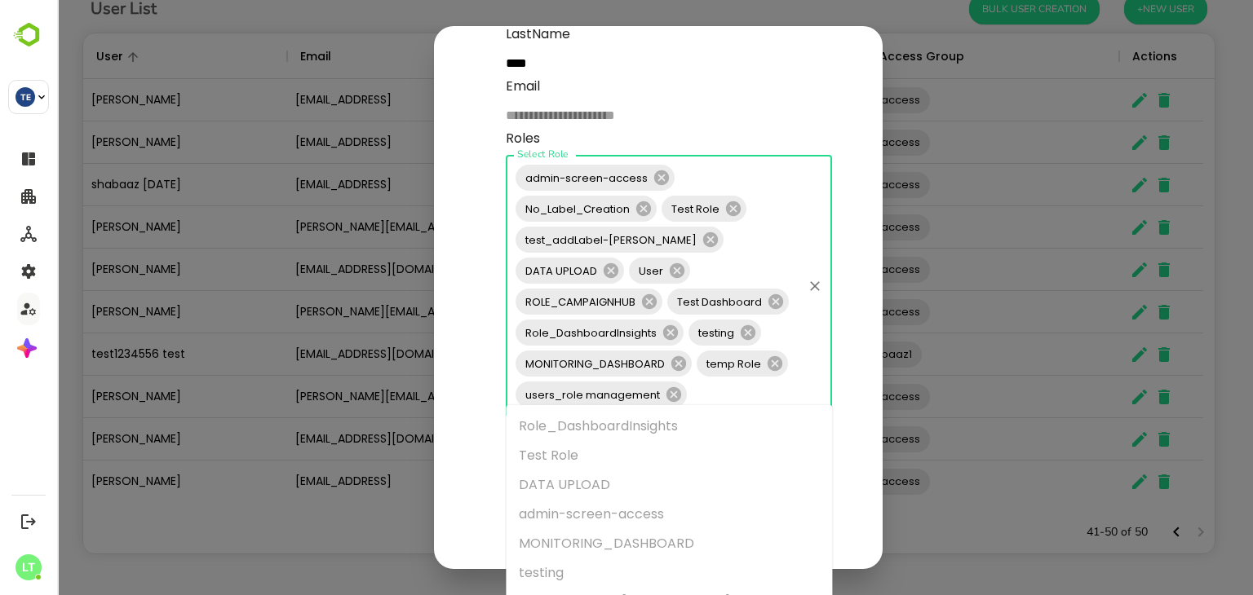
click at [721, 391] on input "Select Role" at bounding box center [744, 394] width 111 height 31
type input "**"
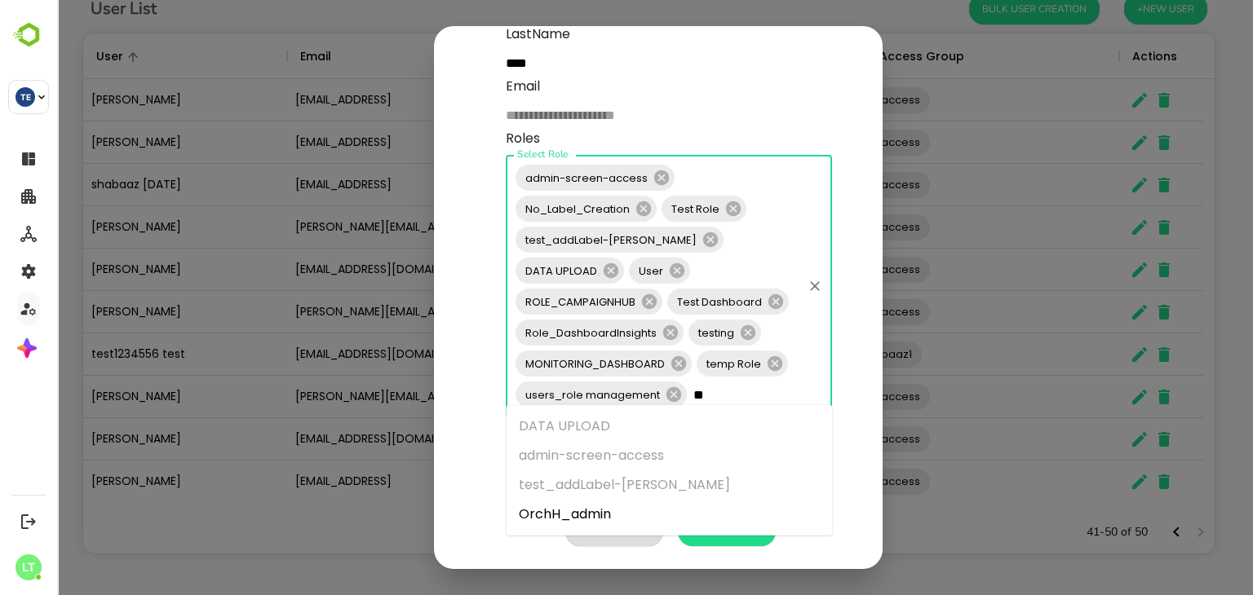
click at [661, 513] on li "OrchH_admin" at bounding box center [669, 514] width 326 height 29
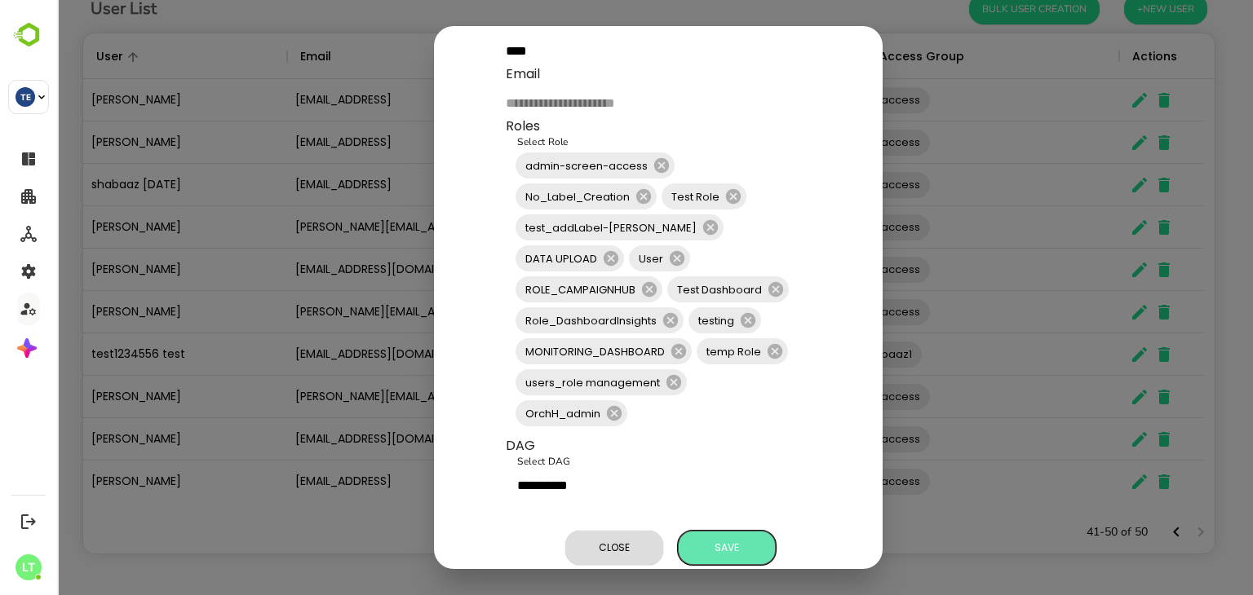
click at [756, 533] on button "Save" at bounding box center [727, 548] width 98 height 34
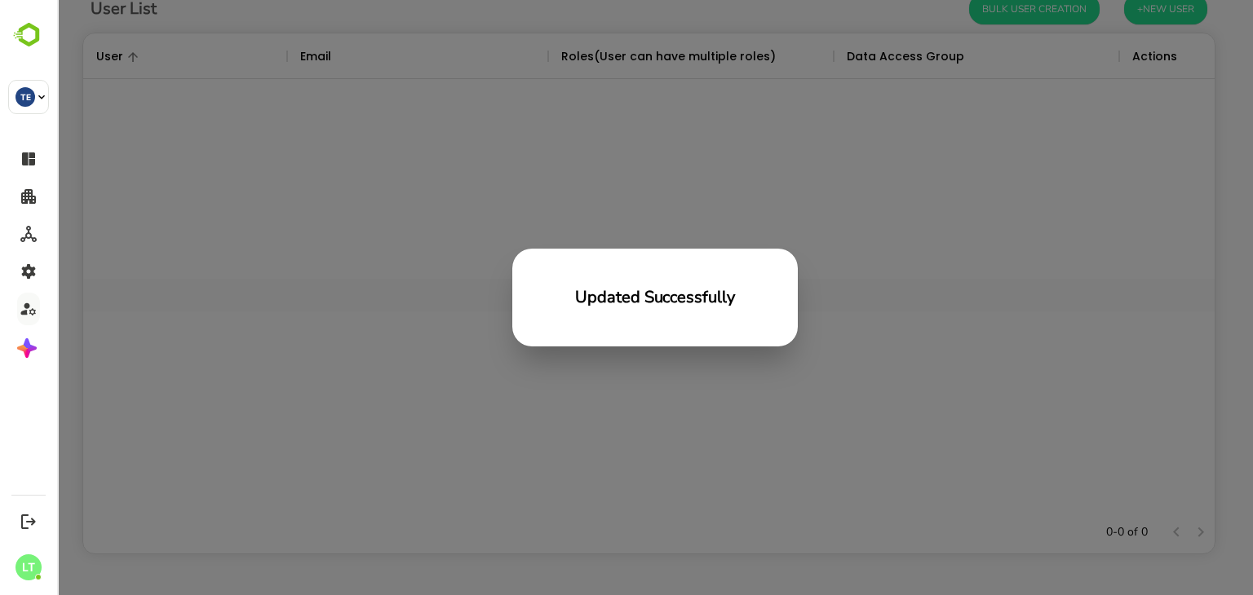
scroll to position [466, 1119]
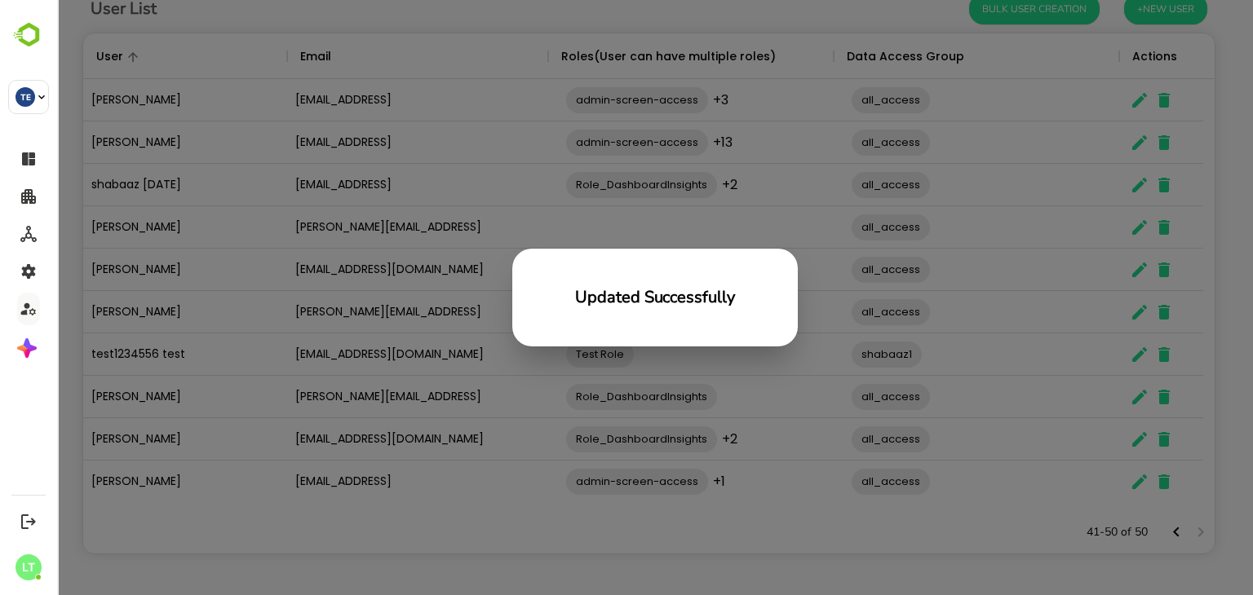
click at [877, 406] on div "Updated Successfully" at bounding box center [655, 297] width 1196 height 595
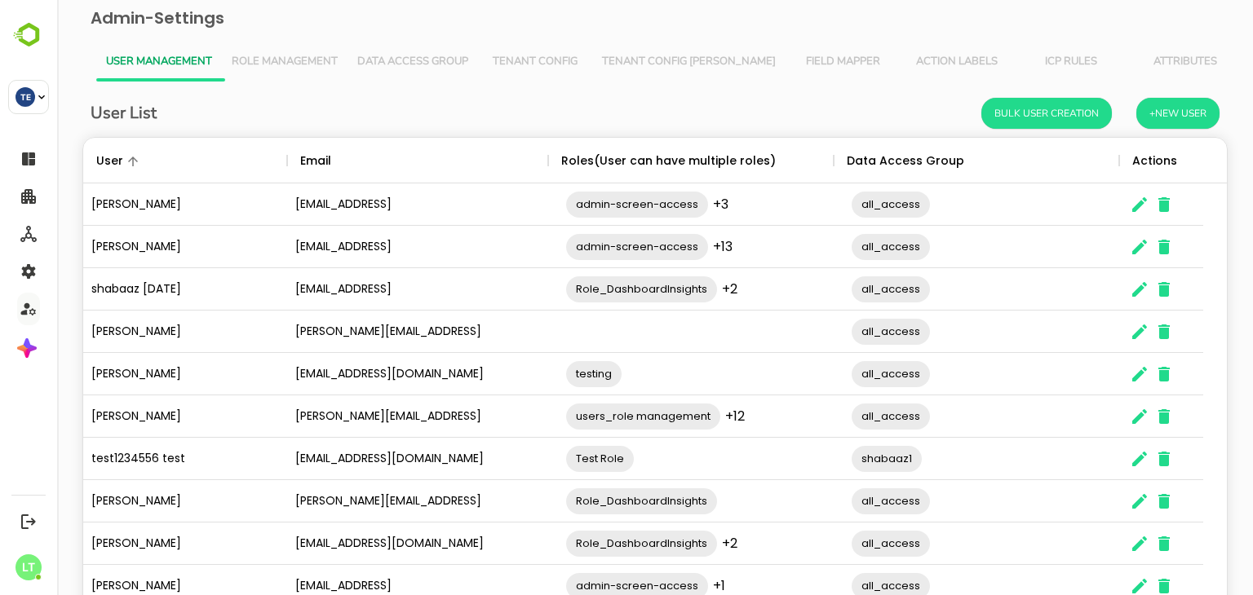
scroll to position [104, 0]
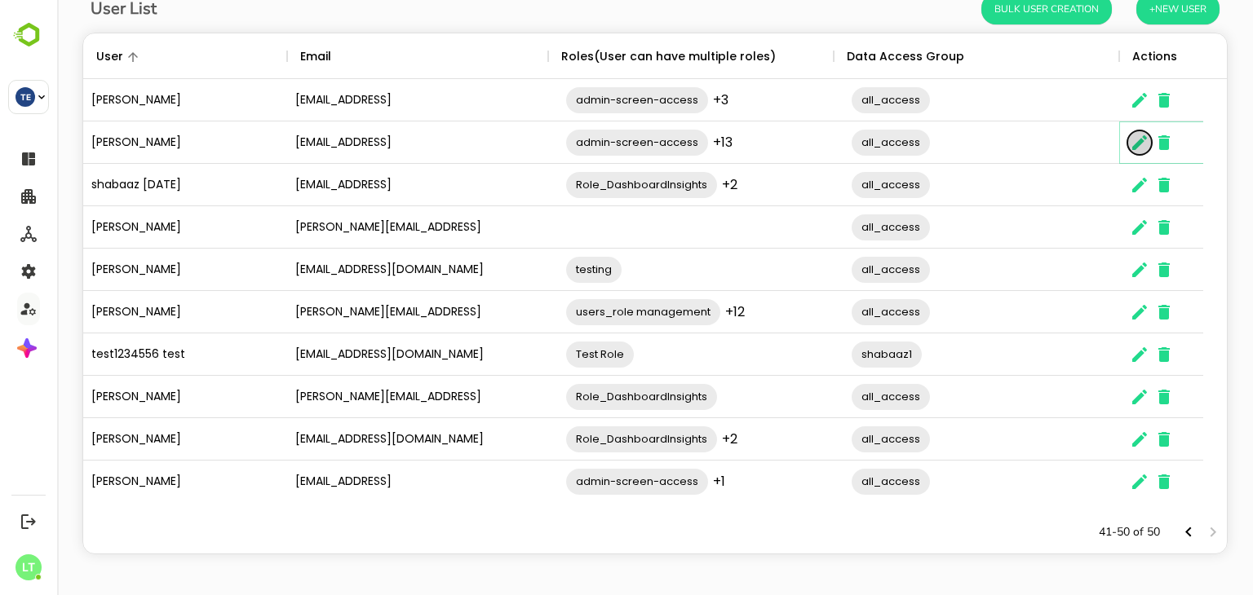
click at [1140, 143] on icon "The User Data" at bounding box center [1139, 142] width 15 height 15
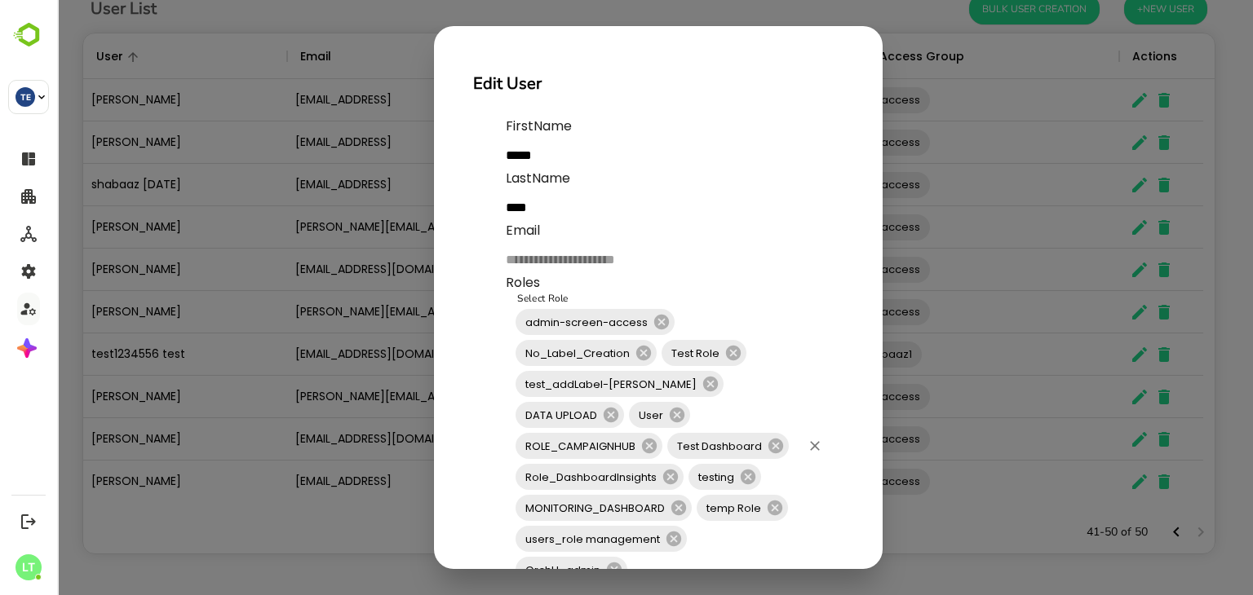
scroll to position [188, 0]
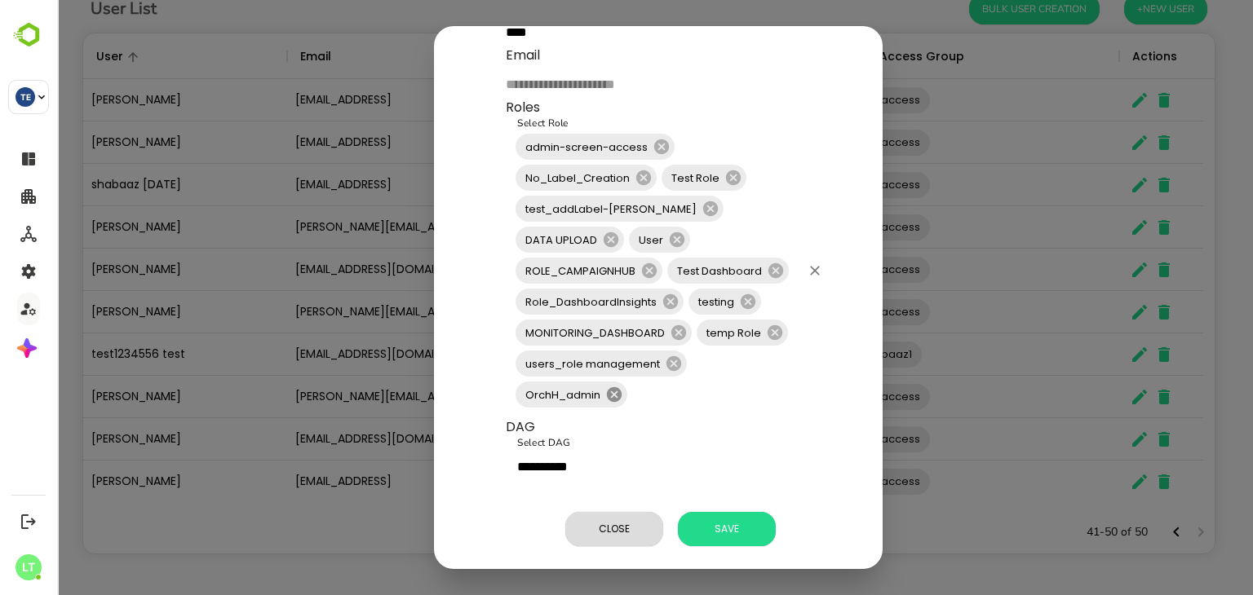
click at [607, 386] on icon at bounding box center [614, 395] width 18 height 18
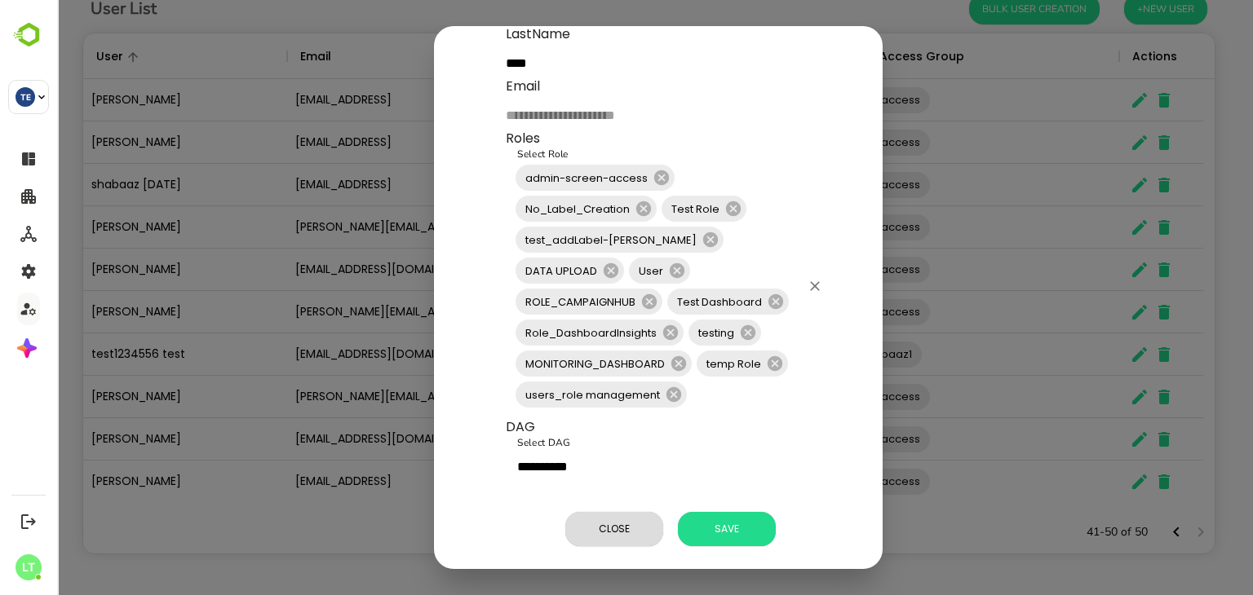
click at [725, 387] on input "Select Role" at bounding box center [744, 394] width 111 height 31
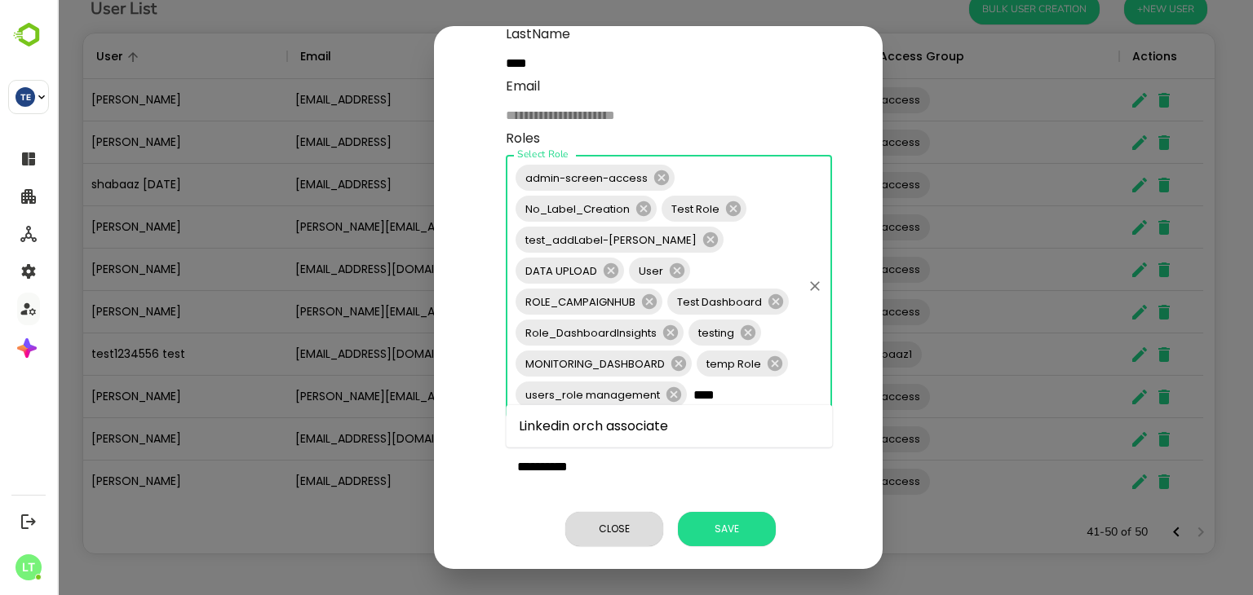
type input "*****"
click at [685, 427] on li "Linkedin orch associate" at bounding box center [669, 426] width 326 height 29
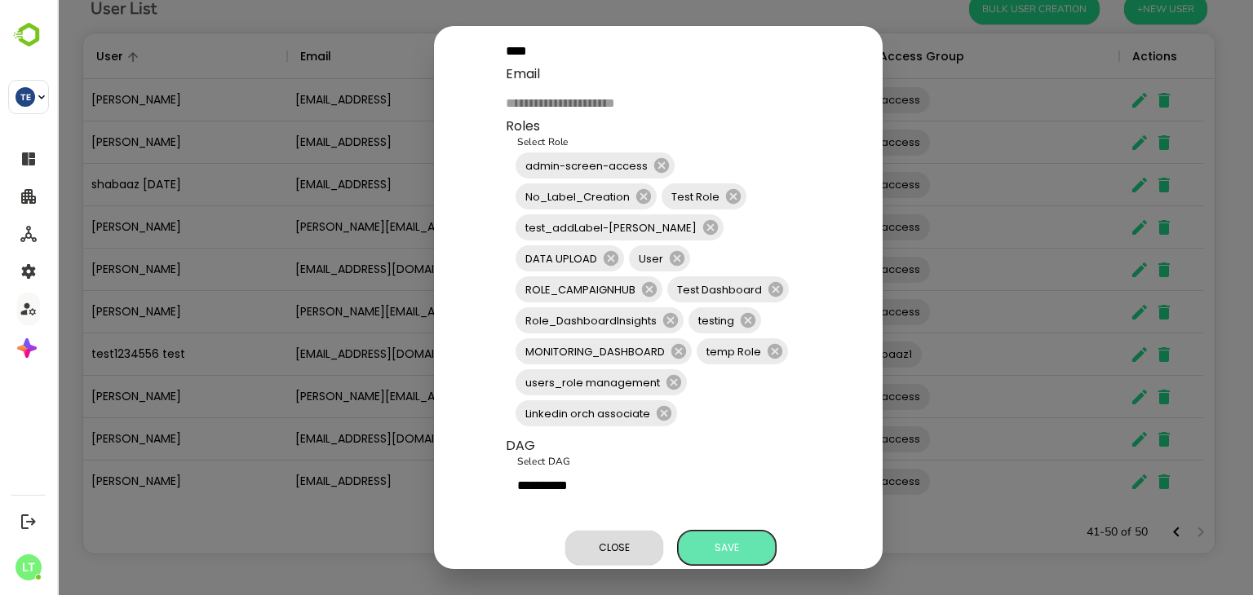
click at [714, 533] on button "Save" at bounding box center [727, 548] width 98 height 34
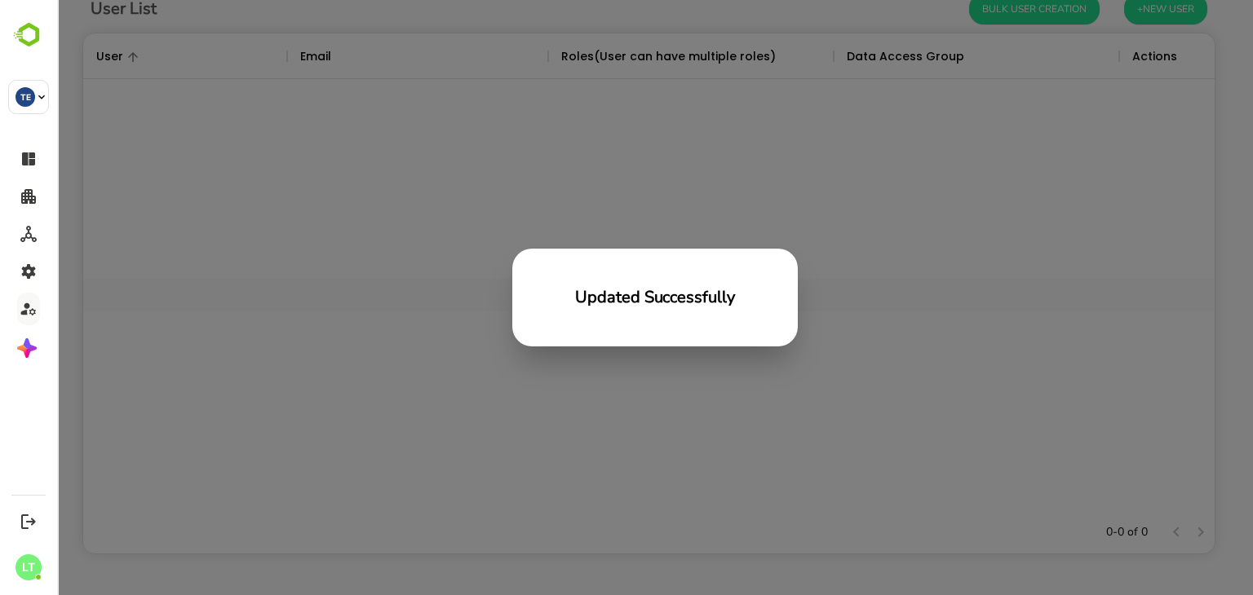
scroll to position [466, 1119]
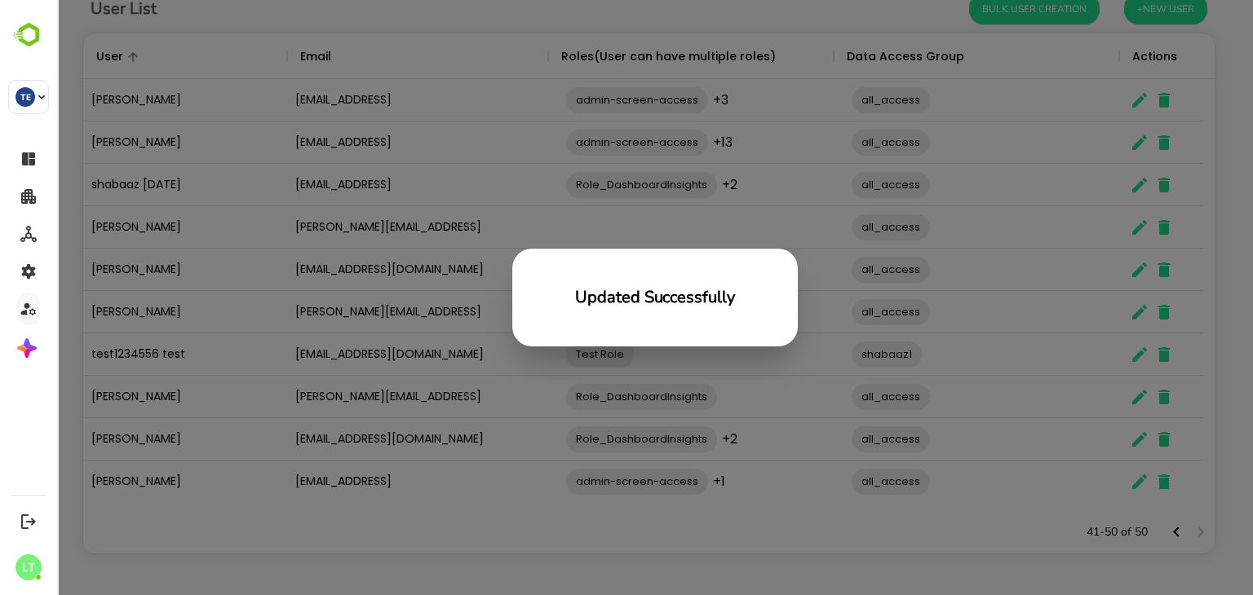
click at [920, 308] on div "Updated Successfully" at bounding box center [655, 297] width 1196 height 595
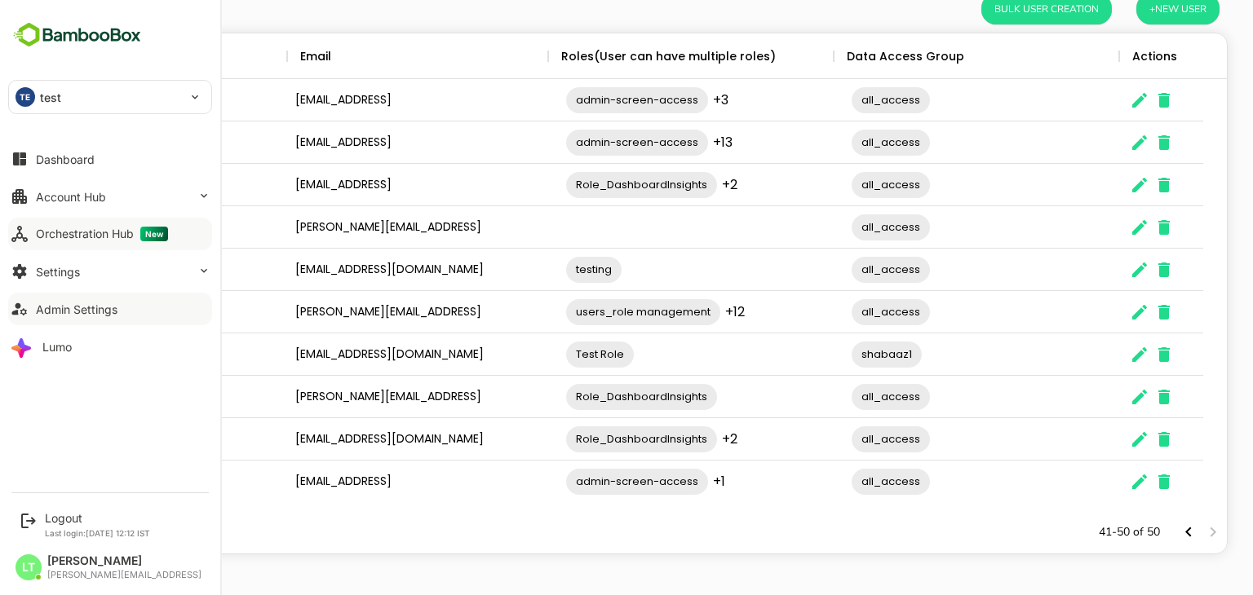
click at [55, 227] on div "Orchestration Hub New" at bounding box center [102, 234] width 132 height 15
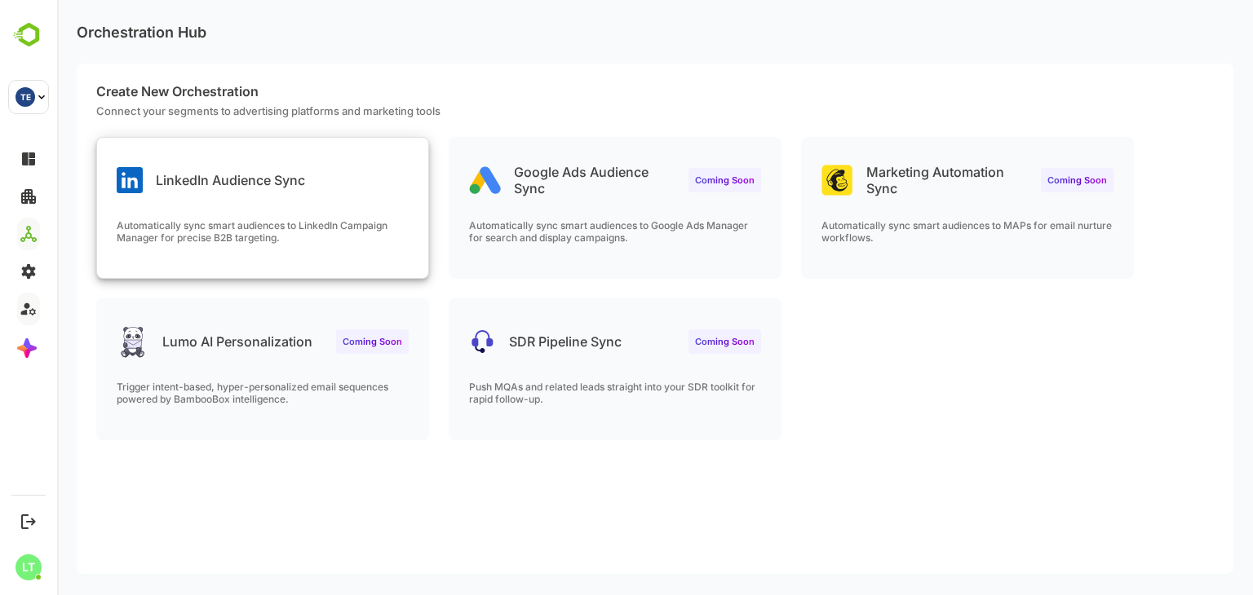
click at [368, 179] on div "LinkedIn Audience Sync" at bounding box center [262, 167] width 331 height 59
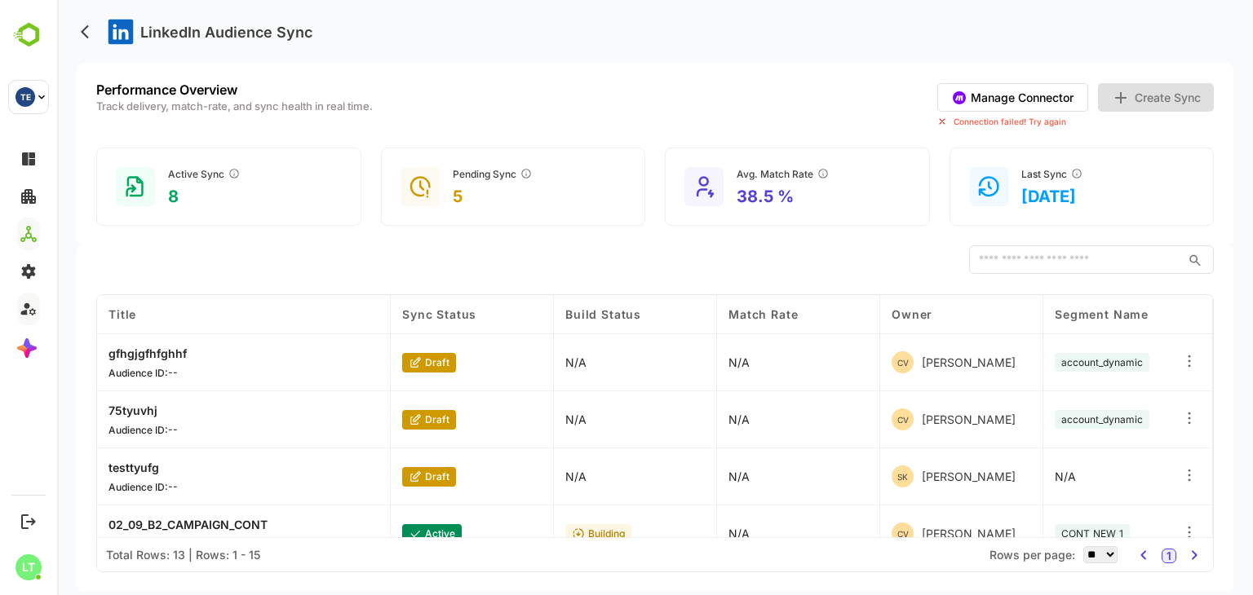
click at [1014, 93] on button "Manage Connector" at bounding box center [1012, 97] width 151 height 29
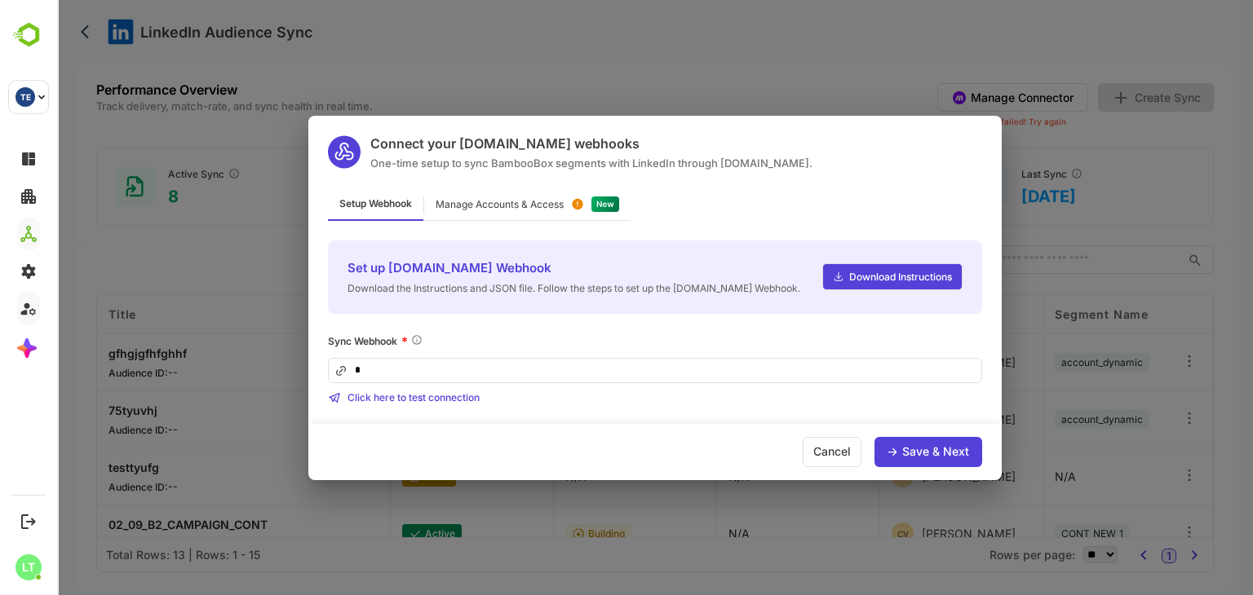
click at [499, 200] on div "Manage Accounts & Access" at bounding box center [500, 205] width 128 height 10
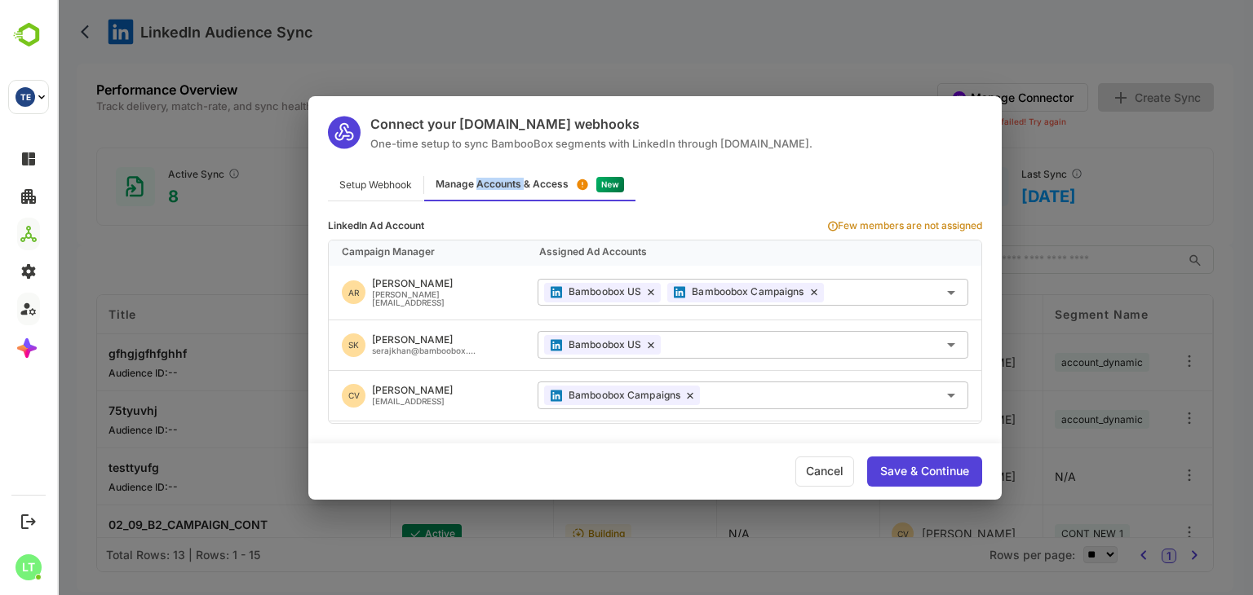
click at [499, 199] on div "Manage Accounts & Access" at bounding box center [529, 186] width 211 height 32
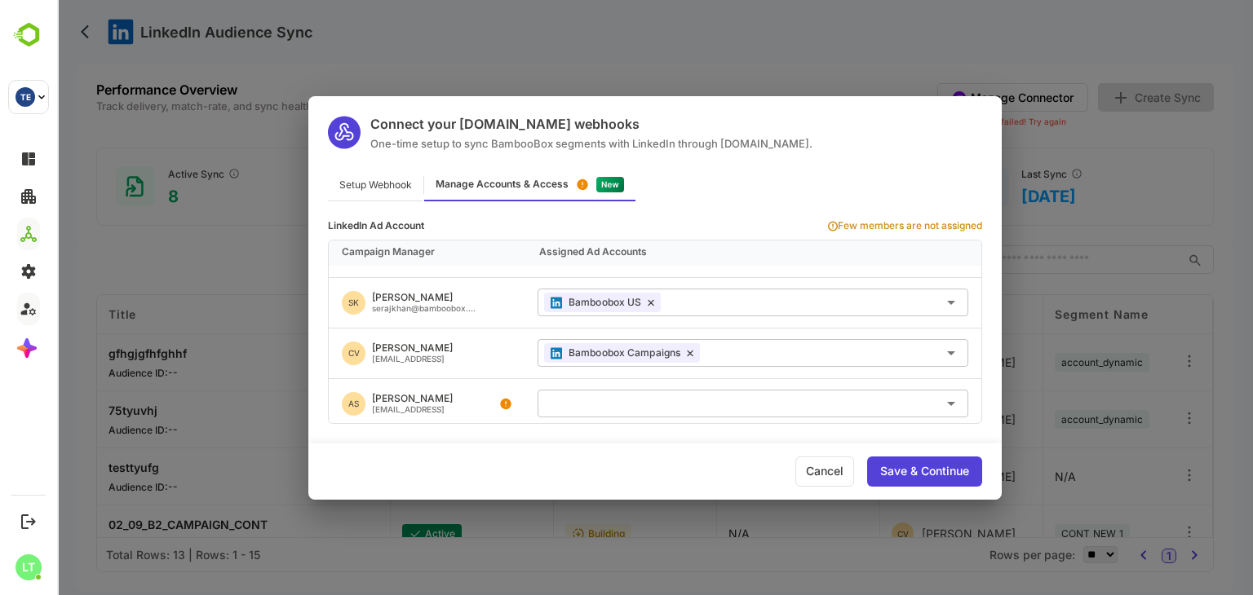
click at [372, 189] on div "Setup Webhook" at bounding box center [375, 186] width 95 height 32
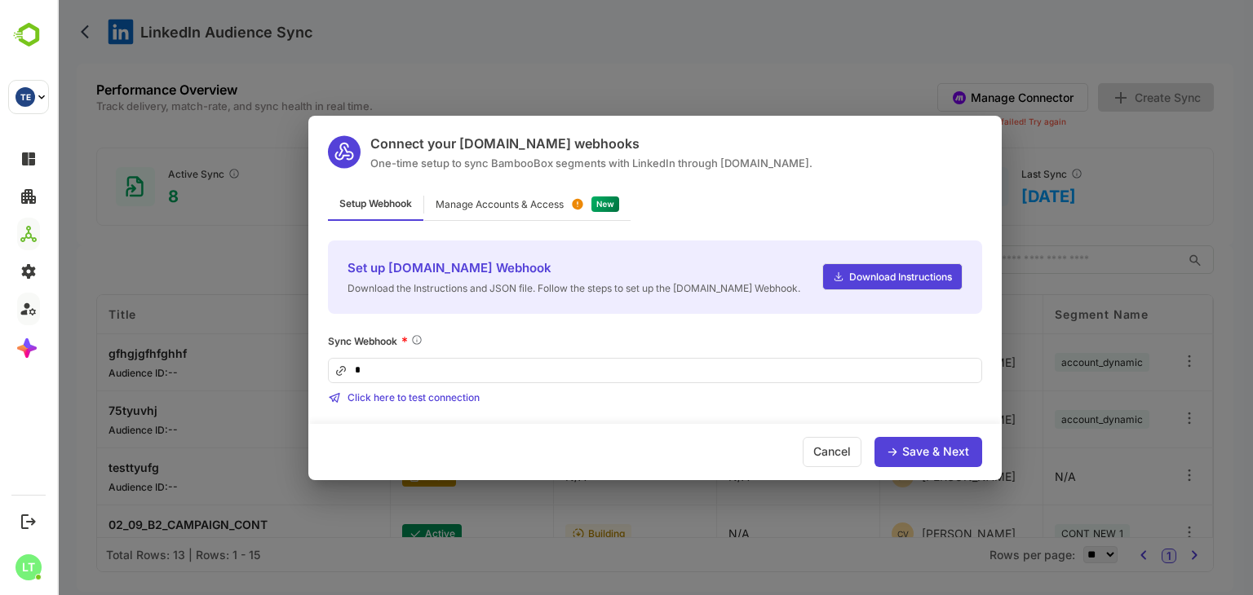
click at [539, 365] on input "*" at bounding box center [655, 370] width 654 height 25
click at [529, 206] on div "Manage Accounts & Access" at bounding box center [500, 205] width 128 height 10
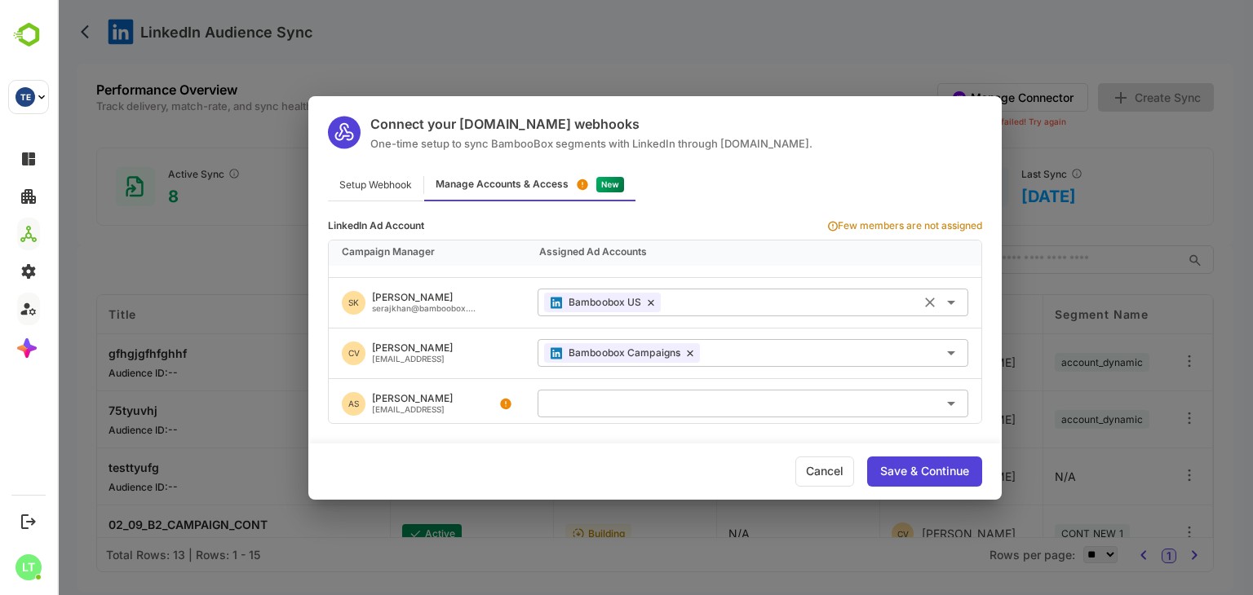
scroll to position [0, 0]
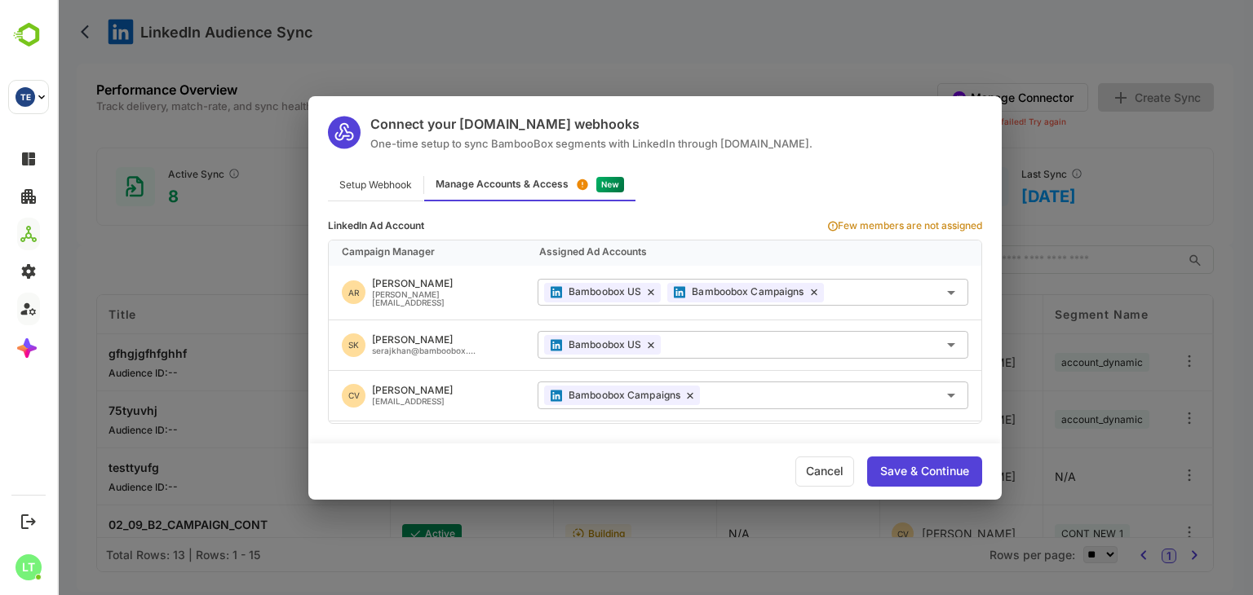
click at [387, 193] on div "Setup Webhook" at bounding box center [375, 186] width 95 height 32
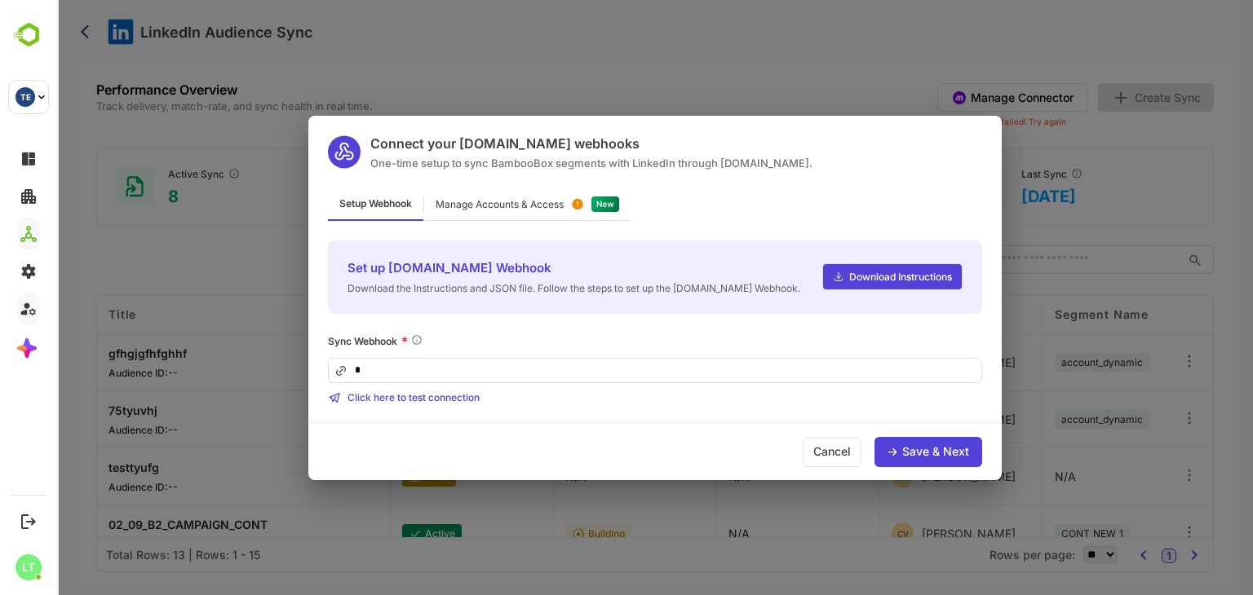
click at [822, 450] on div "Cancel" at bounding box center [832, 452] width 59 height 30
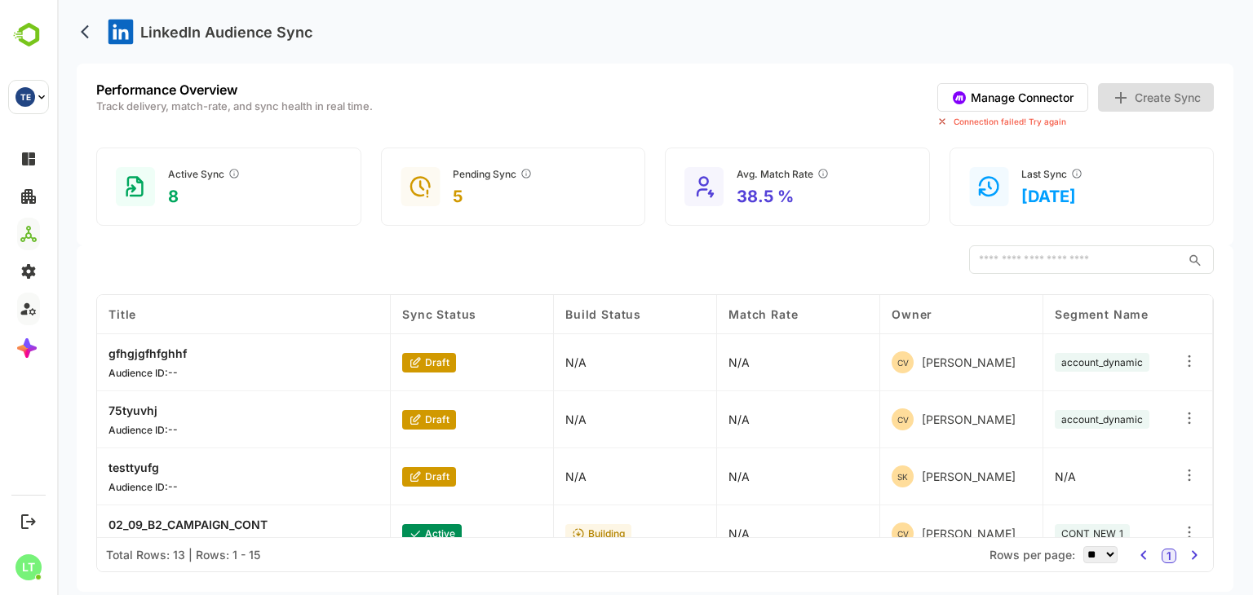
click at [1011, 95] on button "Manage Connector" at bounding box center [1012, 97] width 151 height 29
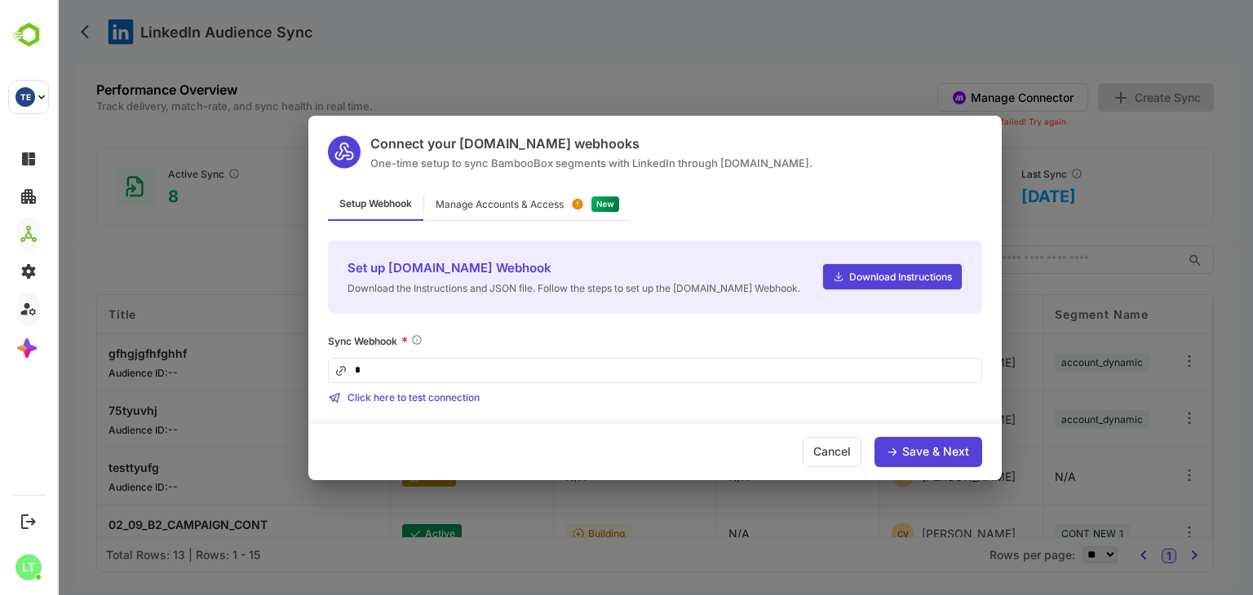
click at [501, 216] on div "Manage Accounts & Access" at bounding box center [527, 205] width 206 height 32
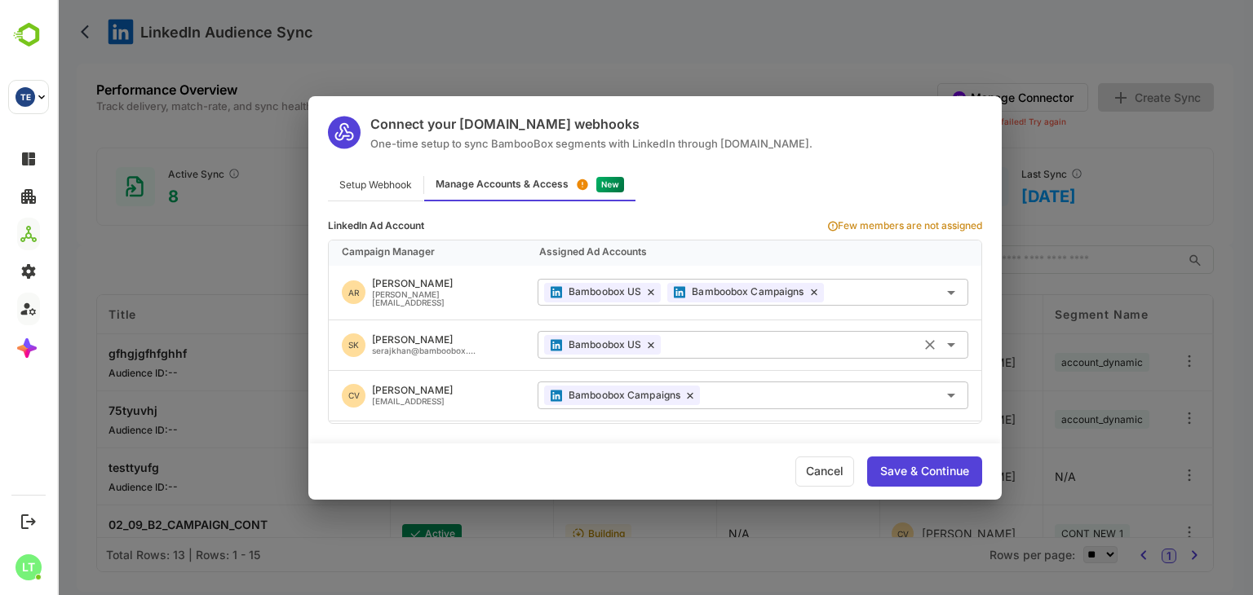
click at [698, 336] on input "text" at bounding box center [814, 344] width 294 height 27
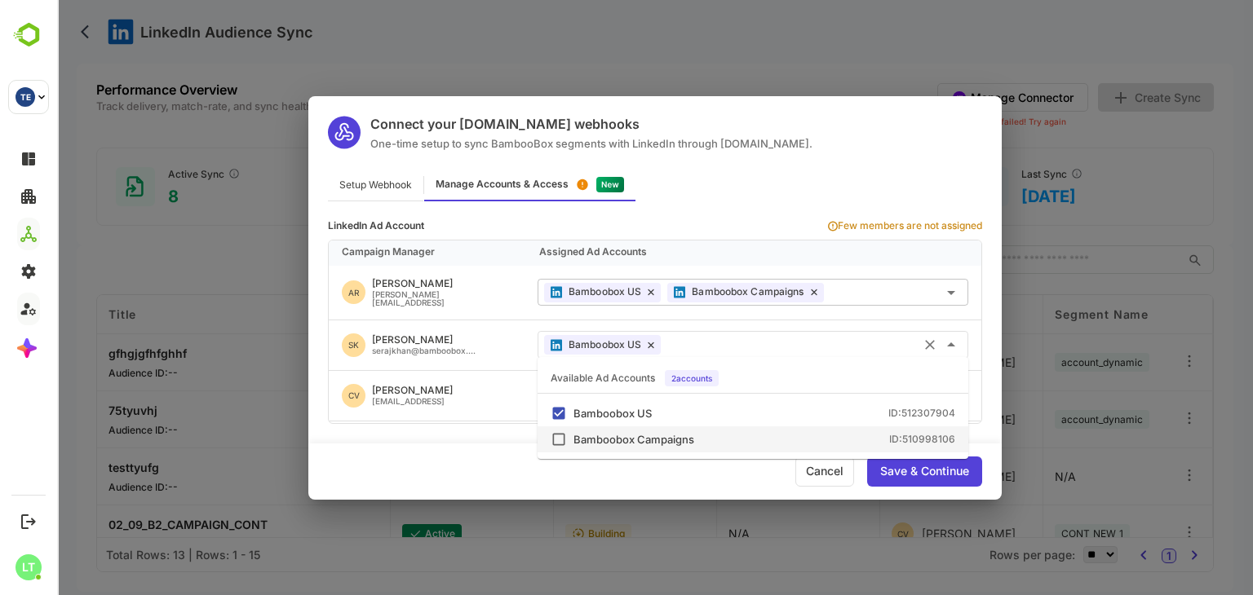
click at [693, 441] on div "Bamboobox Campaigns" at bounding box center [633, 440] width 121 height 11
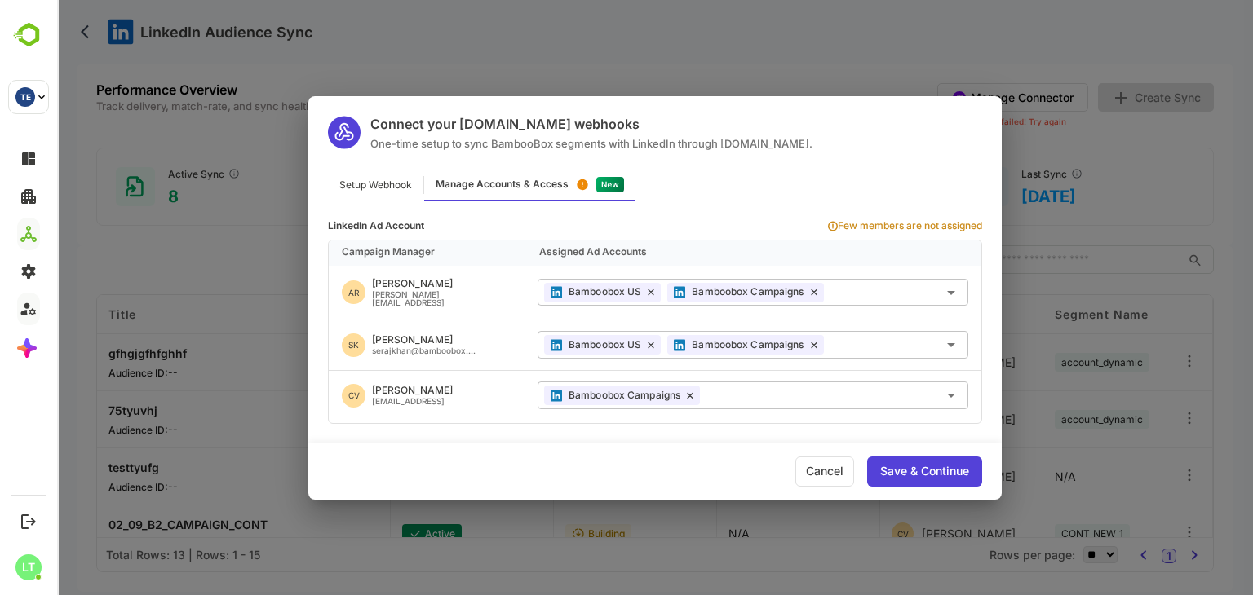
click at [903, 475] on div "Save & Continue" at bounding box center [924, 471] width 89 height 11
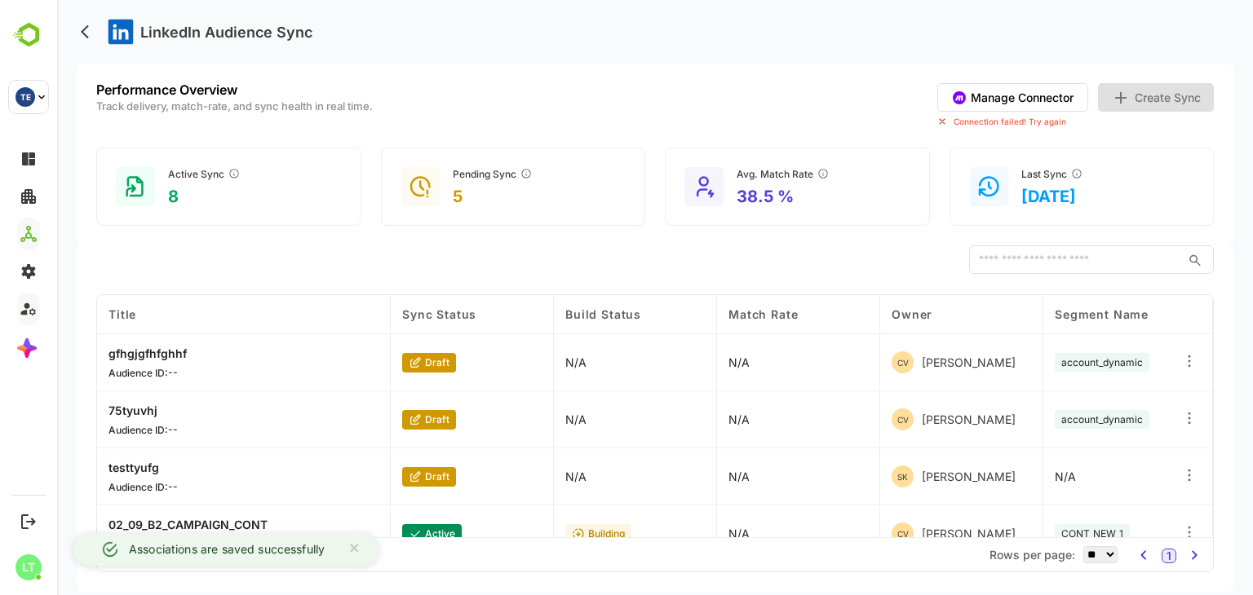
click at [887, 272] on div "​" at bounding box center [654, 260] width 1117 height 29
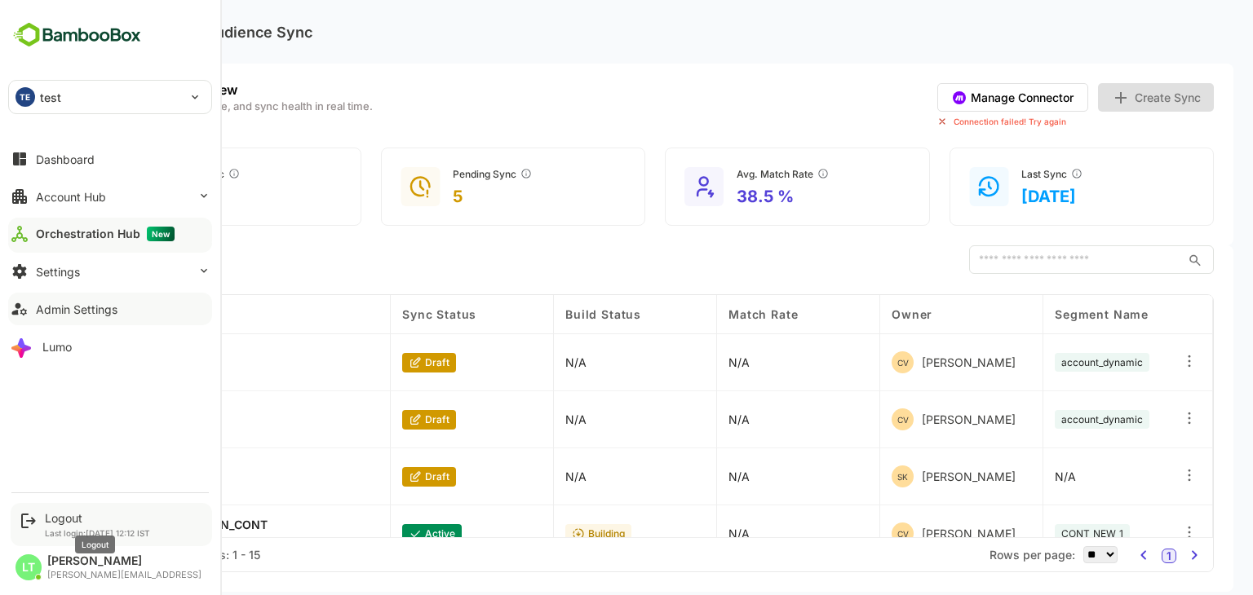
click at [58, 522] on div "Logout" at bounding box center [97, 518] width 105 height 14
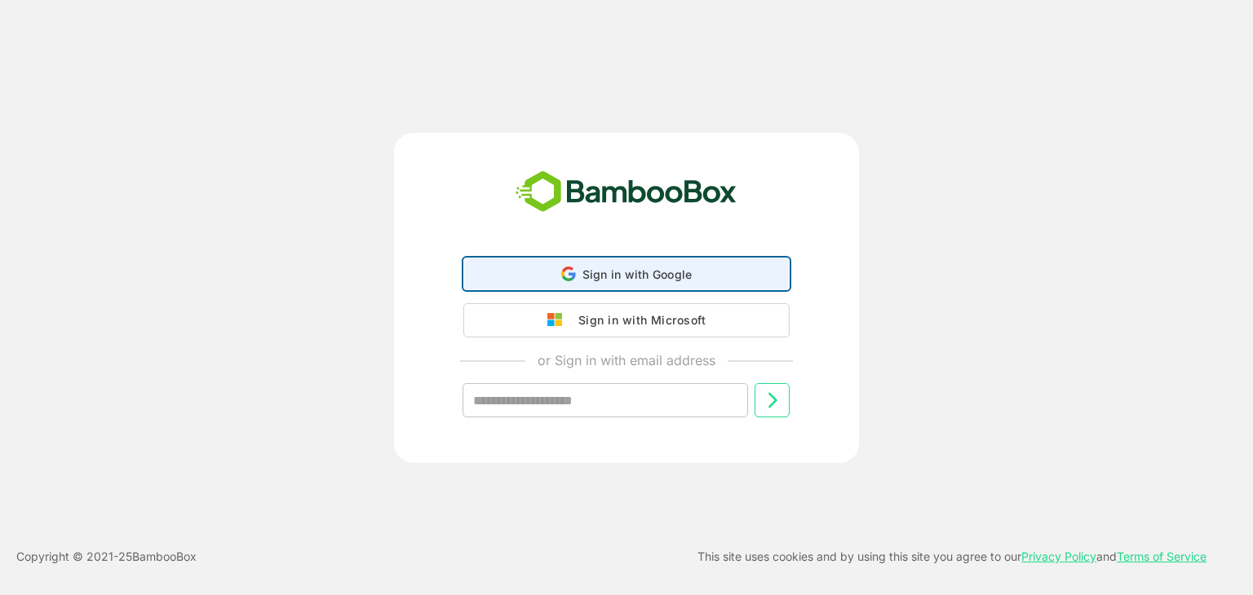
click at [618, 285] on div "Sign in with Google Sign in with Google. Opens in new tab" at bounding box center [626, 274] width 305 height 31
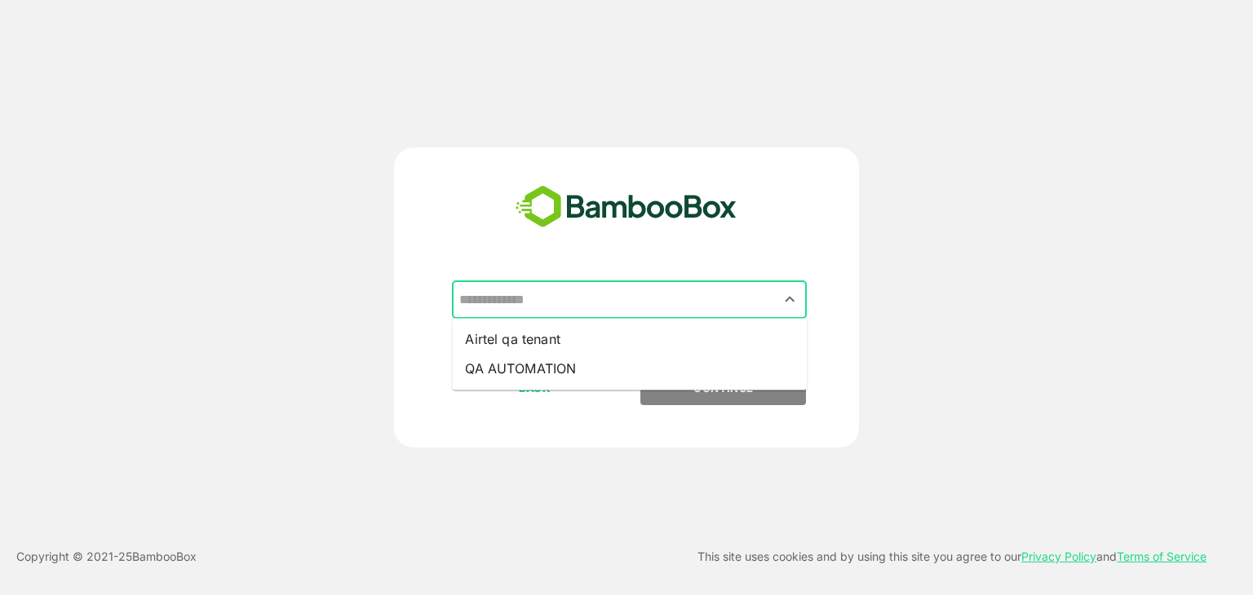
click at [586, 303] on input "text" at bounding box center [629, 300] width 348 height 31
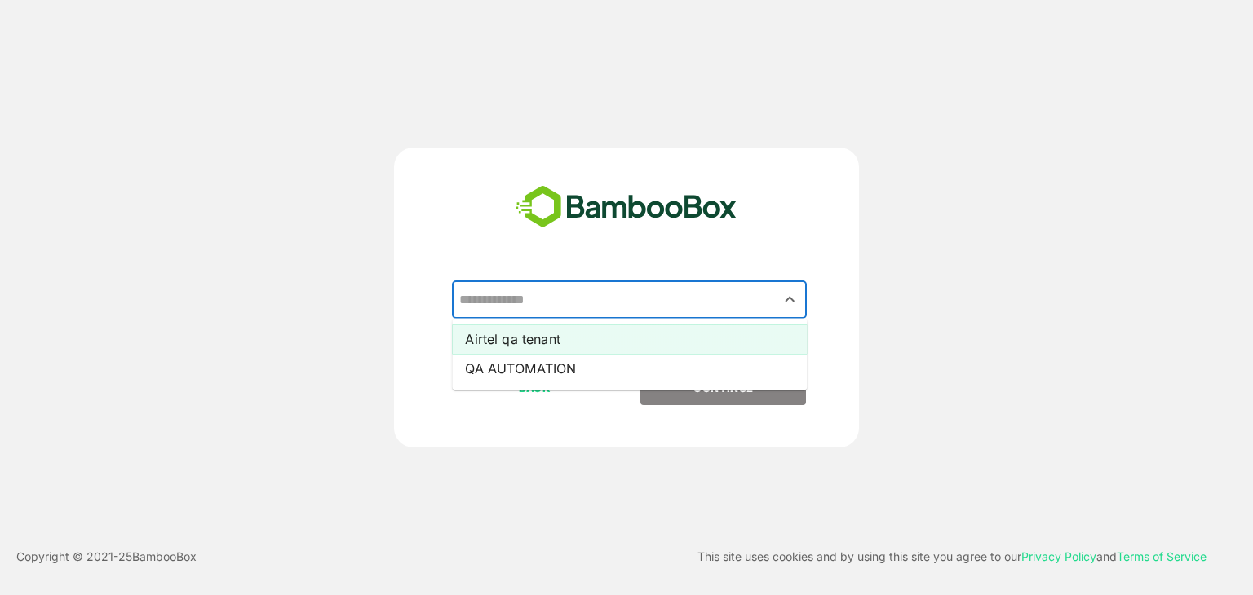
click at [559, 335] on li "Airtel qa tenant" at bounding box center [629, 339] width 355 height 29
type input "**********"
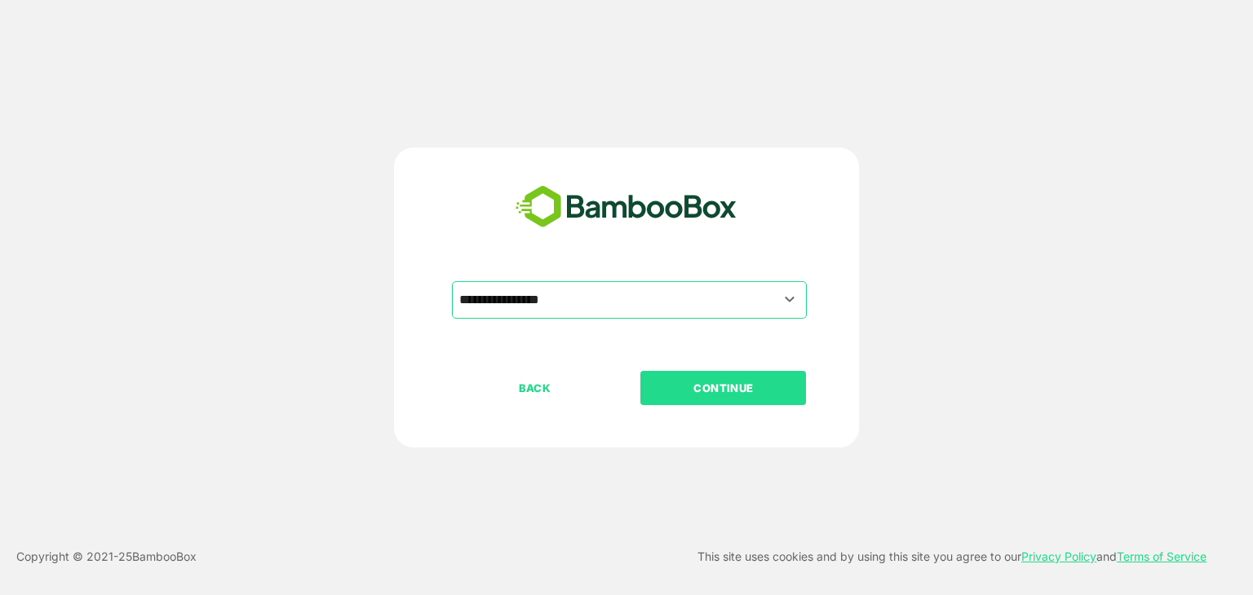
click at [704, 379] on p "CONTINUE" at bounding box center [723, 388] width 163 height 18
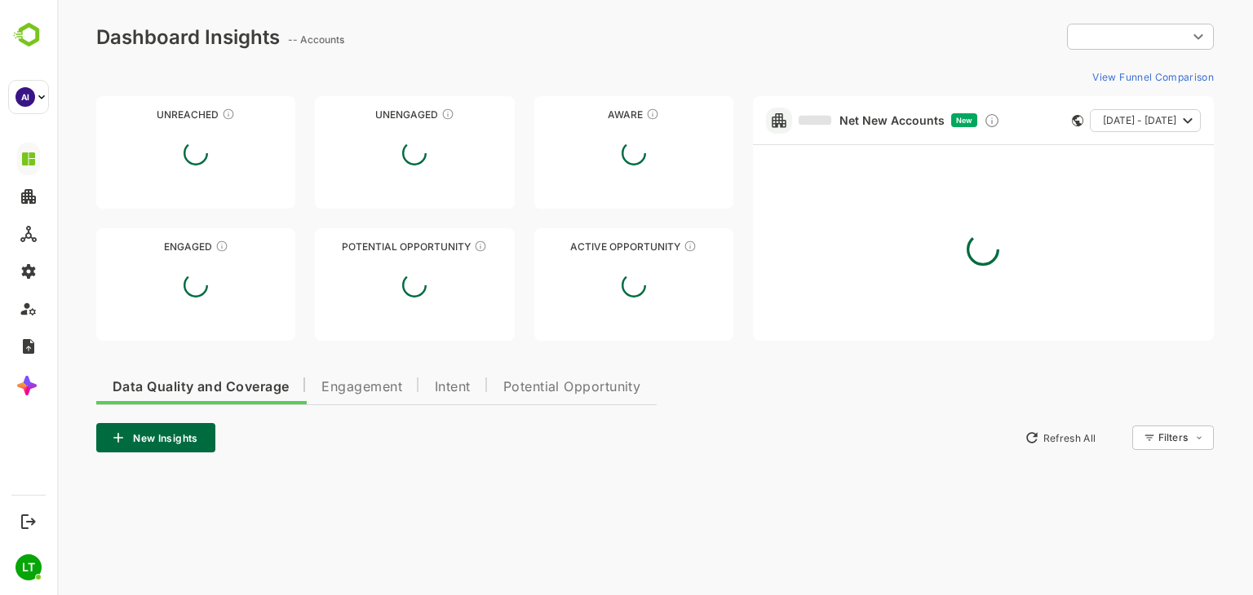
type input "**********"
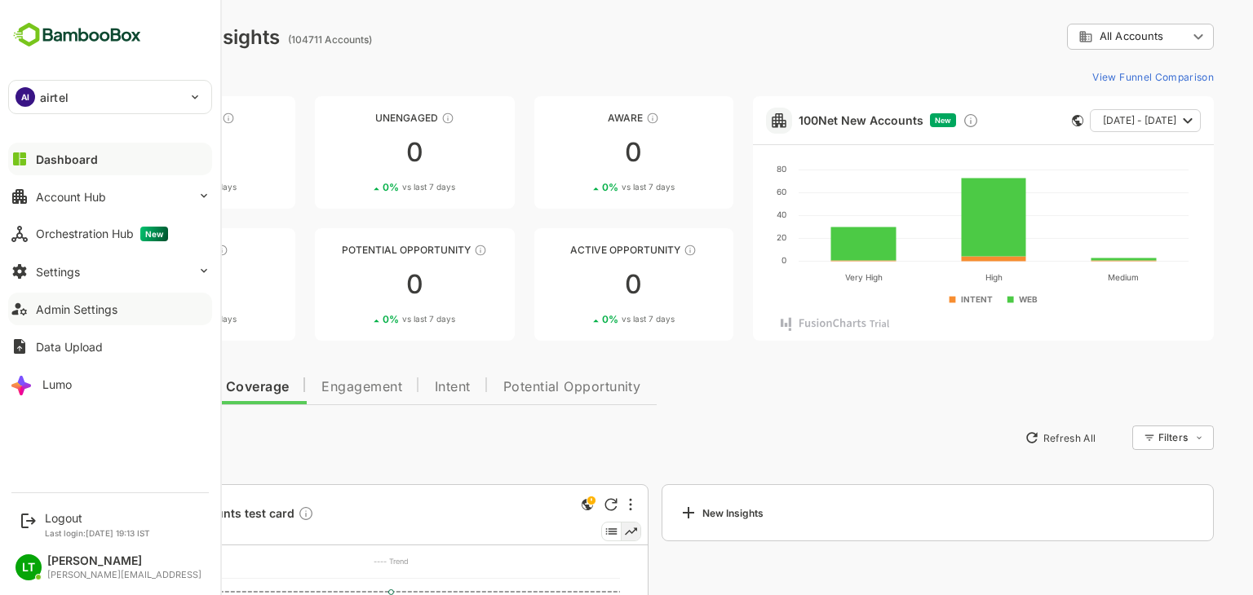
click at [73, 316] on button "Admin Settings" at bounding box center [110, 309] width 204 height 33
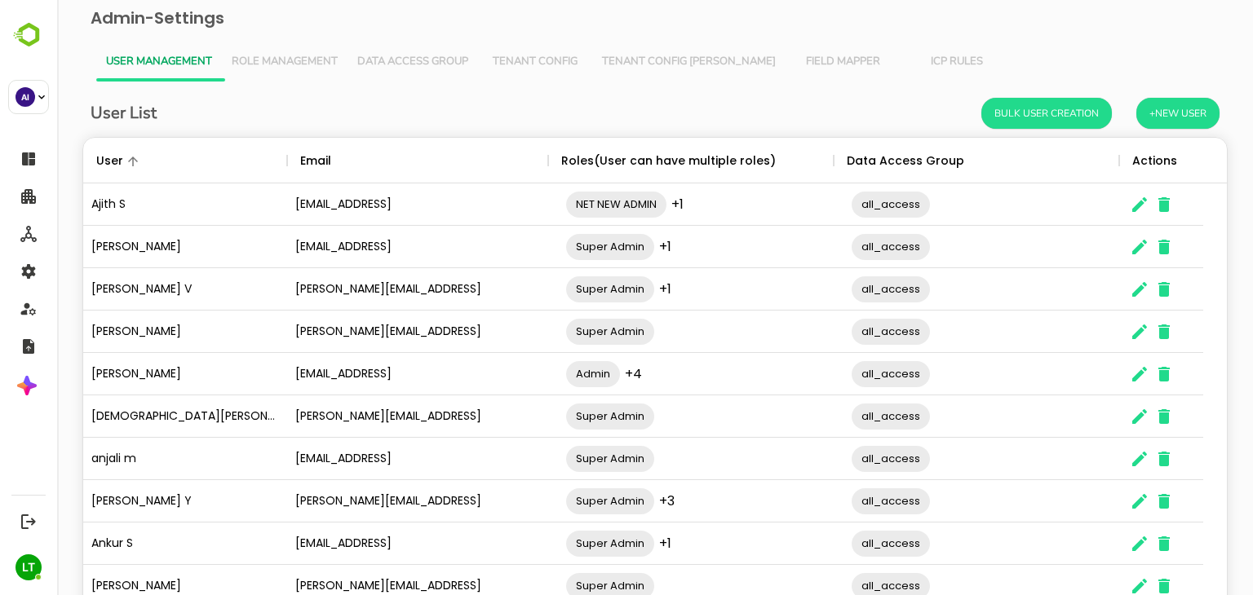
scroll to position [104, 0]
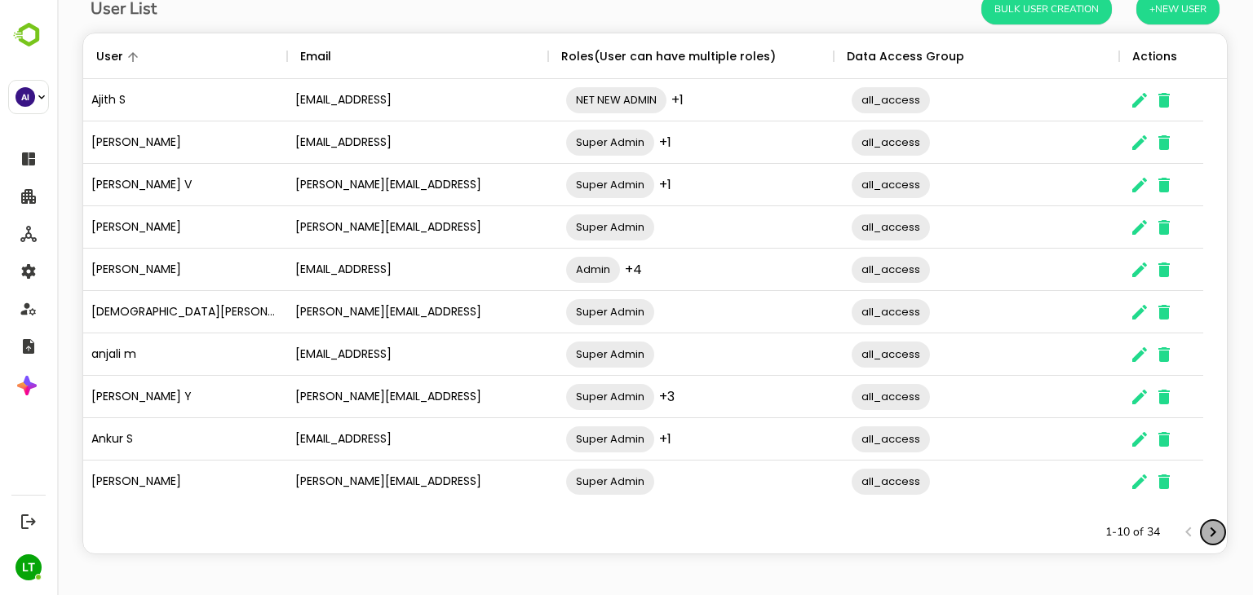
click at [1203, 529] on icon "Next page" at bounding box center [1213, 533] width 20 height 20
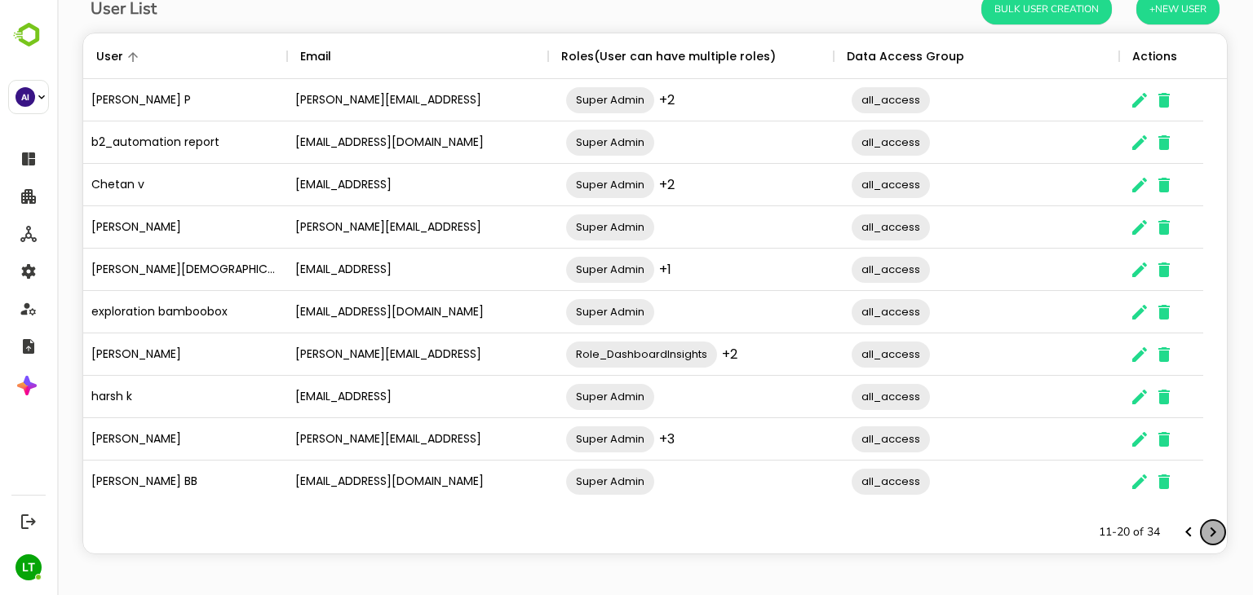
click at [1203, 529] on icon "Next page" at bounding box center [1213, 533] width 20 height 20
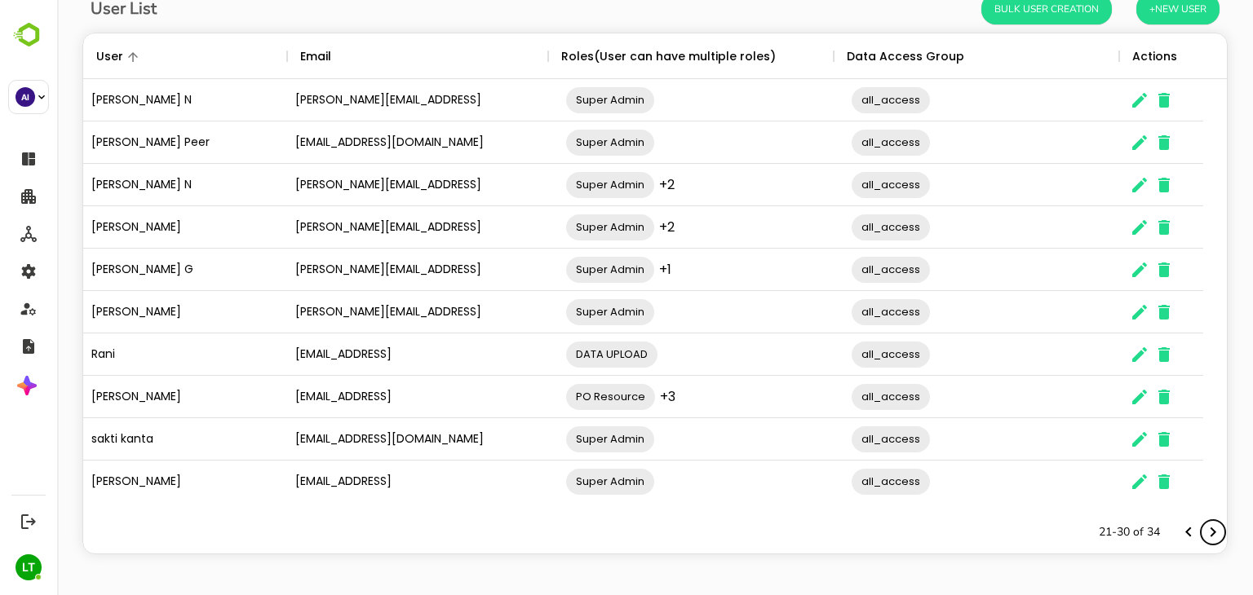
click at [1203, 529] on icon "Next page" at bounding box center [1213, 533] width 20 height 20
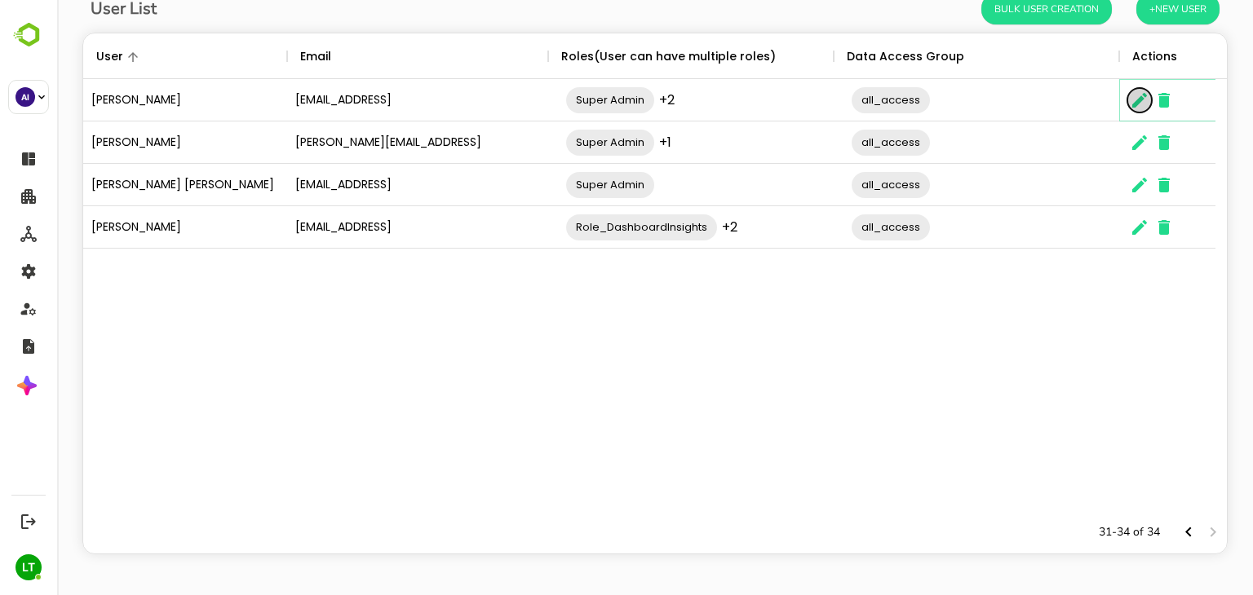
click at [1141, 98] on icon "The User Data" at bounding box center [1139, 100] width 15 height 15
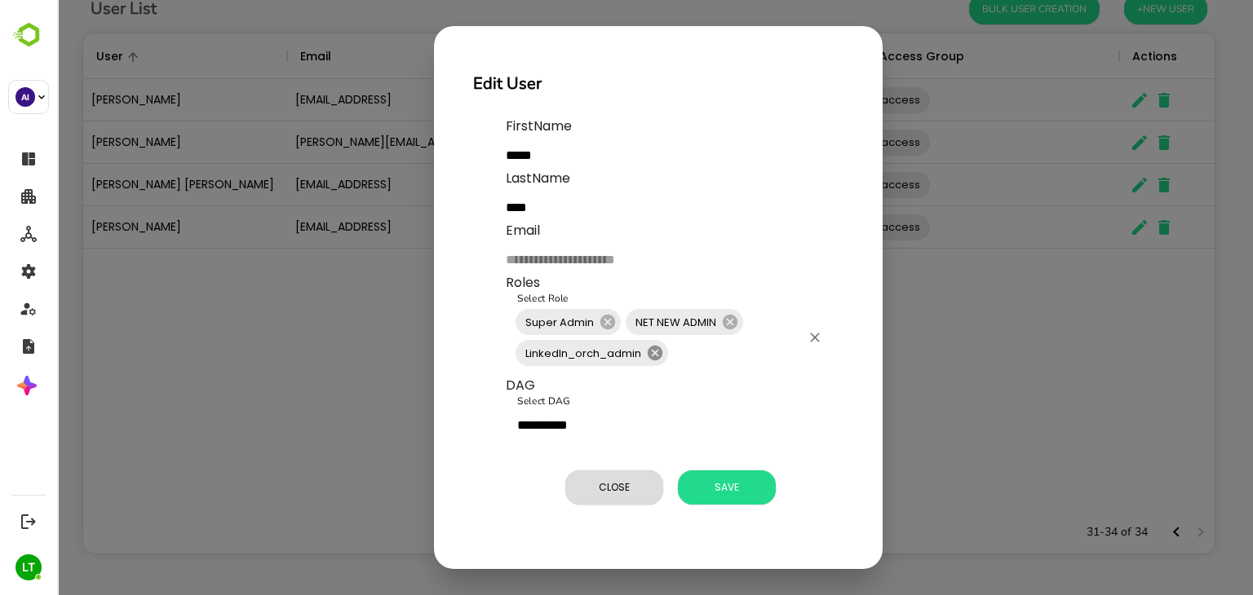
click at [648, 355] on icon at bounding box center [655, 353] width 18 height 18
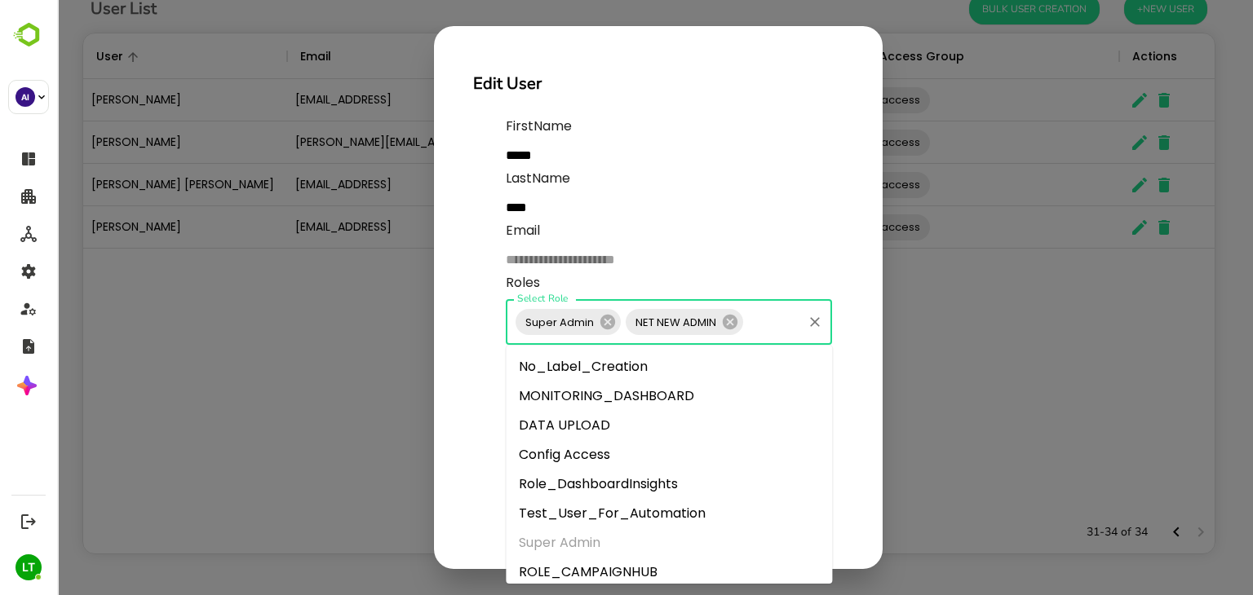
click at [771, 334] on input "Select Role" at bounding box center [773, 322] width 55 height 31
type input "*"
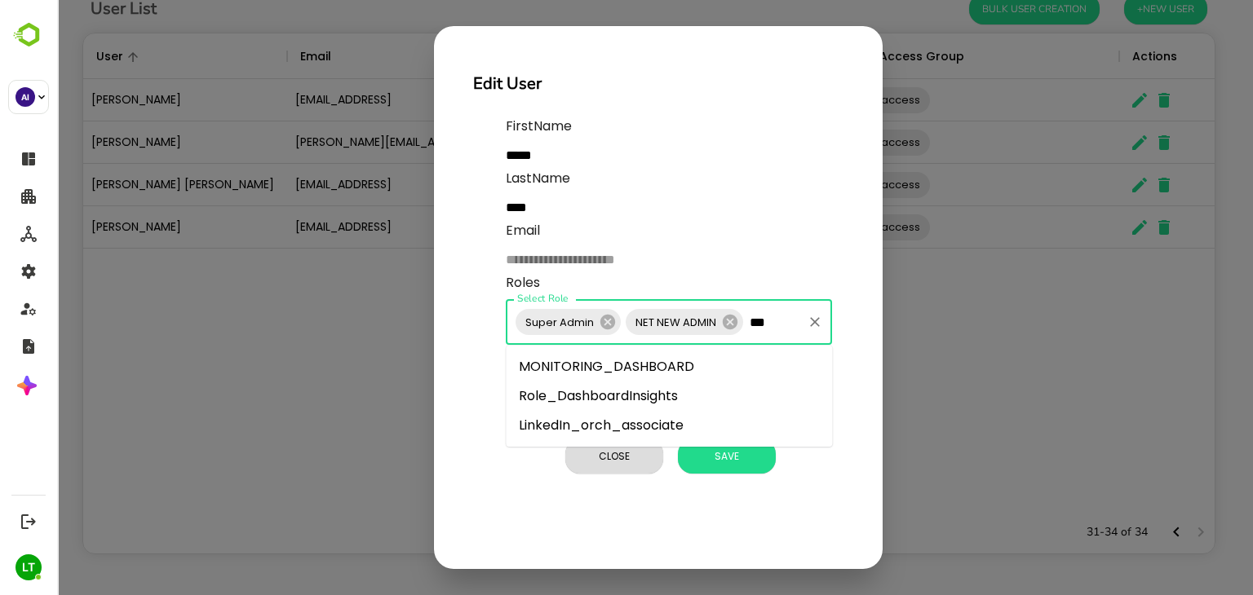
type input "****"
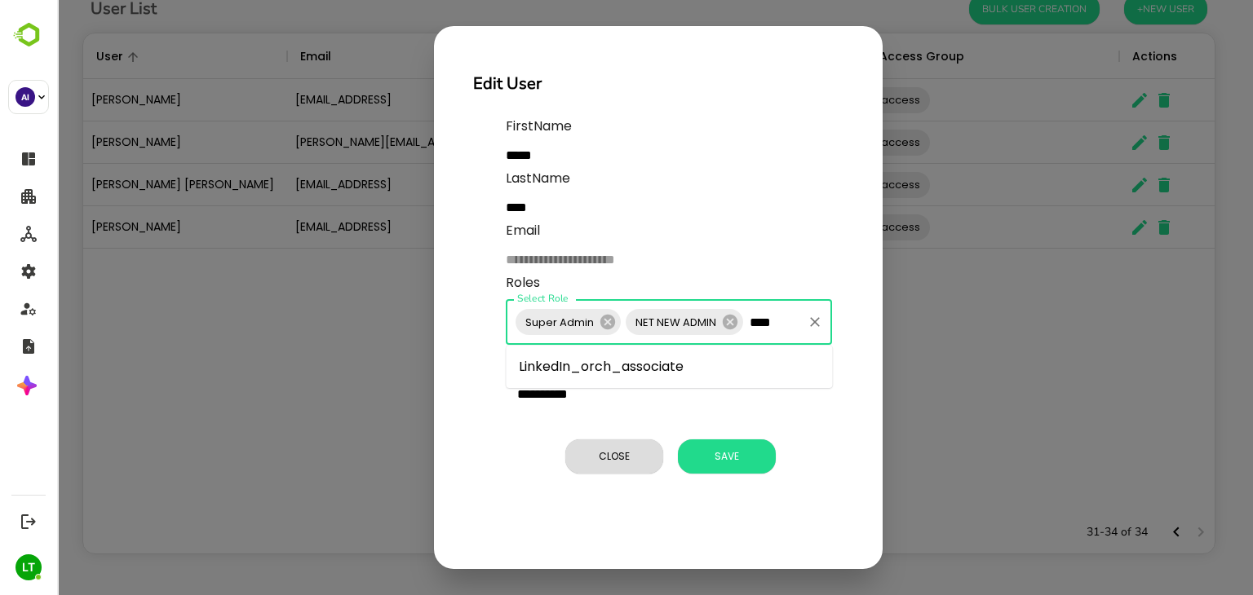
click at [726, 371] on li "LinkedIn_orch_associate" at bounding box center [669, 366] width 326 height 29
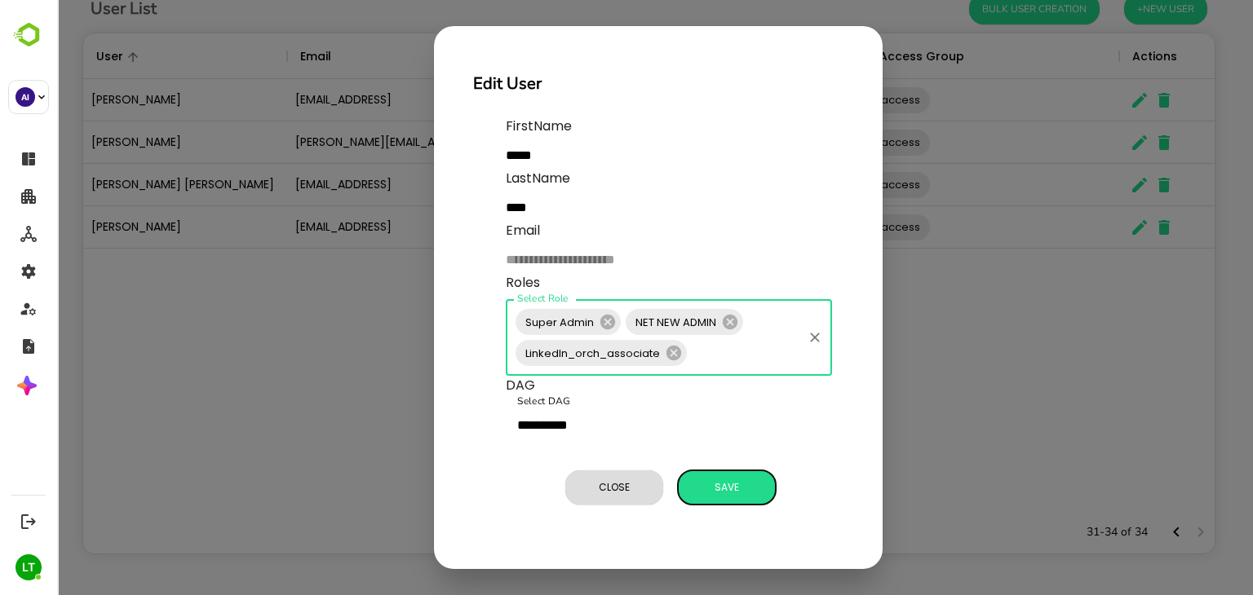
click at [724, 494] on span "Save" at bounding box center [727, 487] width 82 height 21
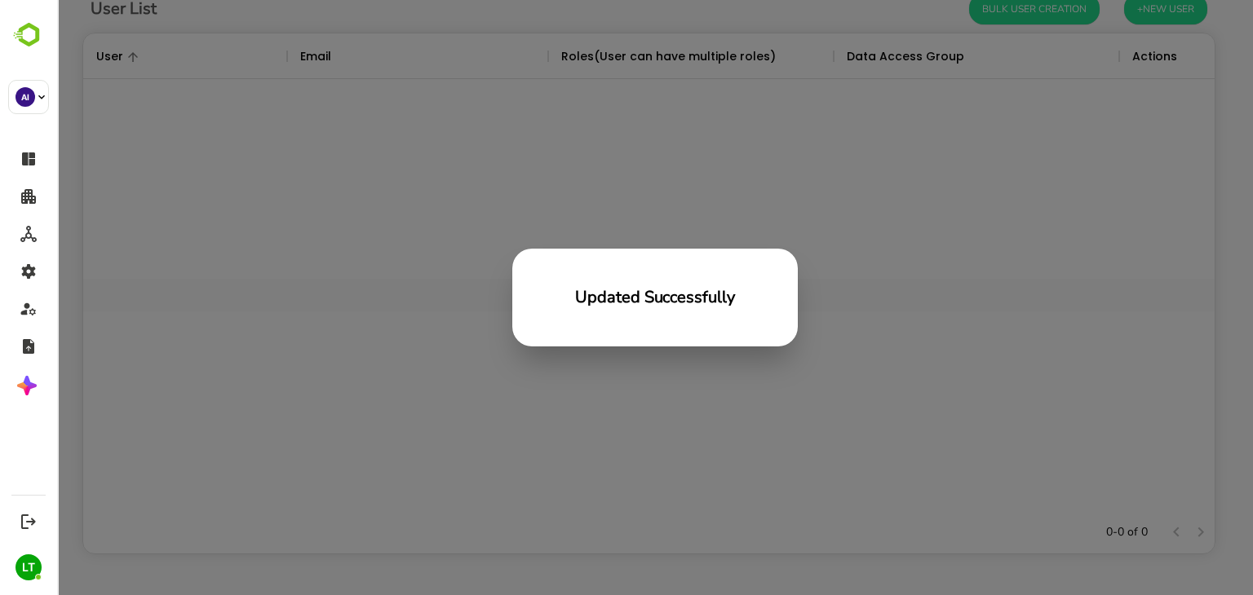
scroll to position [466, 1119]
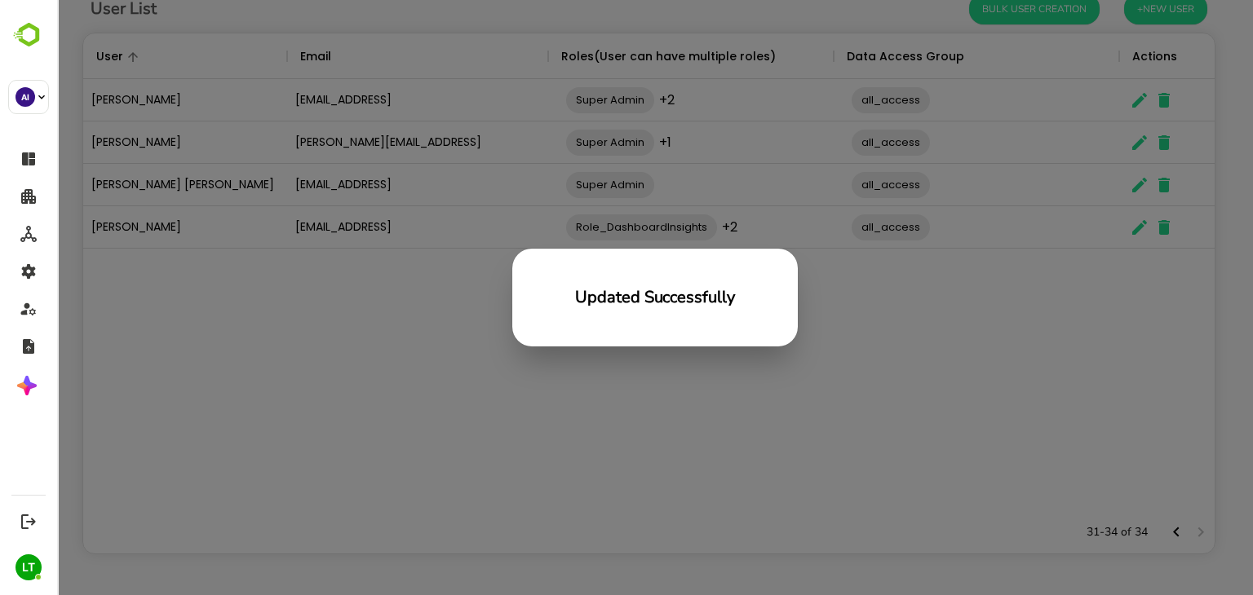
click at [262, 283] on div "Updated Successfully" at bounding box center [655, 297] width 1196 height 595
